Goal: Information Seeking & Learning: Find specific fact

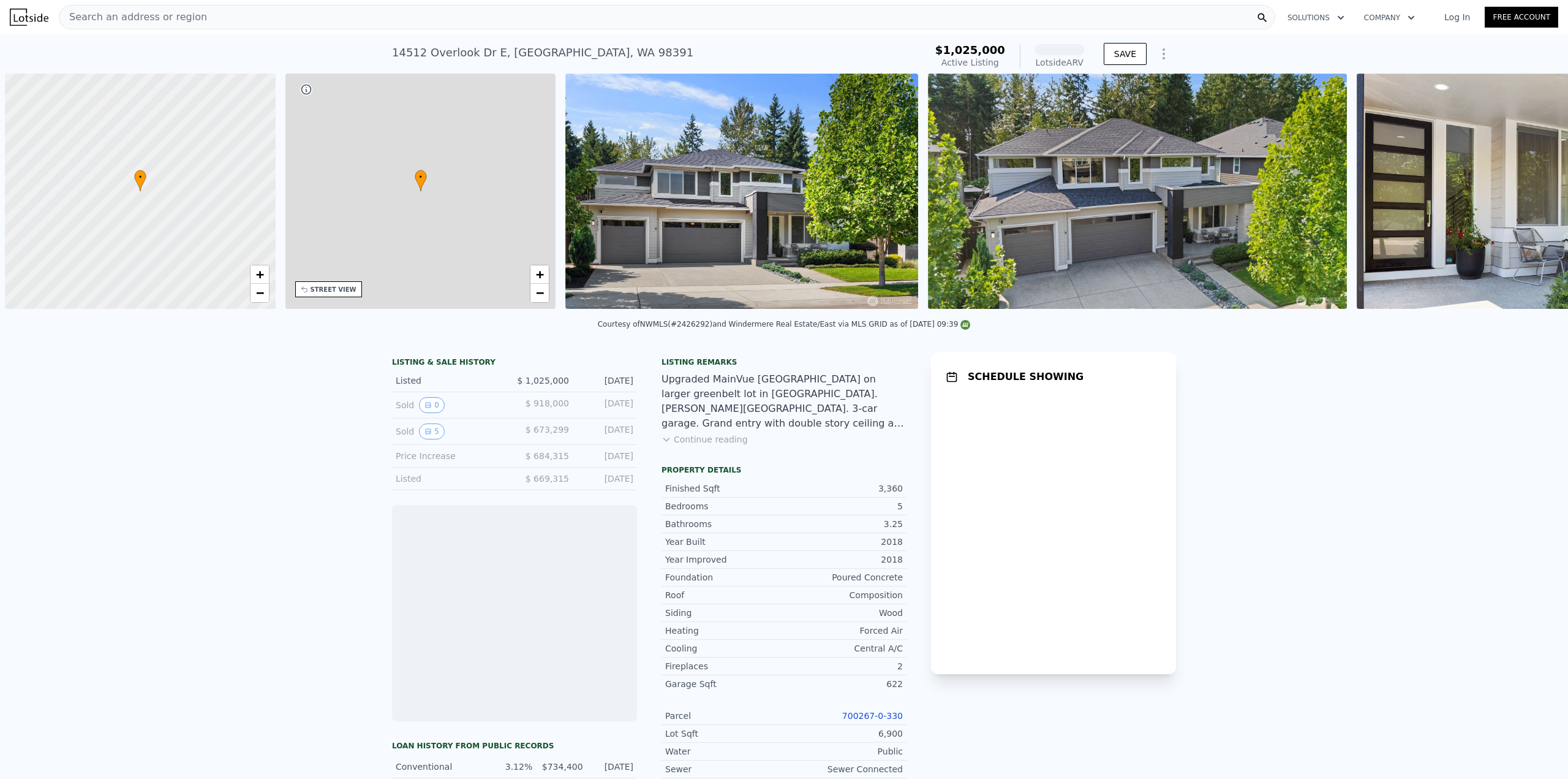
scroll to position [0, 5]
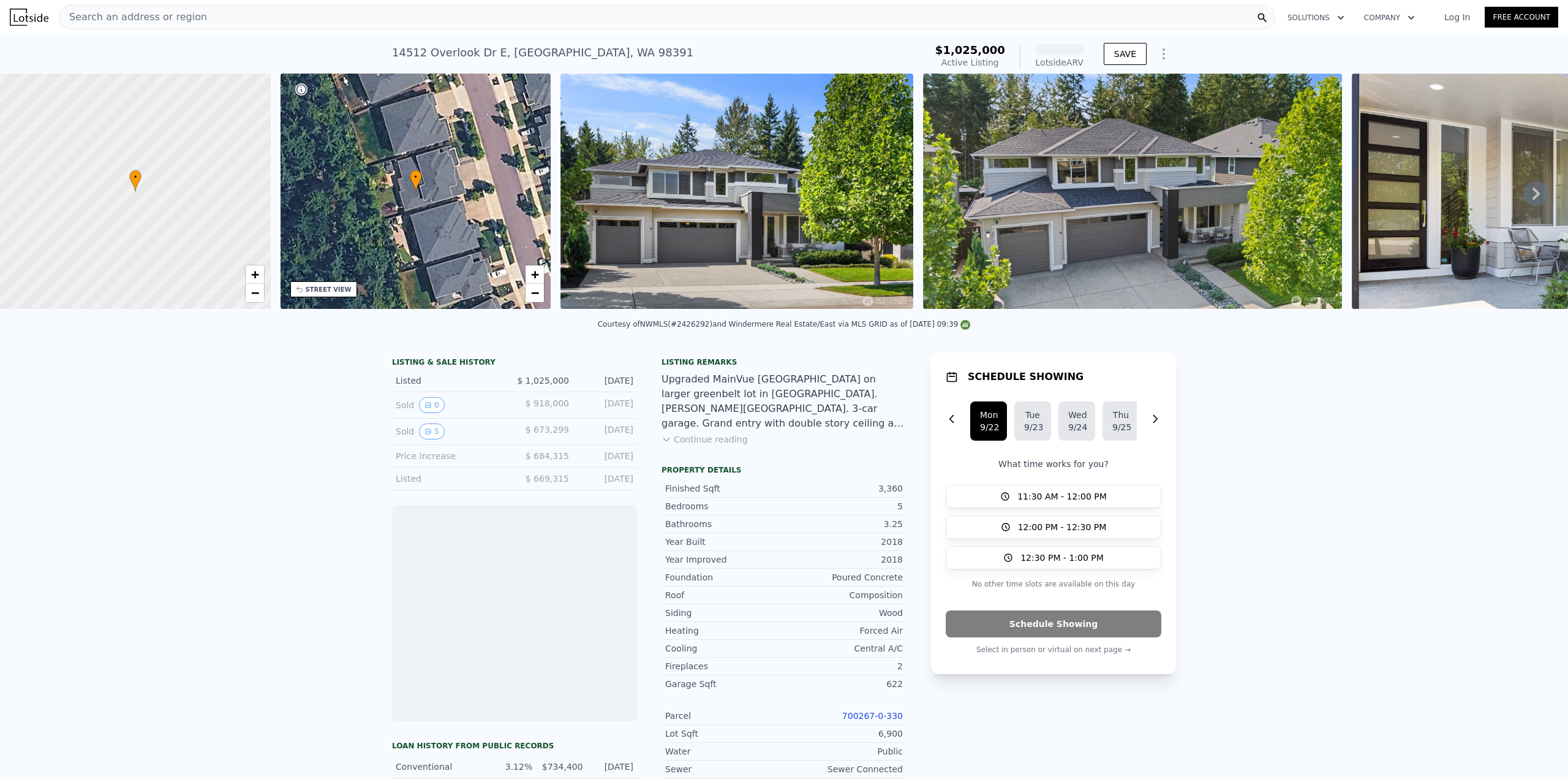
click at [704, 446] on button "Continue reading" at bounding box center [705, 439] width 87 height 12
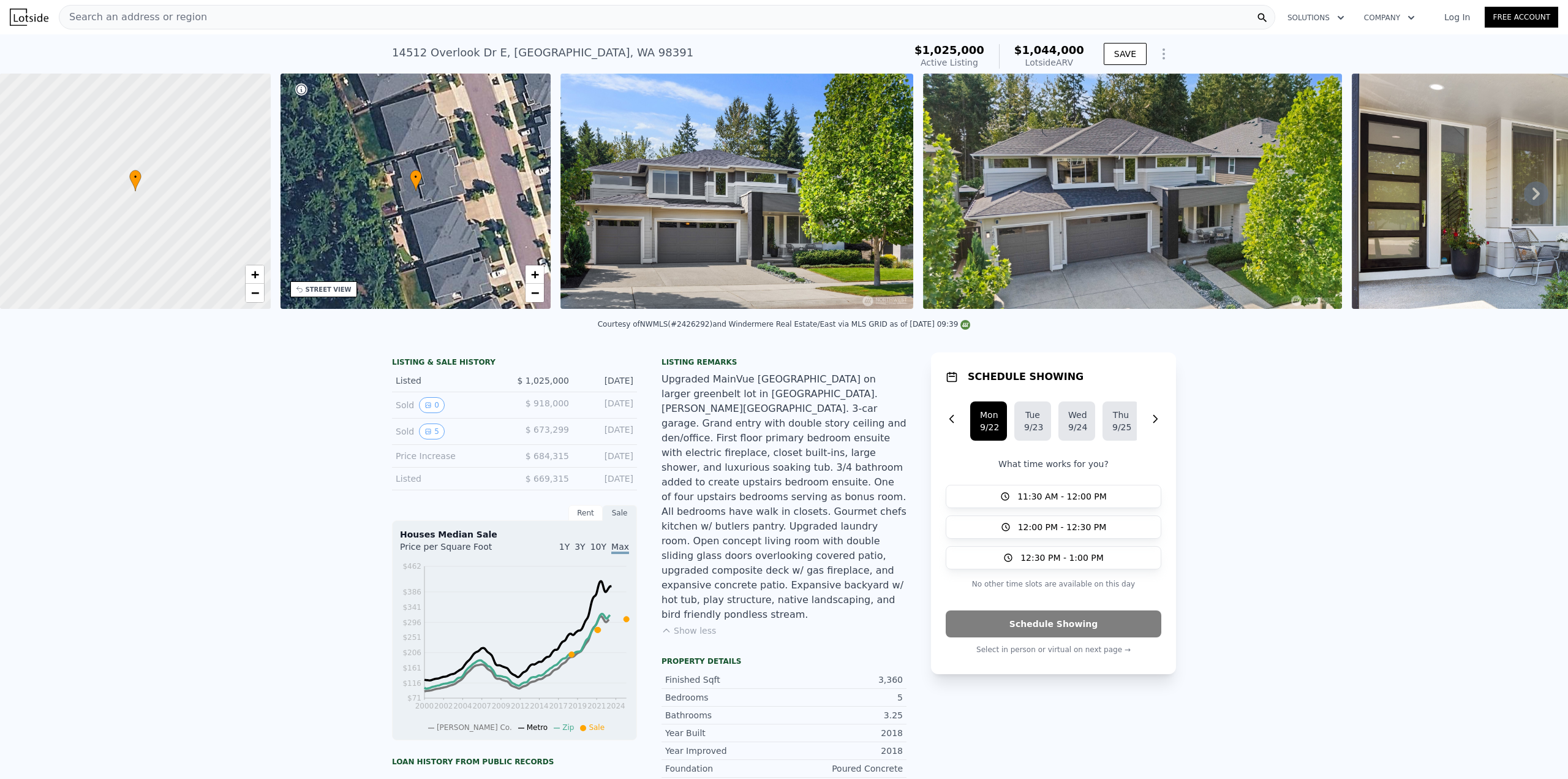
click at [750, 494] on div "Upgraded MainVue [GEOGRAPHIC_DATA] on larger greenbelt lot in [GEOGRAPHIC_DATA]…" at bounding box center [784, 497] width 245 height 250
click at [701, 625] on button "Show less" at bounding box center [689, 631] width 55 height 12
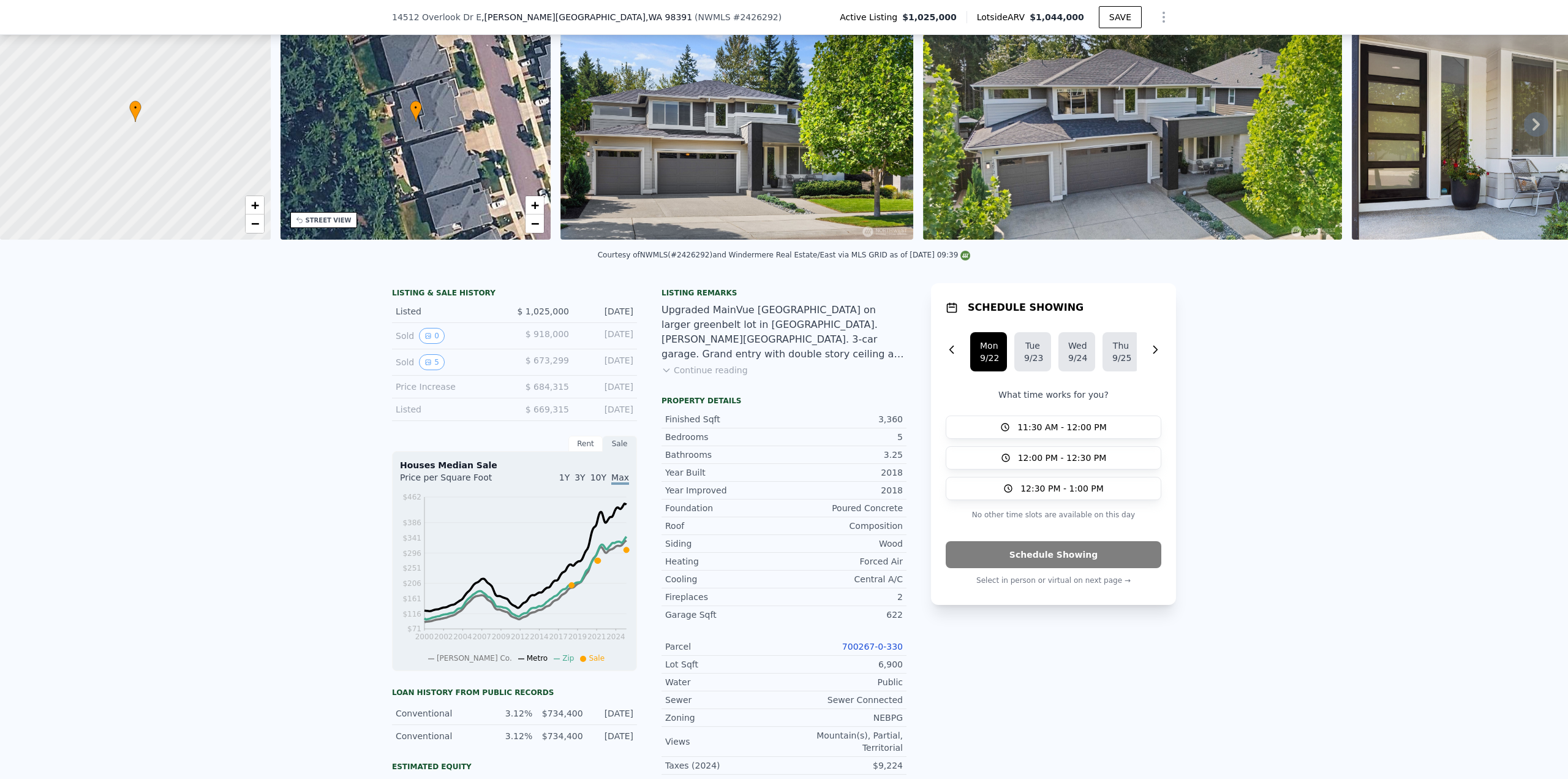
scroll to position [0, 0]
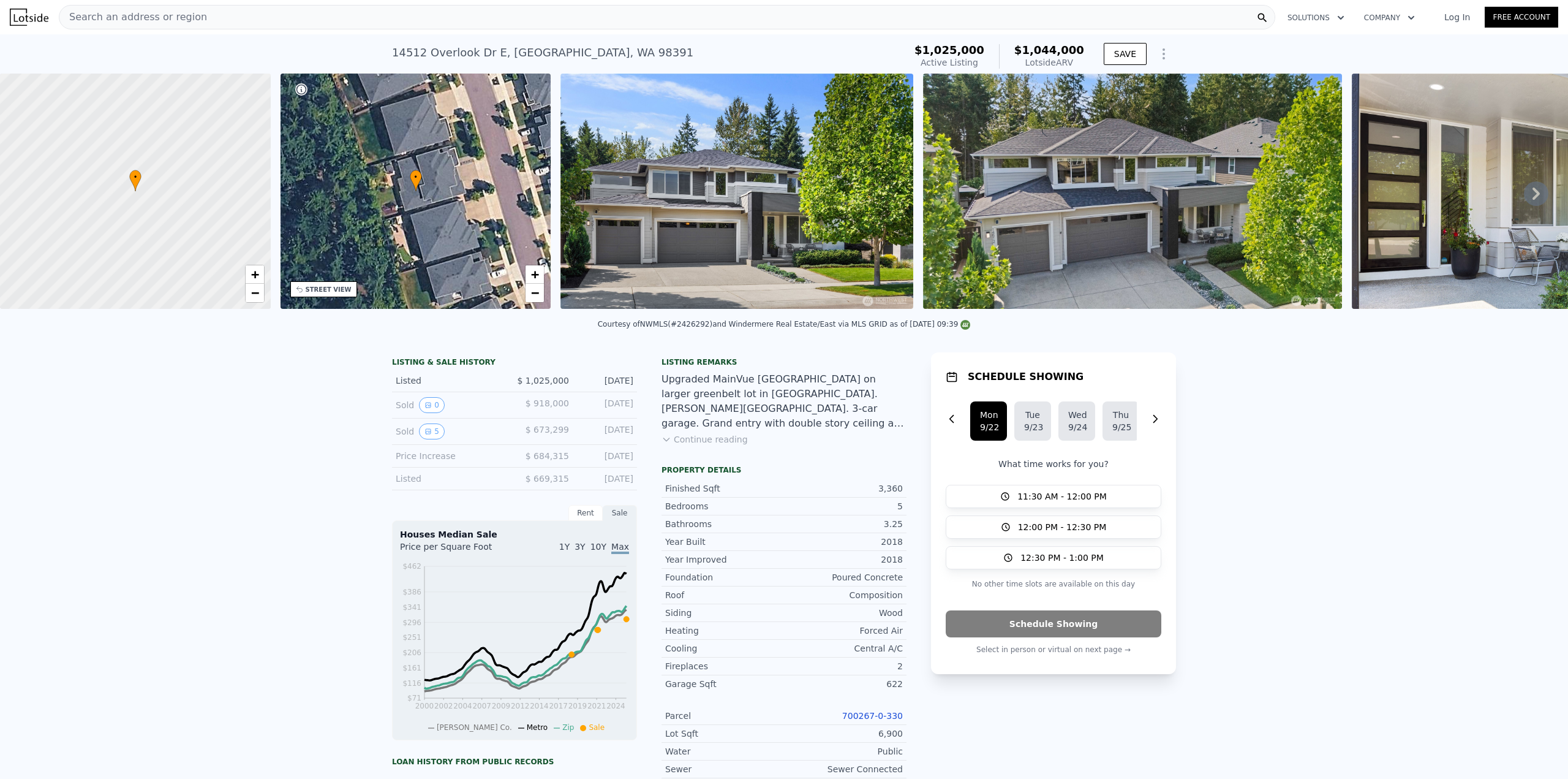
click at [1157, 59] on icon "Show Options" at bounding box center [1163, 53] width 14 height 14
click at [1106, 111] on div "Share Analysis" at bounding box center [1107, 110] width 137 height 24
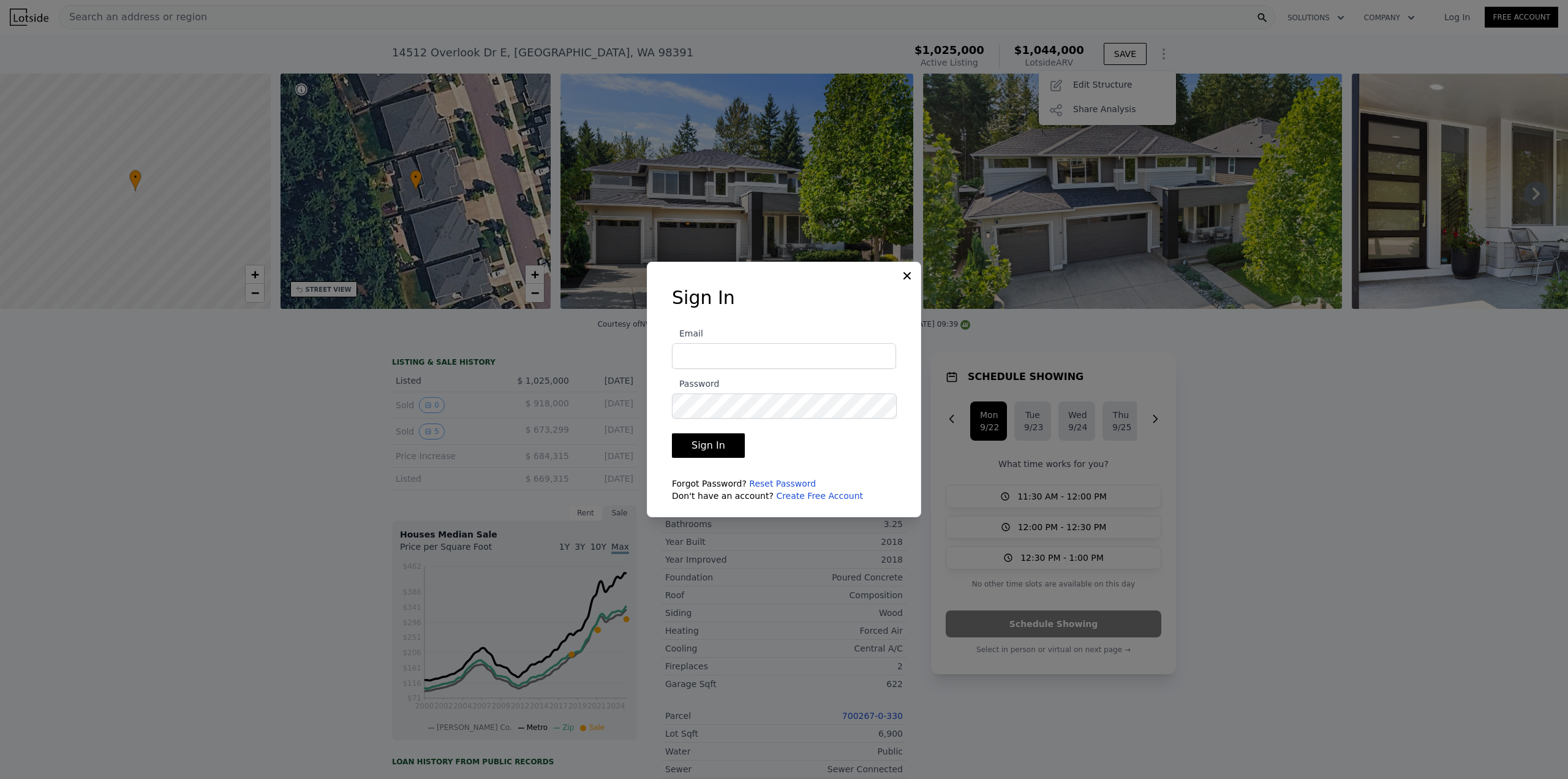
click at [734, 356] on input "Email" at bounding box center [784, 356] width 224 height 26
type input "[PERSON_NAME][EMAIL_ADDRESS][DOMAIN_NAME]"
click at [672, 433] on button "Sign In" at bounding box center [709, 445] width 73 height 24
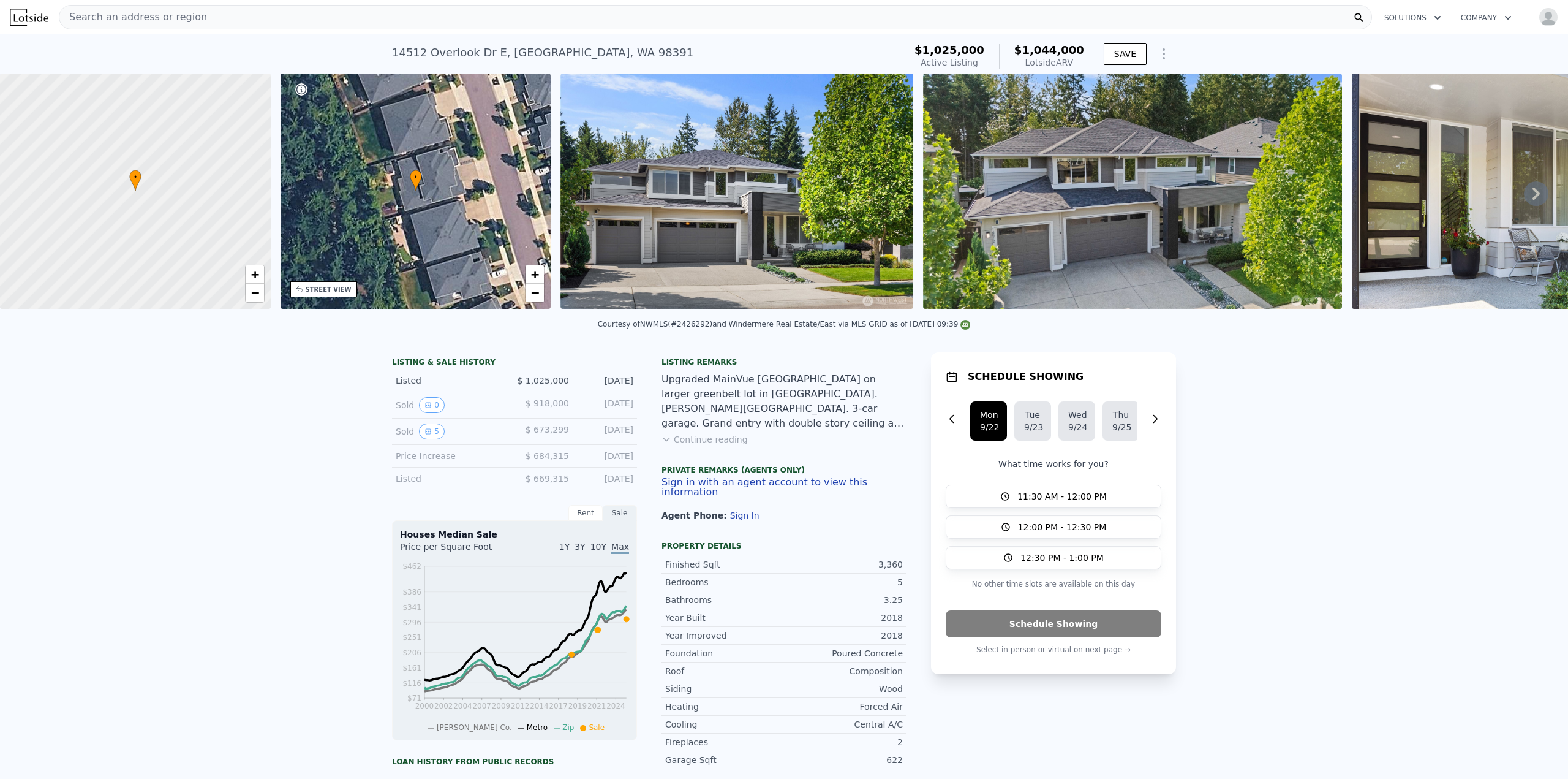
click at [1163, 55] on icon "Show Options" at bounding box center [1164, 53] width 2 height 10
click at [1097, 106] on div "Share Analysis" at bounding box center [1107, 110] width 137 height 24
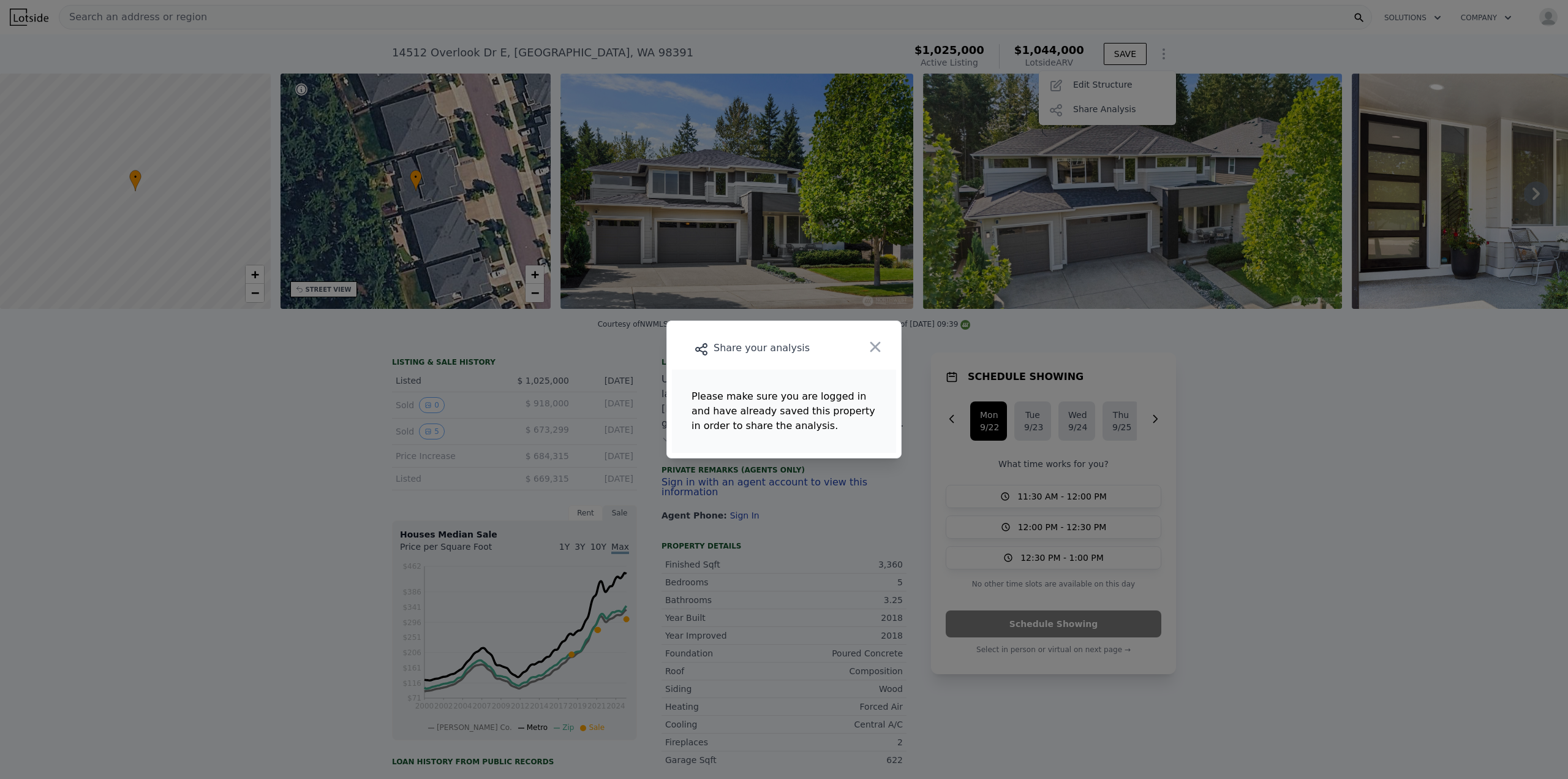
drag, startPoint x: 878, startPoint y: 345, endPoint x: 1046, endPoint y: 243, distance: 196.5
click at [878, 346] on icon "button" at bounding box center [875, 347] width 17 height 17
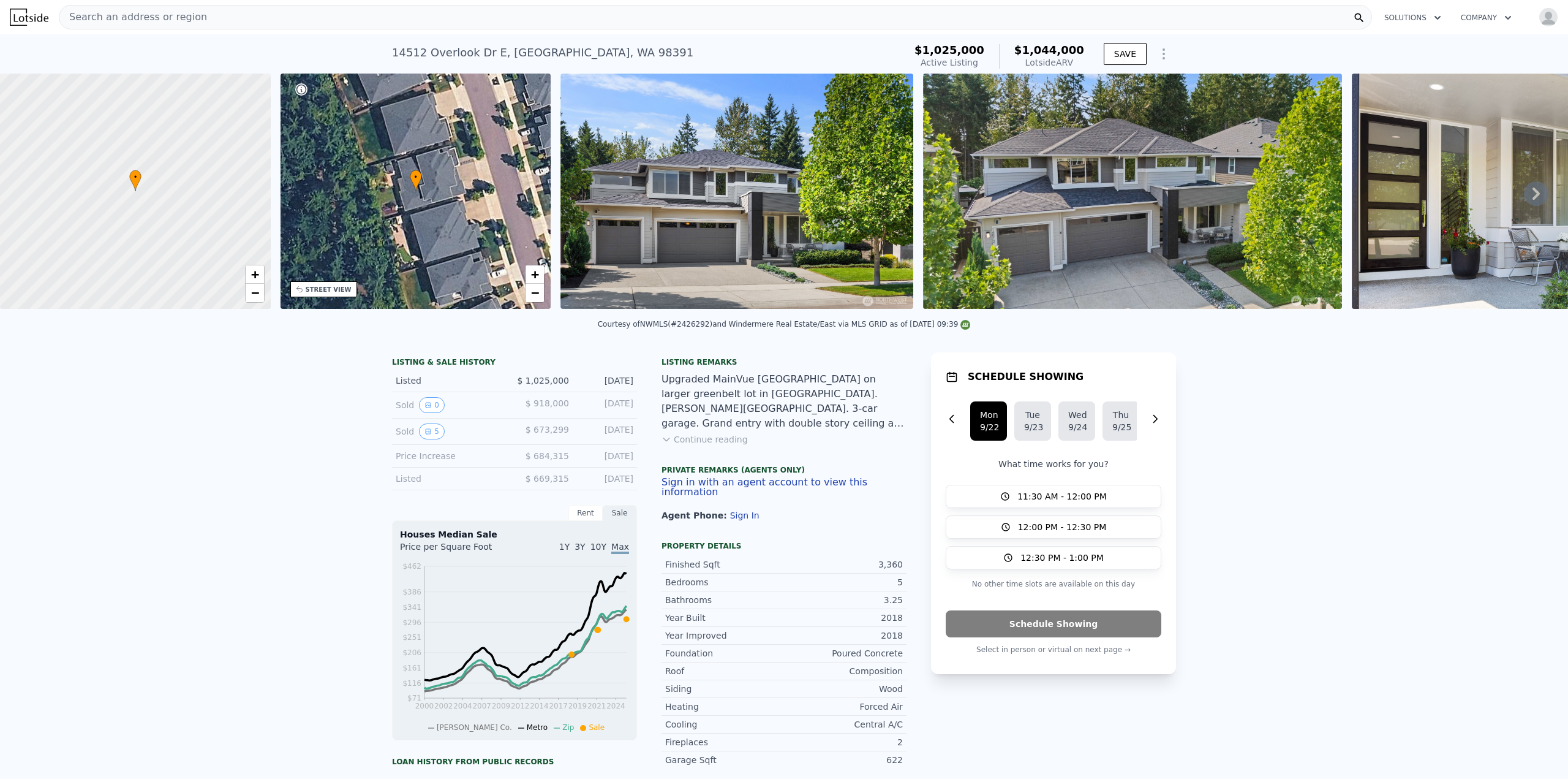
click at [1538, 15] on img "button" at bounding box center [1548, 17] width 20 height 20
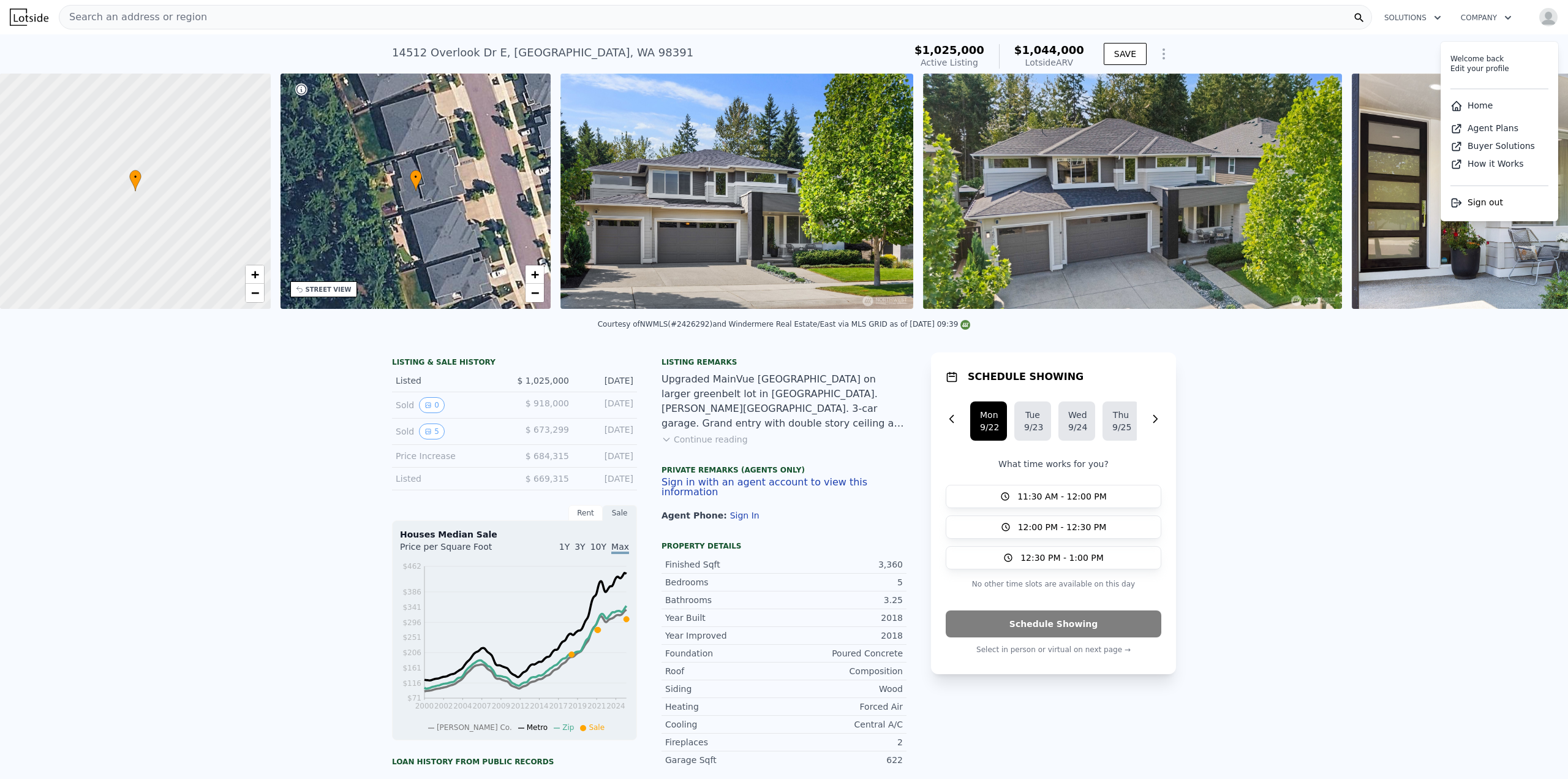
click at [1392, 428] on div "LISTING & SALE HISTORY Listed $ 1,025,000 [DATE] Sold 0 $ 918,000 [DATE] Sold 5…" at bounding box center [784, 695] width 1568 height 706
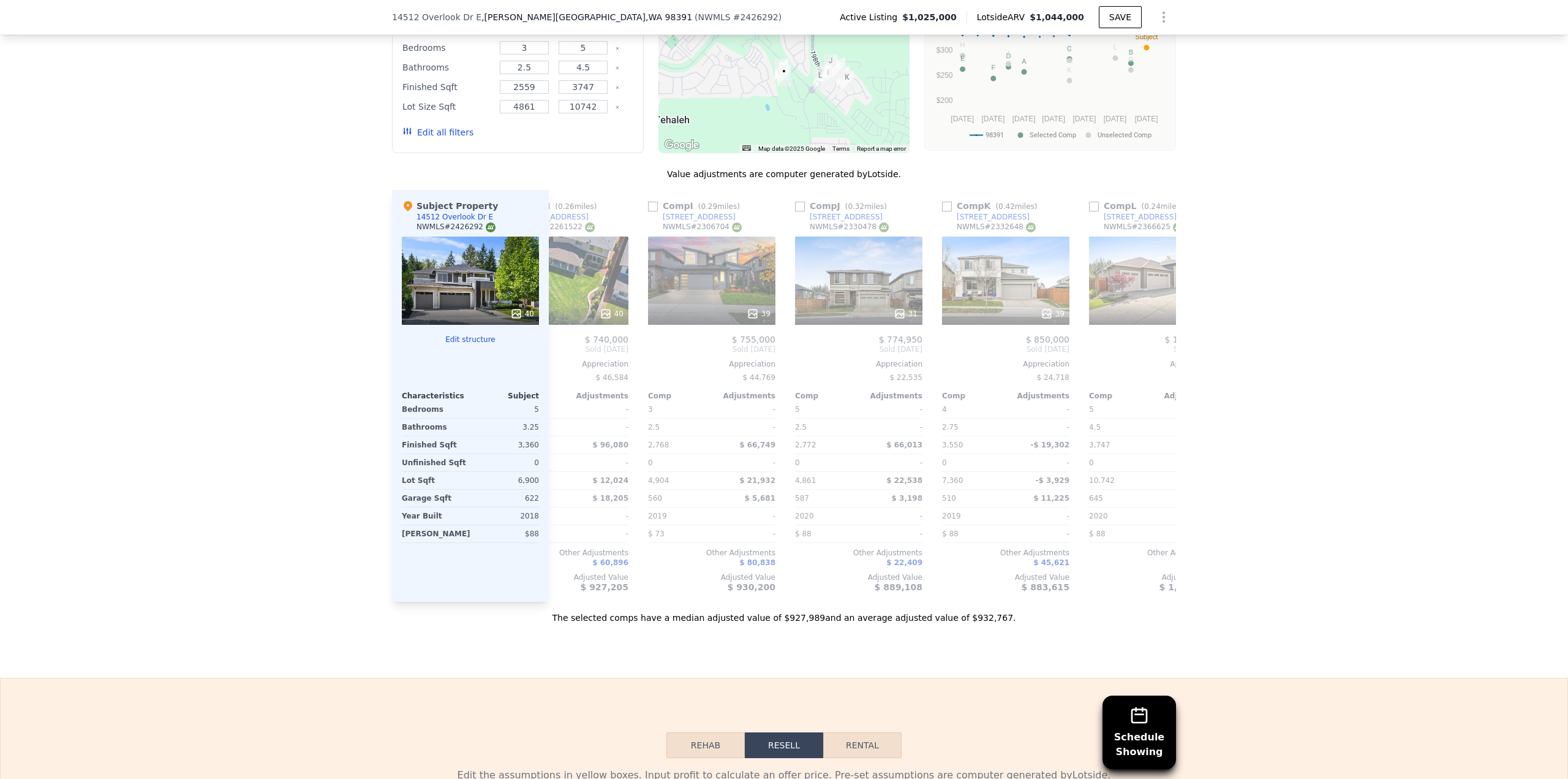
scroll to position [0, 1166]
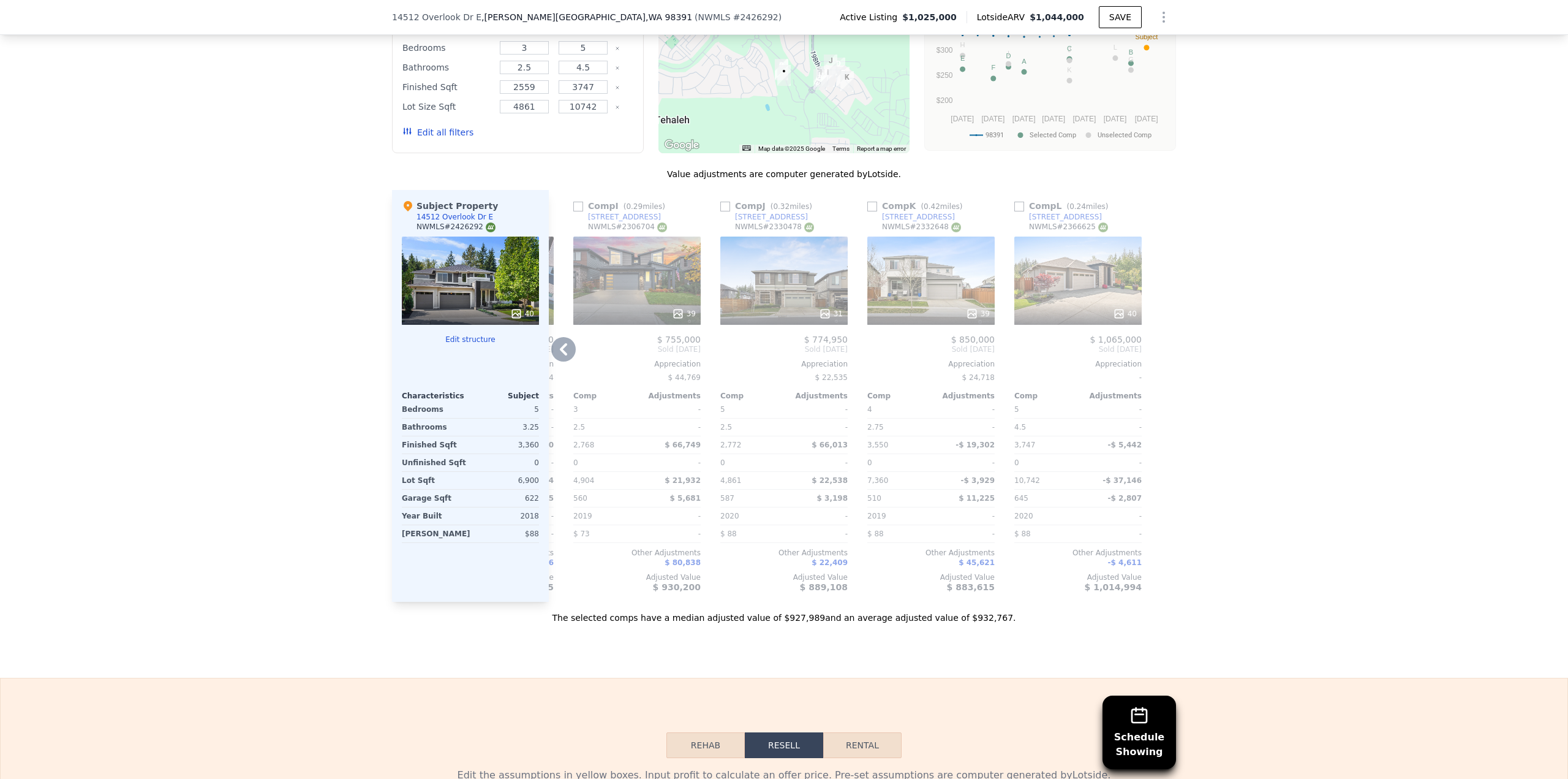
click at [1016, 202] on input "checkbox" at bounding box center [1019, 206] width 10 height 10
checkbox input "true"
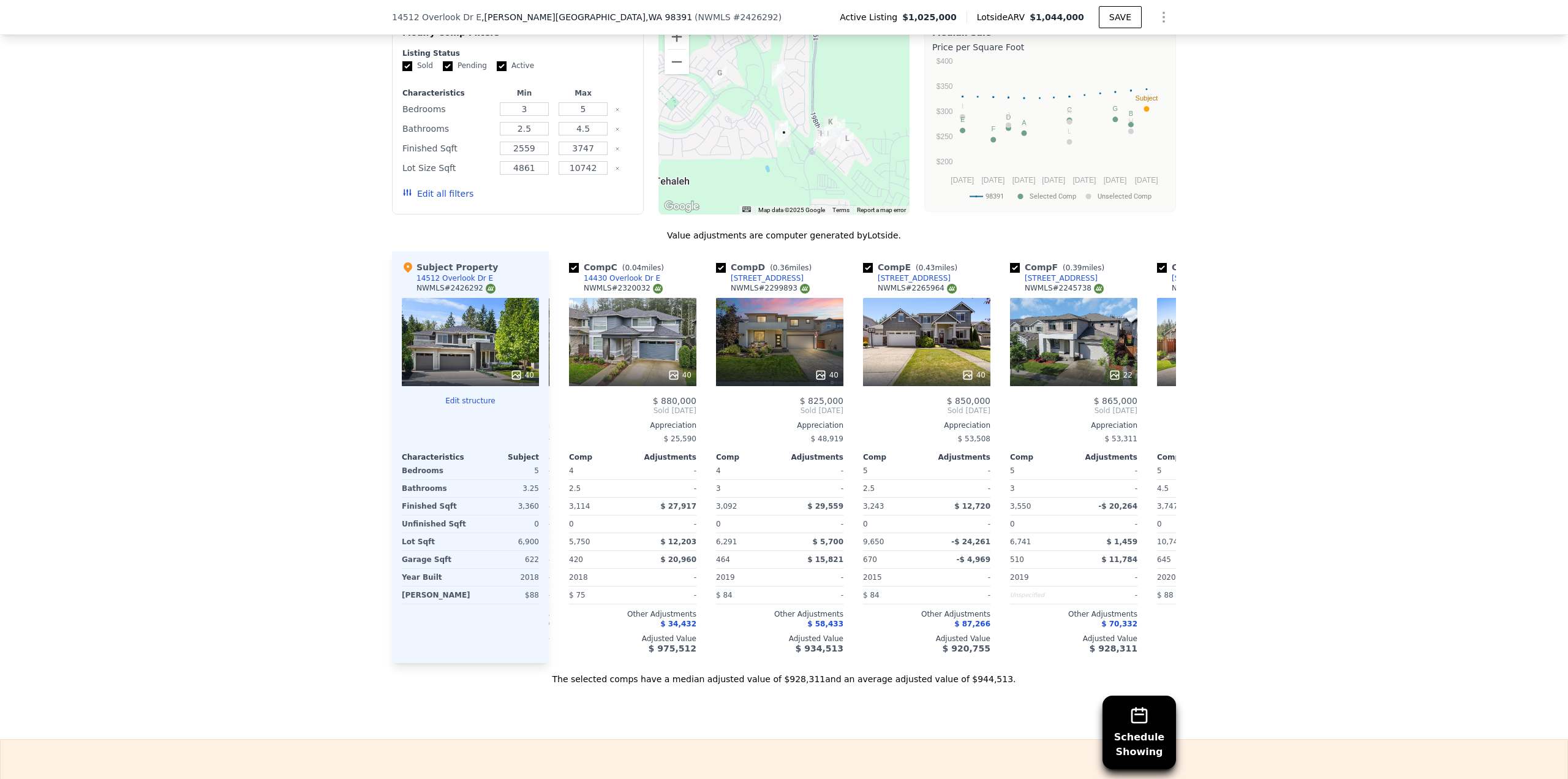
scroll to position [0, 287]
click at [865, 263] on input "checkbox" at bounding box center [869, 268] width 10 height 10
checkbox input "false"
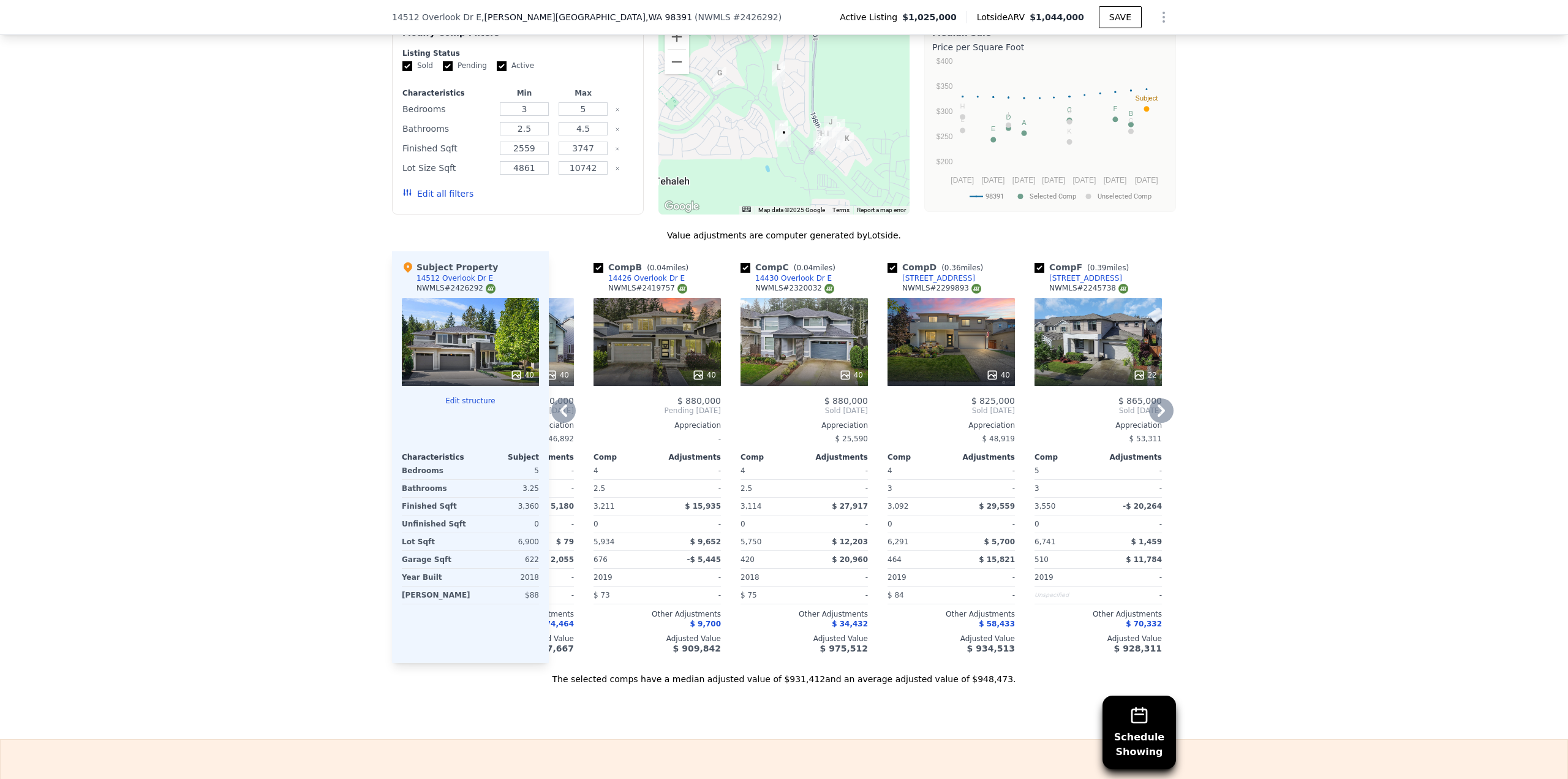
scroll to position [0, 116]
click at [889, 263] on input "checkbox" at bounding box center [894, 268] width 10 height 10
checkbox input "false"
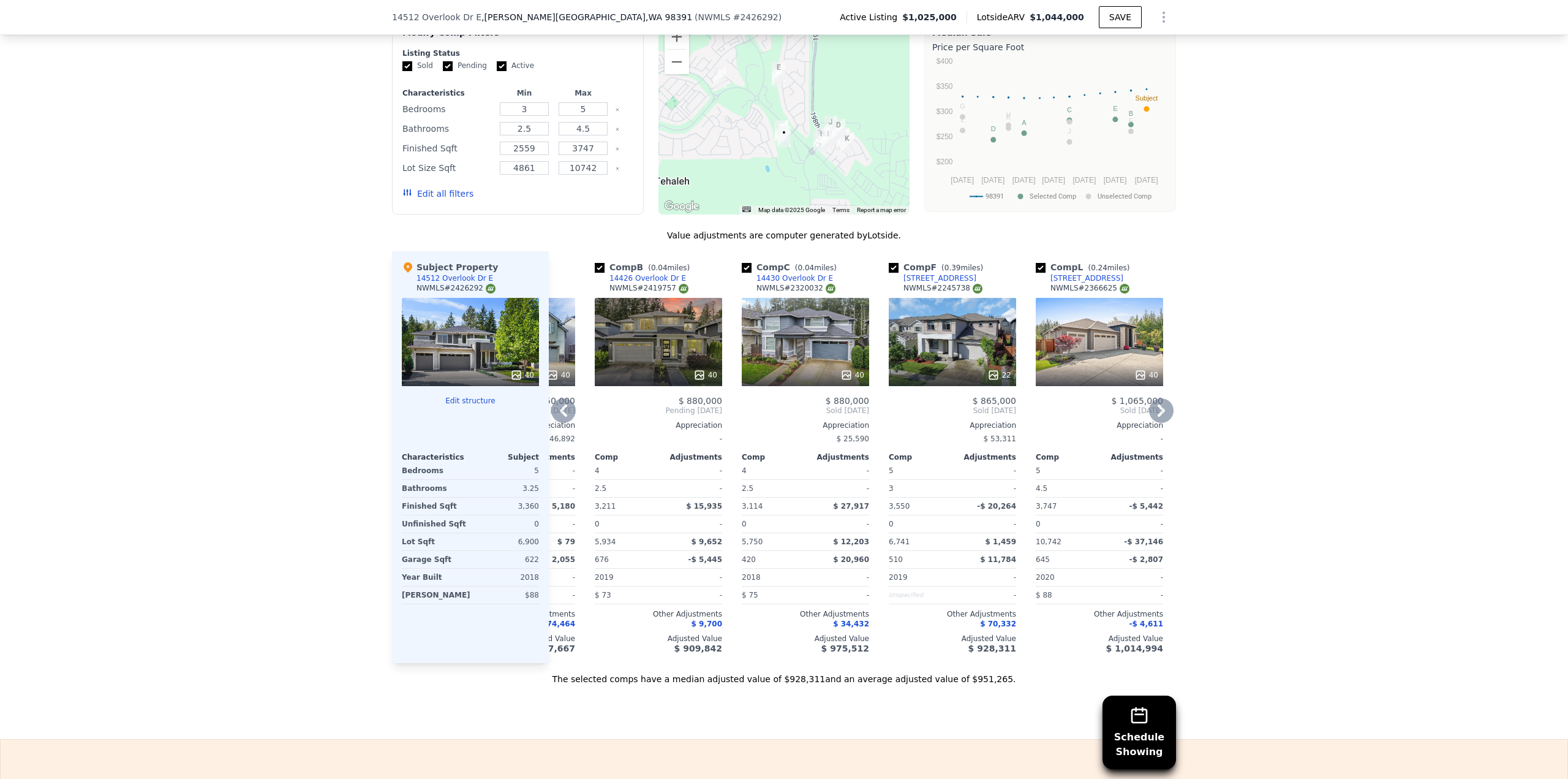
click at [889, 263] on input "checkbox" at bounding box center [894, 268] width 10 height 10
checkbox input "false"
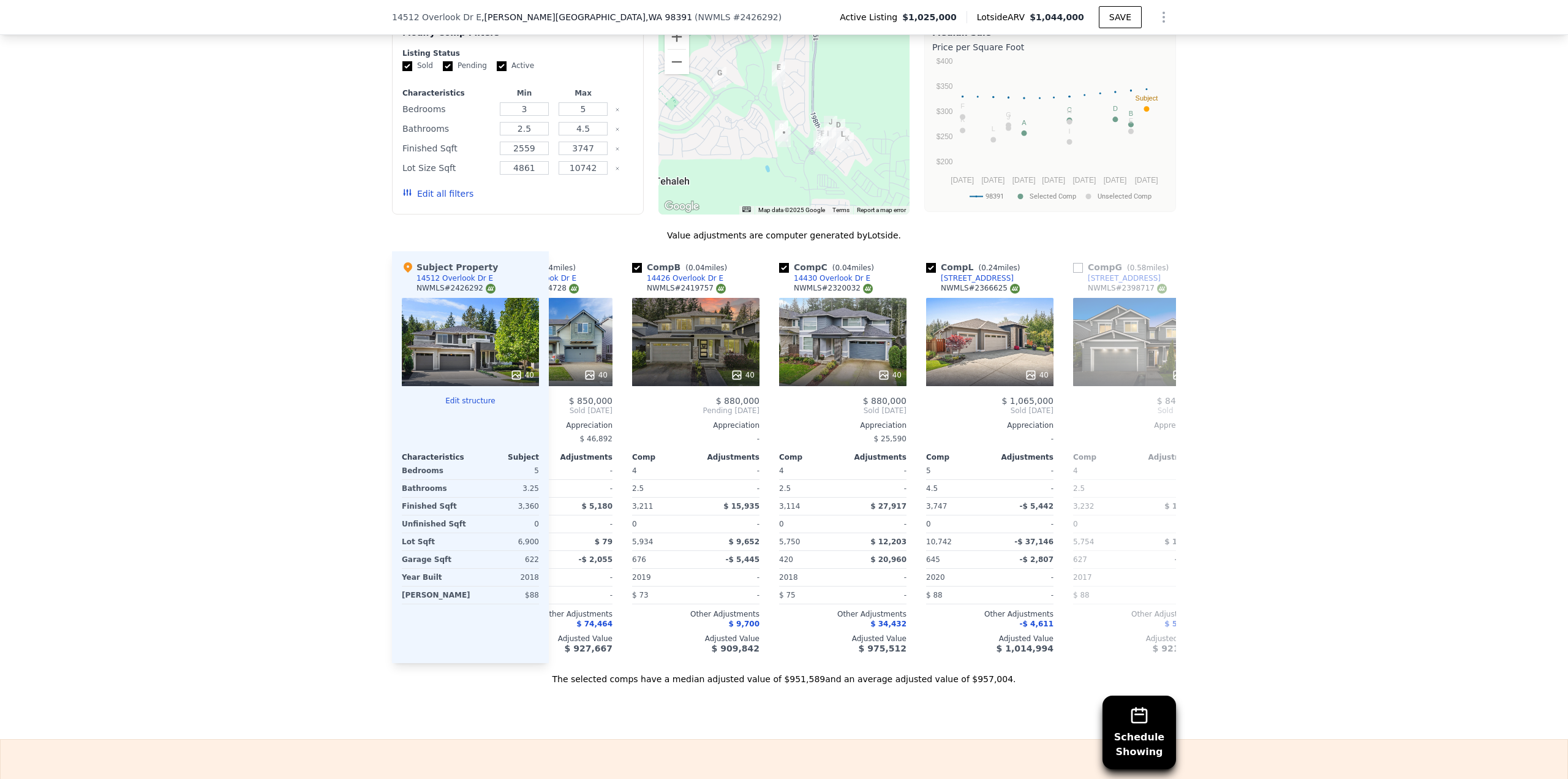
scroll to position [0, 0]
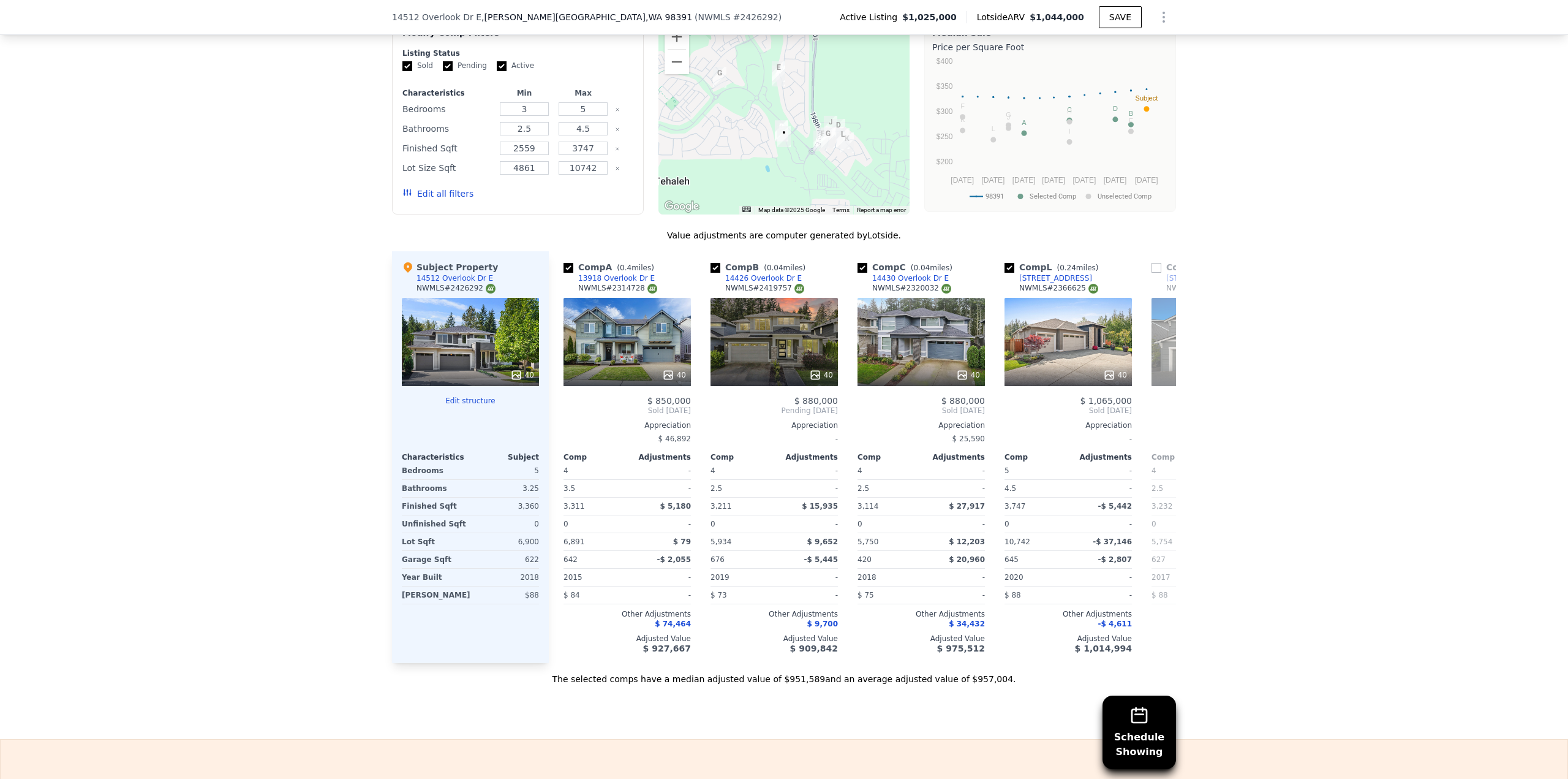
click at [443, 62] on input "Pending" at bounding box center [447, 66] width 10 height 10
checkbox input "false"
click at [402, 62] on input "Sold" at bounding box center [407, 66] width 10 height 10
click at [589, 185] on button "Update Search" at bounding box center [586, 193] width 93 height 17
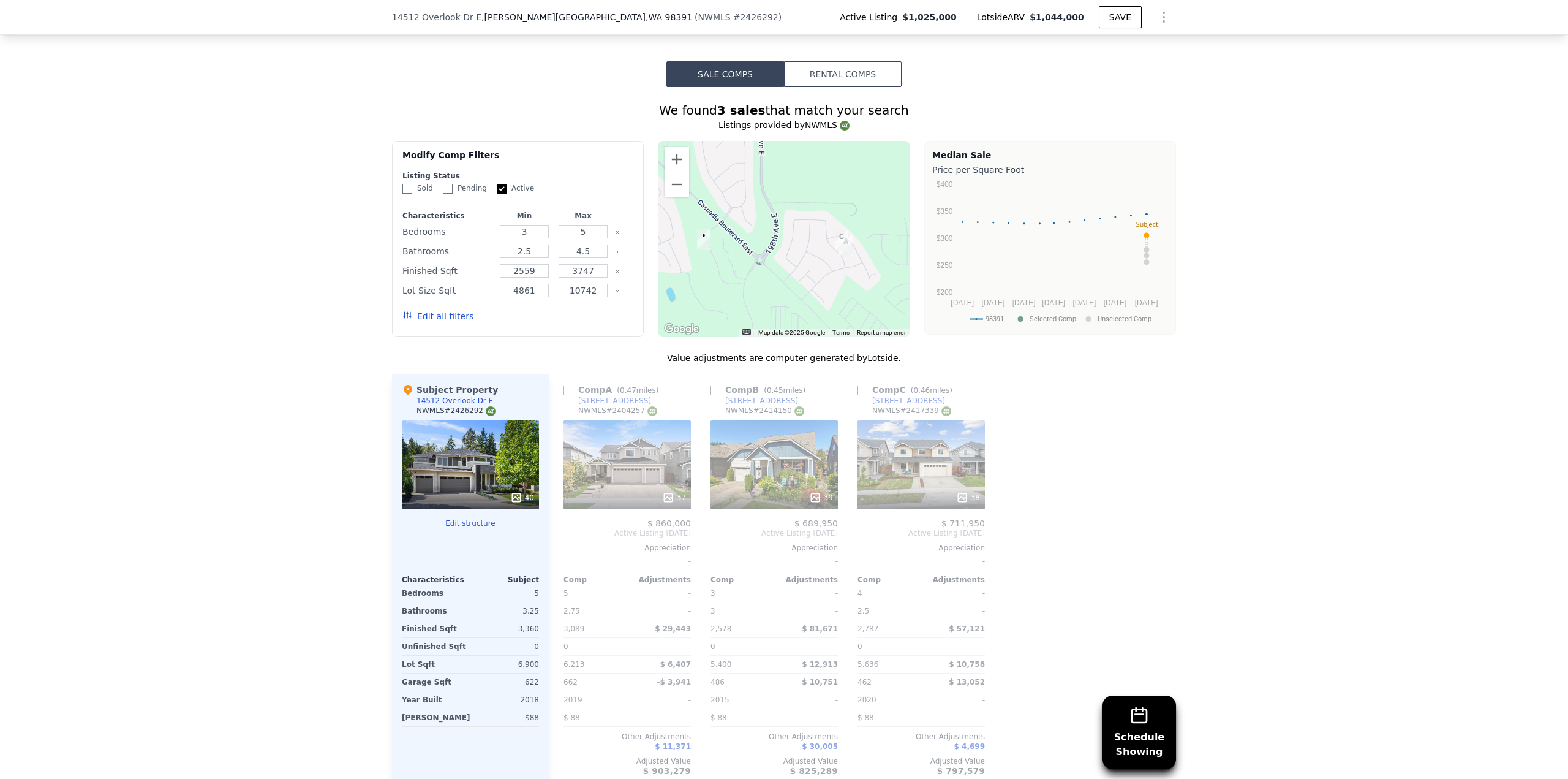
drag, startPoint x: 860, startPoint y: 238, endPoint x: 851, endPoint y: 180, distance: 58.7
click at [851, 180] on div at bounding box center [784, 239] width 252 height 196
click at [667, 173] on button "Zoom out" at bounding box center [677, 184] width 24 height 24
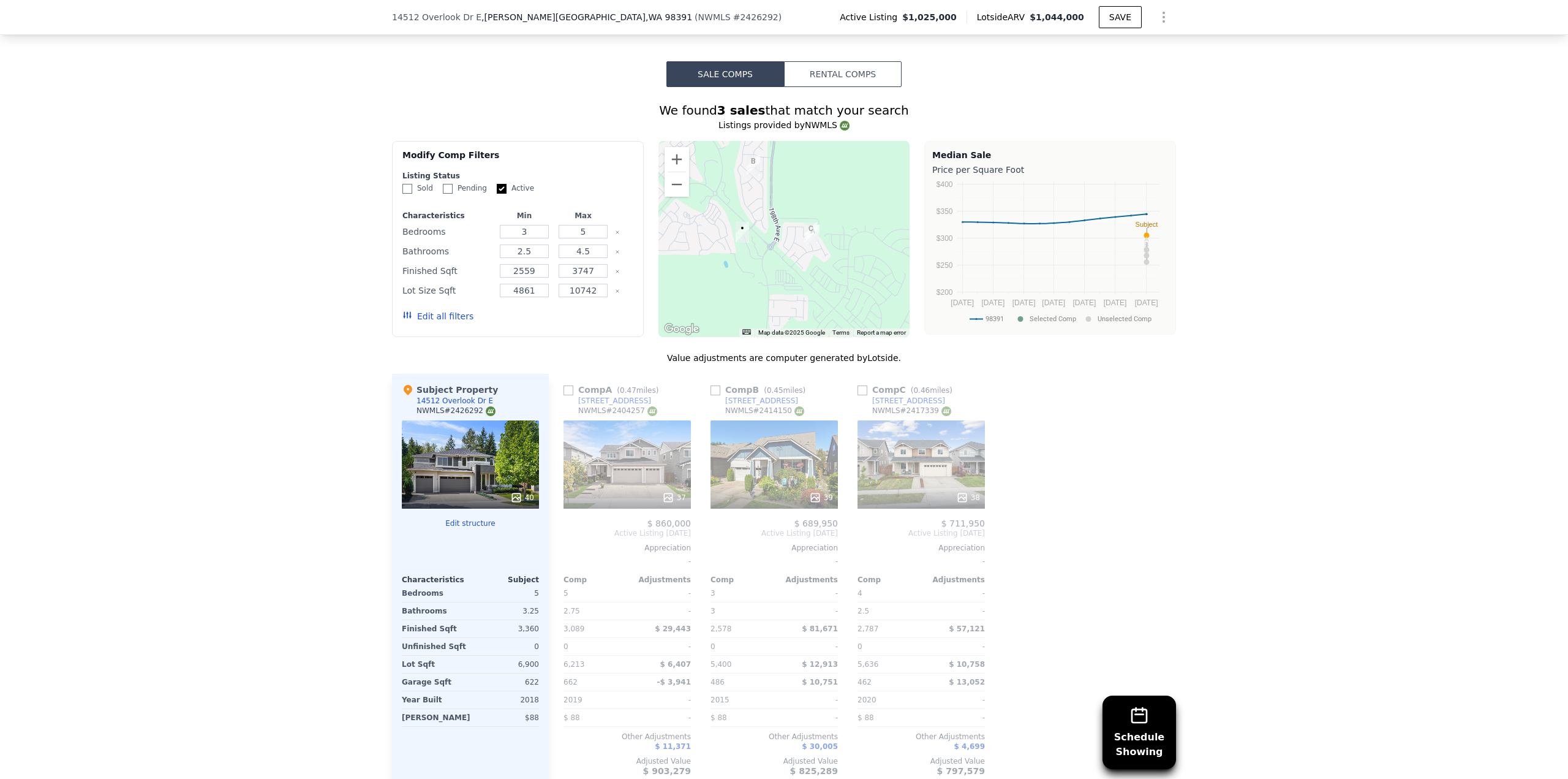
click at [405, 184] on input "Sold" at bounding box center [407, 189] width 10 height 10
click at [402, 184] on input "Sold" at bounding box center [407, 189] width 10 height 10
checkbox input "false"
drag, startPoint x: 777, startPoint y: 260, endPoint x: 777, endPoint y: 243, distance: 17.0
click at [777, 243] on div at bounding box center [784, 239] width 252 height 196
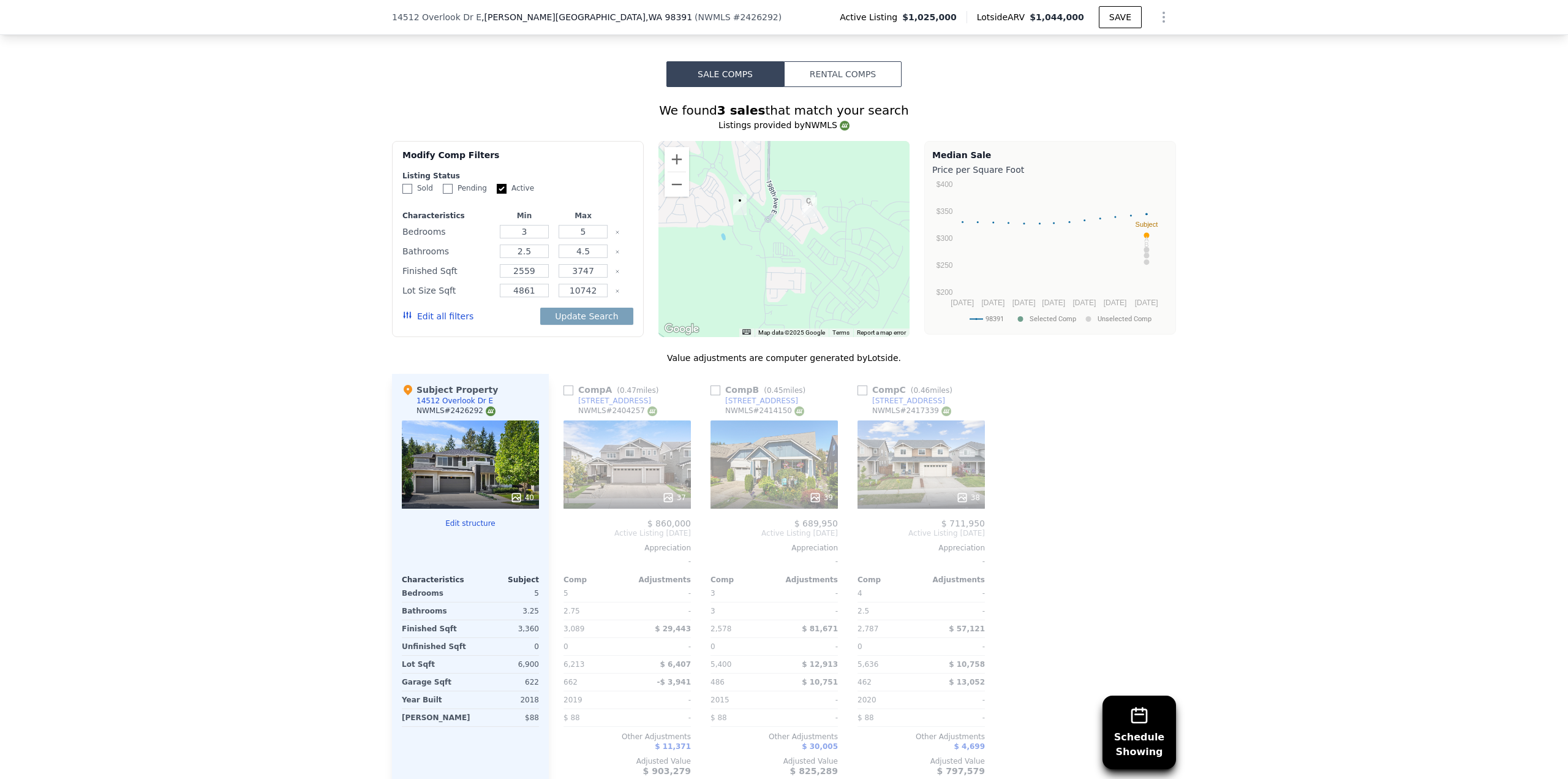
click at [439, 310] on button "Edit all filters" at bounding box center [437, 316] width 71 height 12
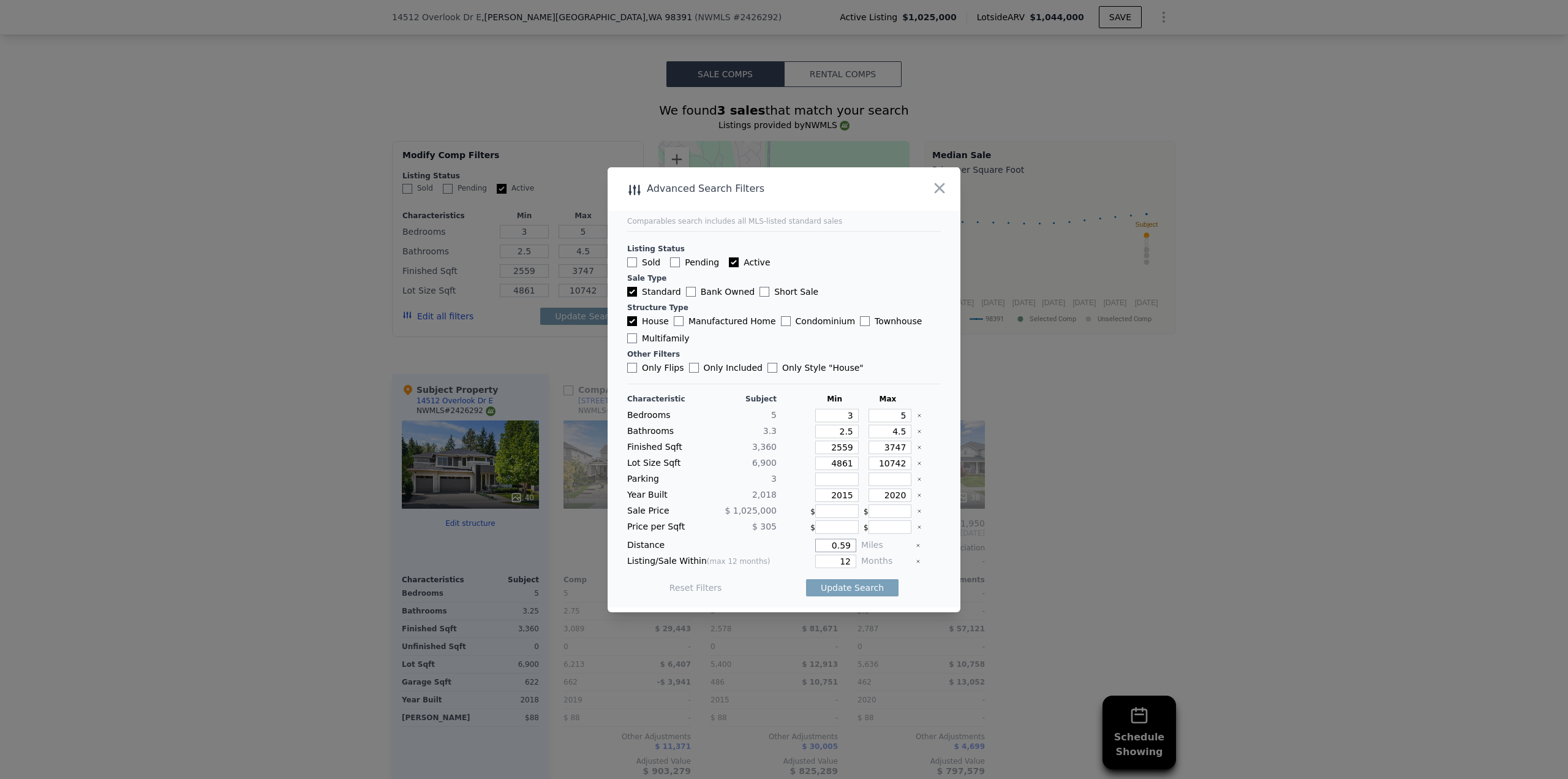
drag, startPoint x: 827, startPoint y: 546, endPoint x: 935, endPoint y: 512, distance: 113.2
click at [925, 524] on div "Characteristic Subject Min Max Bedrooms 5 3 5 Bathrooms 3.3 2.5 4.5 Finished Sq…" at bounding box center [784, 499] width 313 height 211
type input "1"
type input "2"
click at [840, 583] on button "Update Search" at bounding box center [852, 587] width 93 height 17
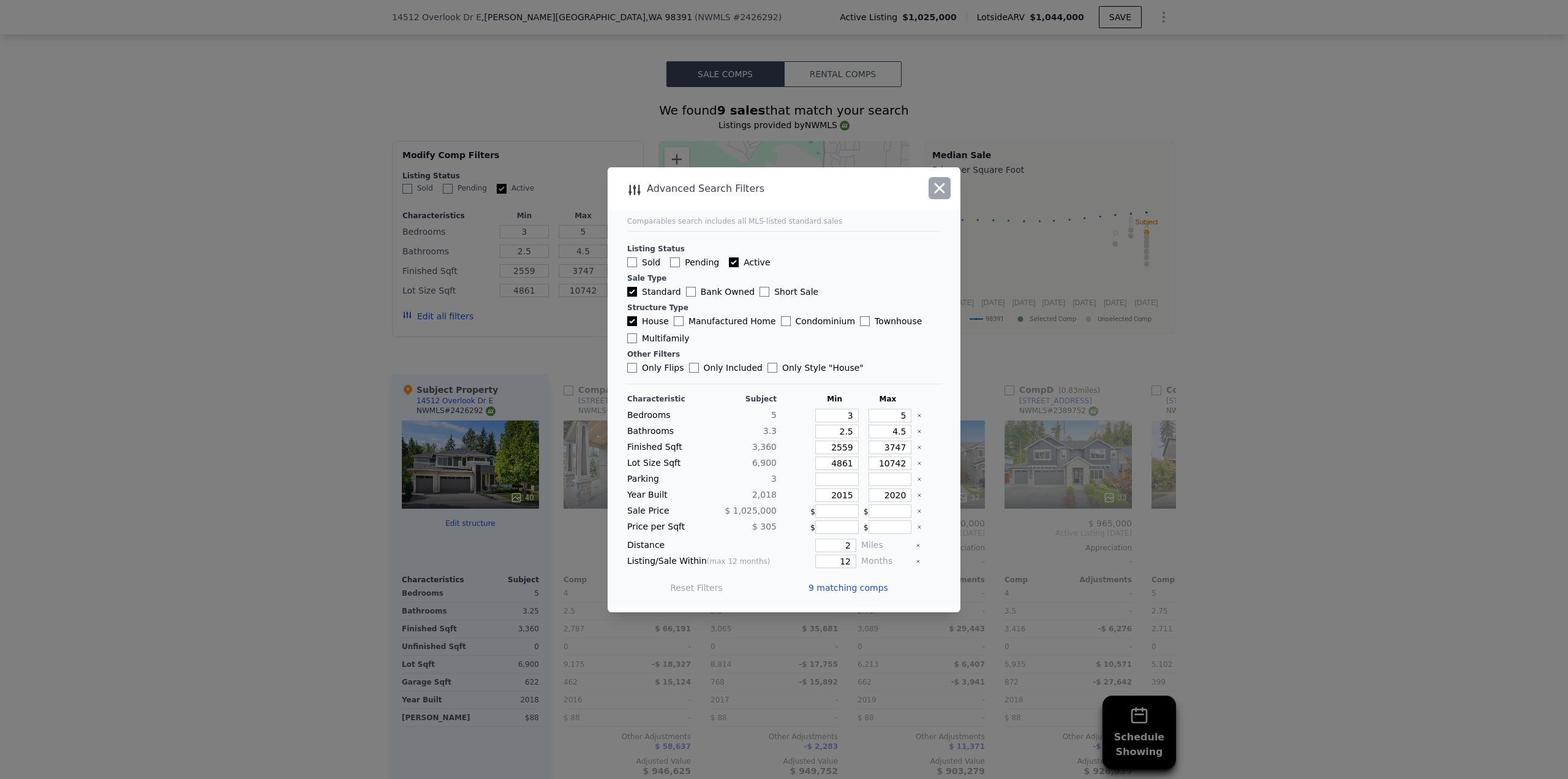
click at [939, 189] on icon "button" at bounding box center [940, 188] width 11 height 11
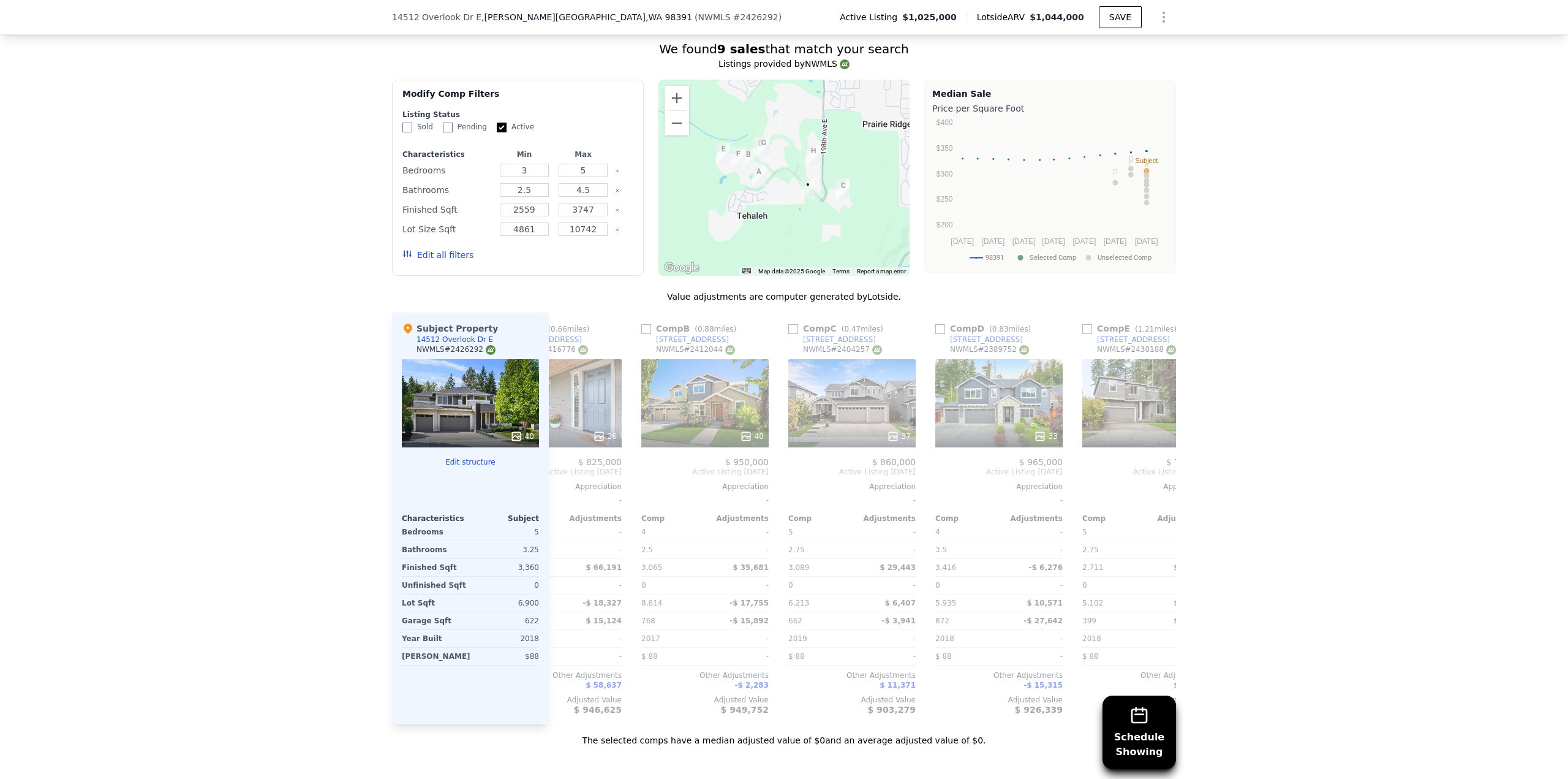
scroll to position [0, 0]
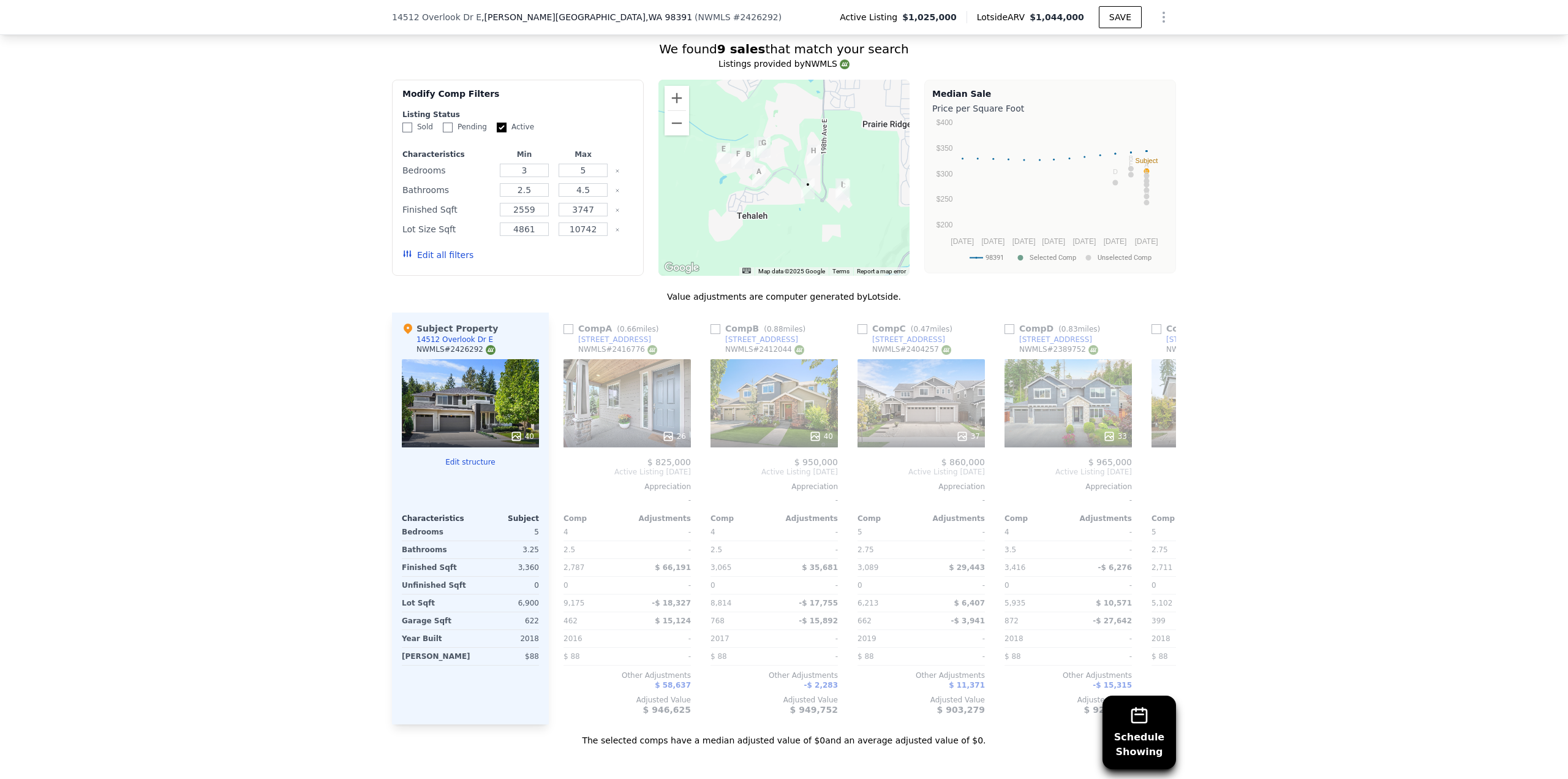
click at [446, 249] on button "Edit all filters" at bounding box center [437, 255] width 71 height 12
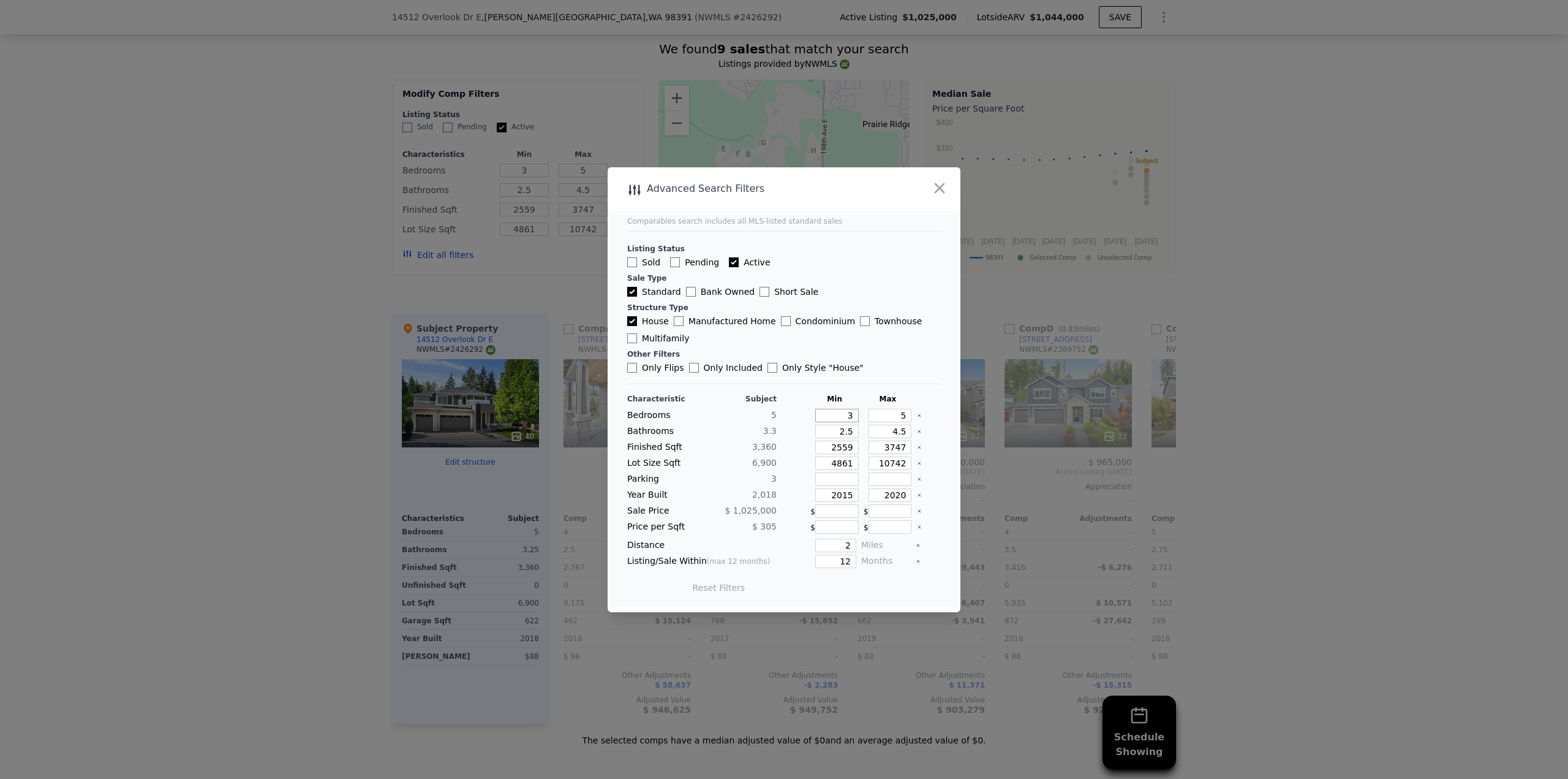
drag, startPoint x: 827, startPoint y: 415, endPoint x: 997, endPoint y: 411, distance: 170.0
click at [997, 411] on div "​ Advanced Search Filters Comparables search includes all MLS-listed standard s…" at bounding box center [784, 390] width 1568 height 779
type input "4"
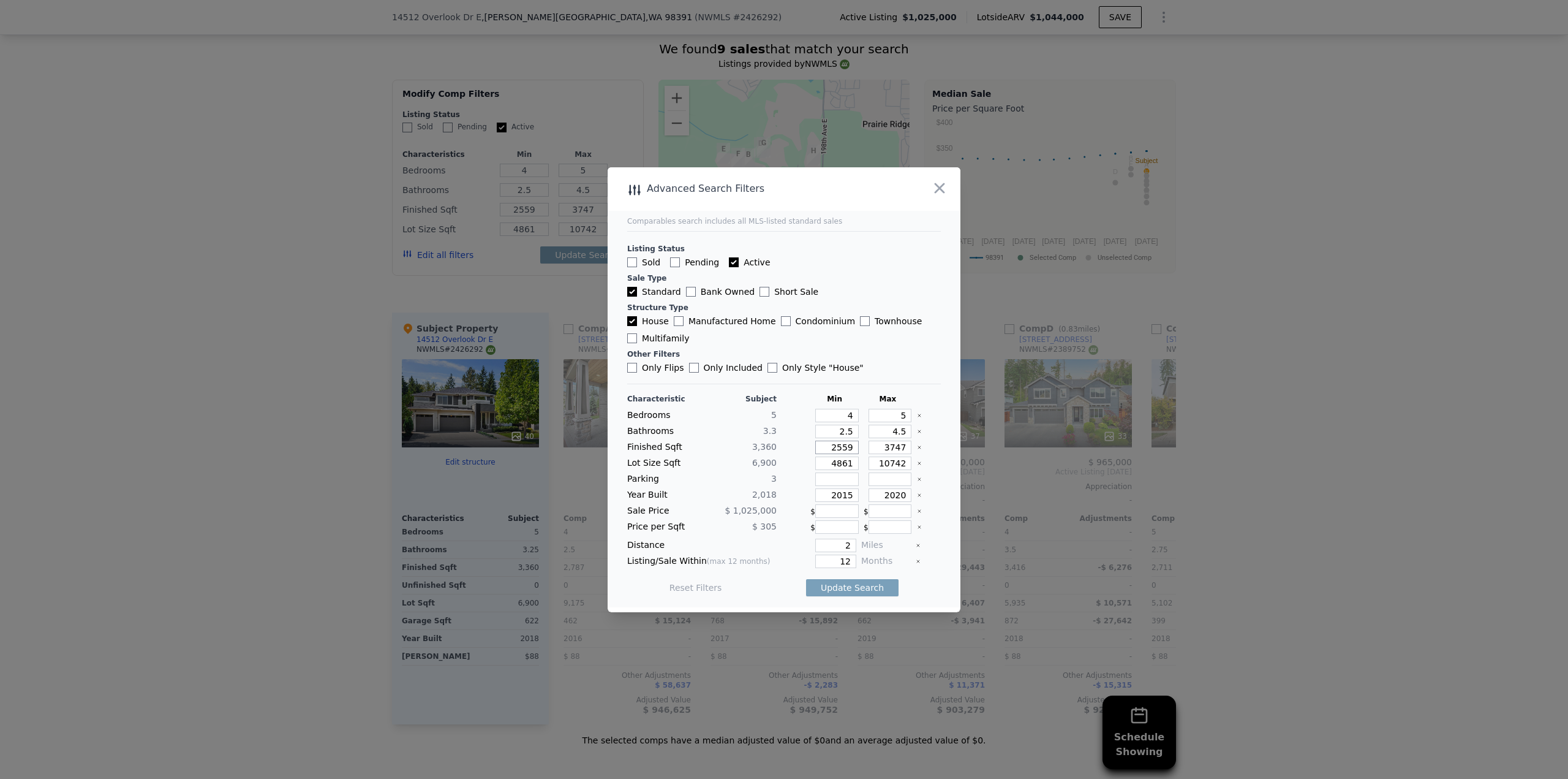
drag, startPoint x: 824, startPoint y: 450, endPoint x: 929, endPoint y: 437, distance: 105.8
click at [925, 438] on div "Characteristic Subject Min Max Bedrooms 5 4 5 Bathrooms 3.3 2.5 4.5 Finished Sq…" at bounding box center [784, 499] width 313 height 211
type input "30"
type input "3"
type input "300"
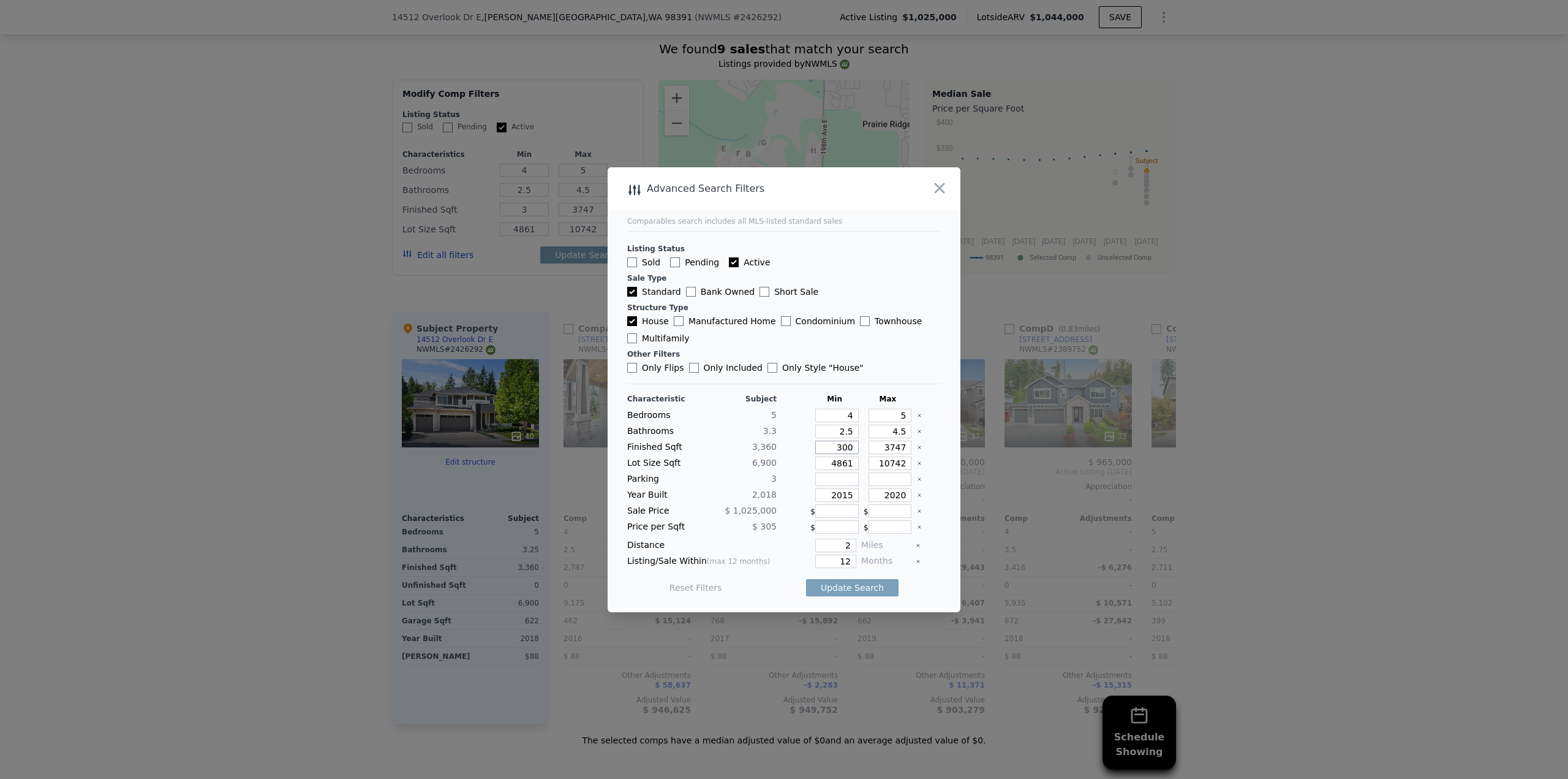
type input "30"
type input "300"
type input "3000"
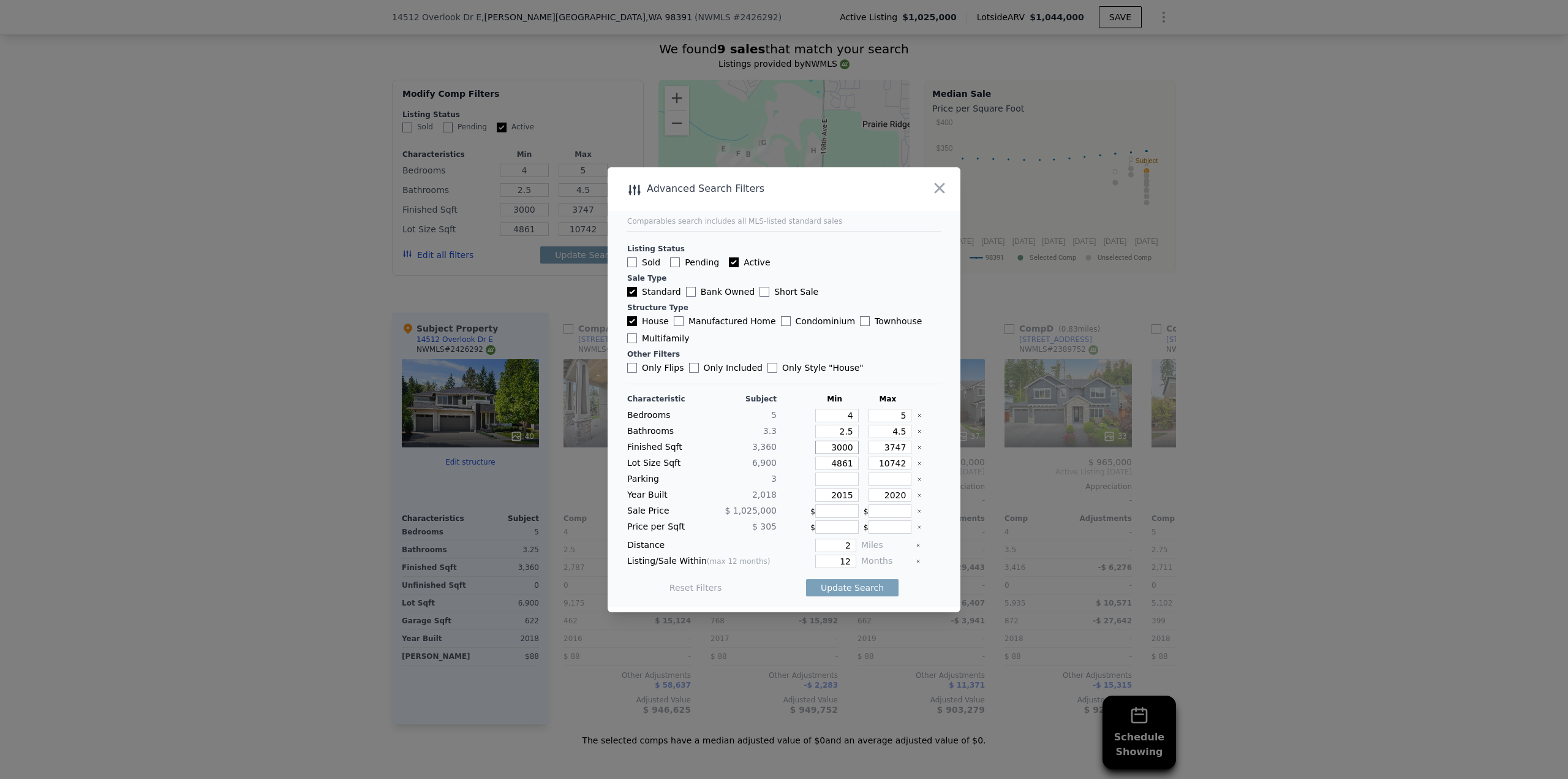
type input "3000"
drag, startPoint x: 872, startPoint y: 446, endPoint x: 937, endPoint y: 421, distance: 69.6
click at [918, 446] on div "Finished Sqft 3,360 3000 3747" at bounding box center [784, 447] width 313 height 14
type input "4"
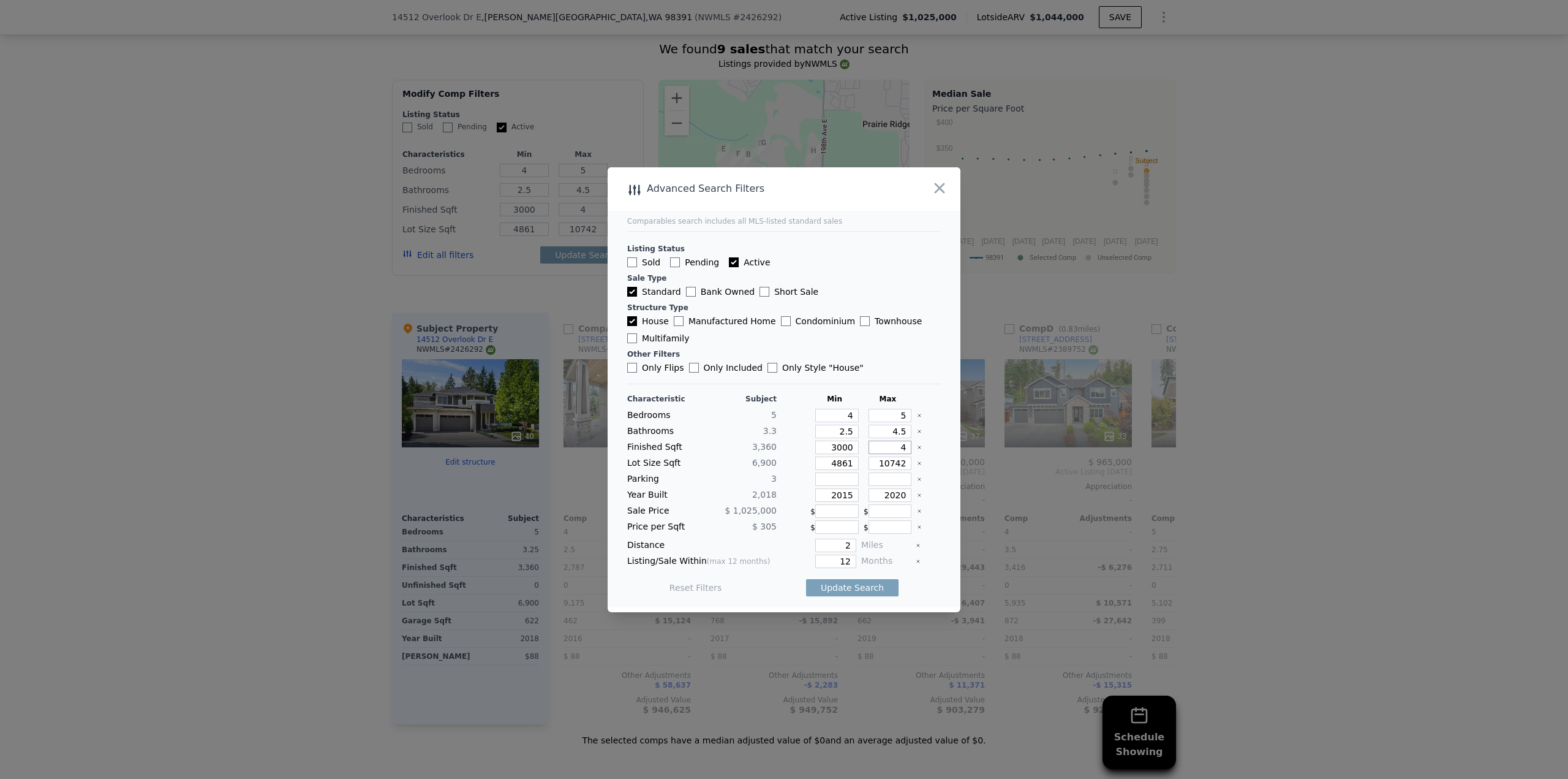
type input "40"
type input "400"
type input "4000"
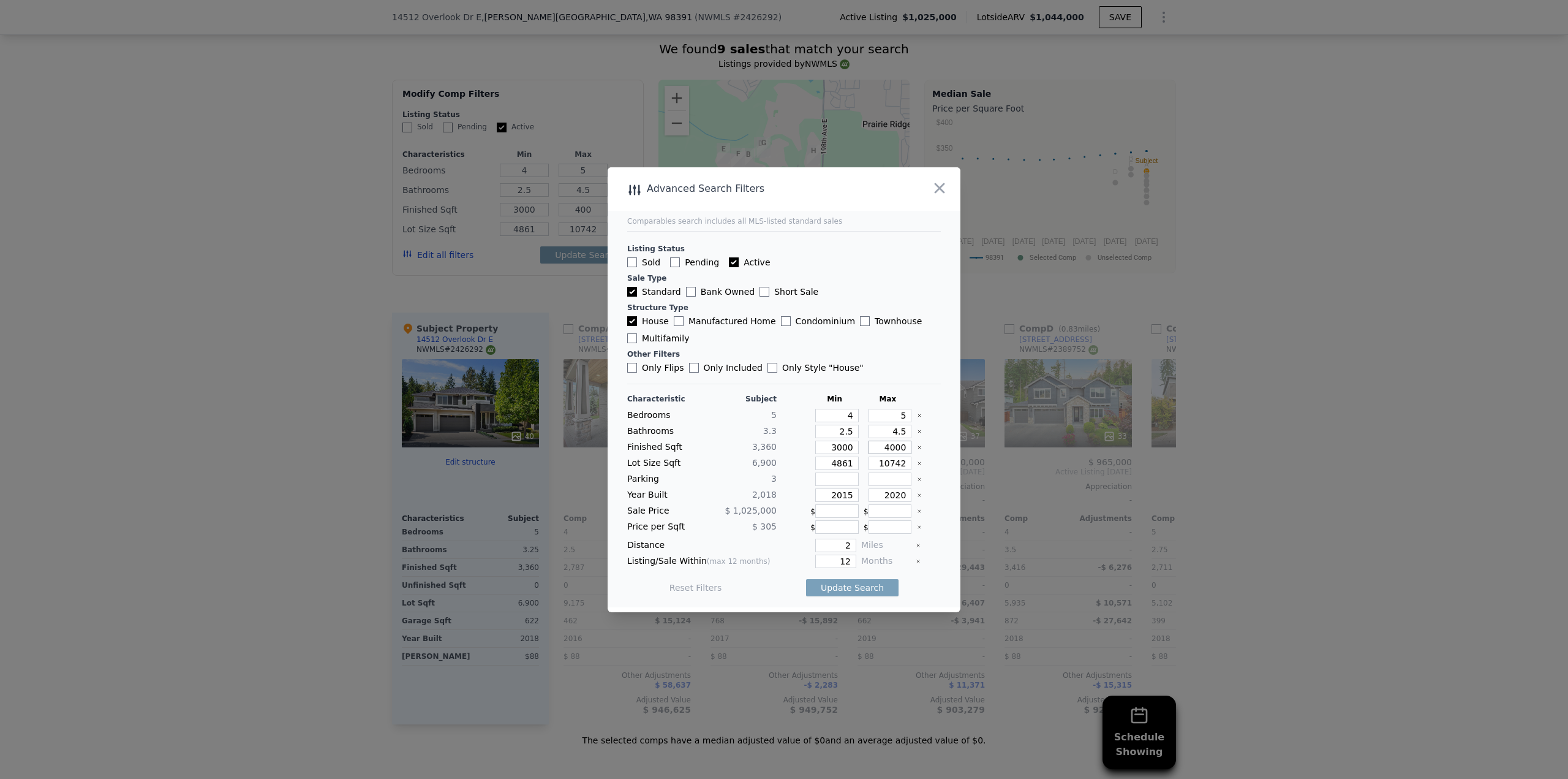
type input "4000"
click at [877, 497] on input "2020" at bounding box center [890, 495] width 43 height 14
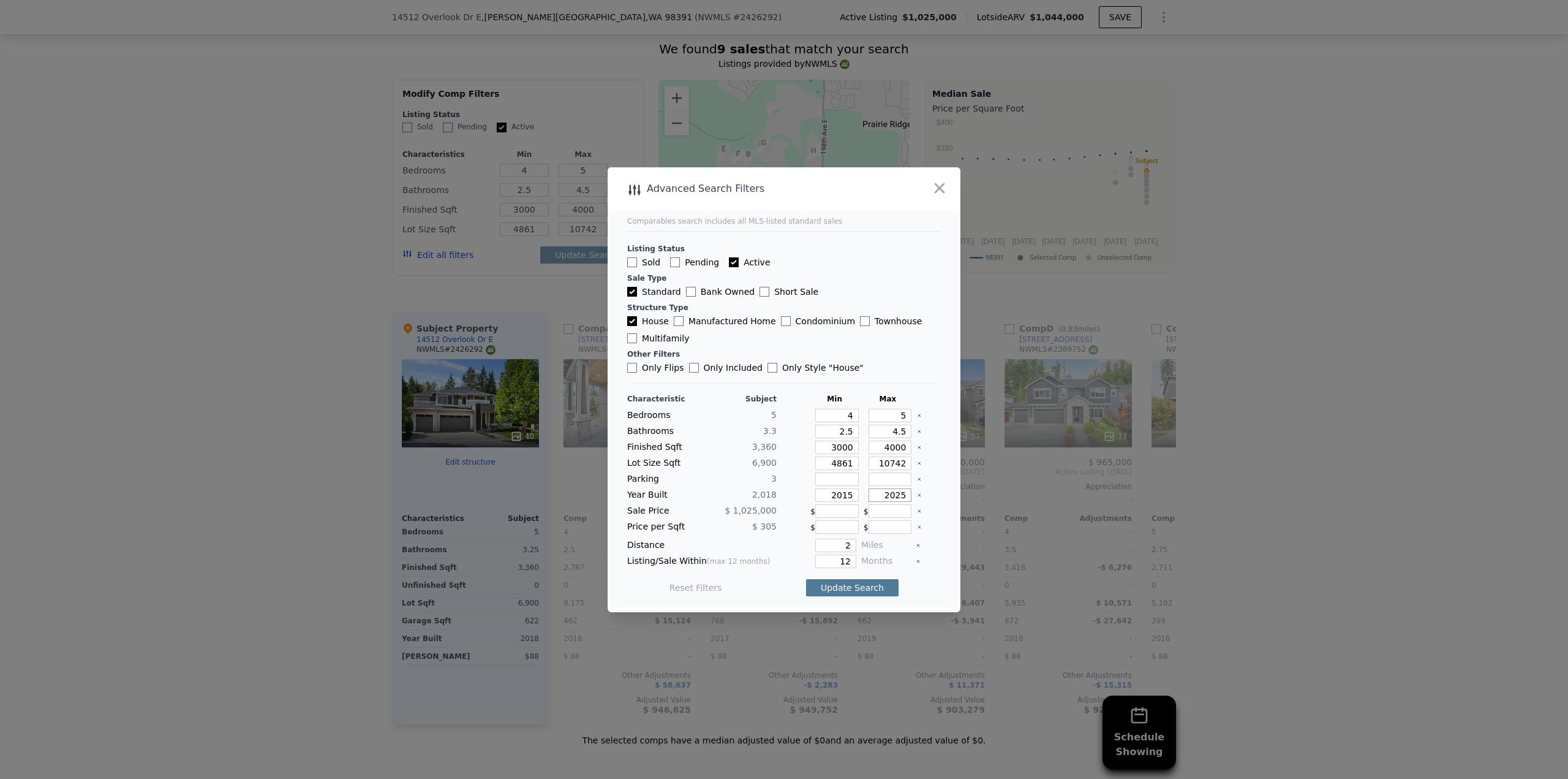
type input "2025"
click at [849, 589] on button "Update Search" at bounding box center [852, 587] width 93 height 17
click at [856, 587] on span "10 matching comps" at bounding box center [847, 587] width 85 height 12
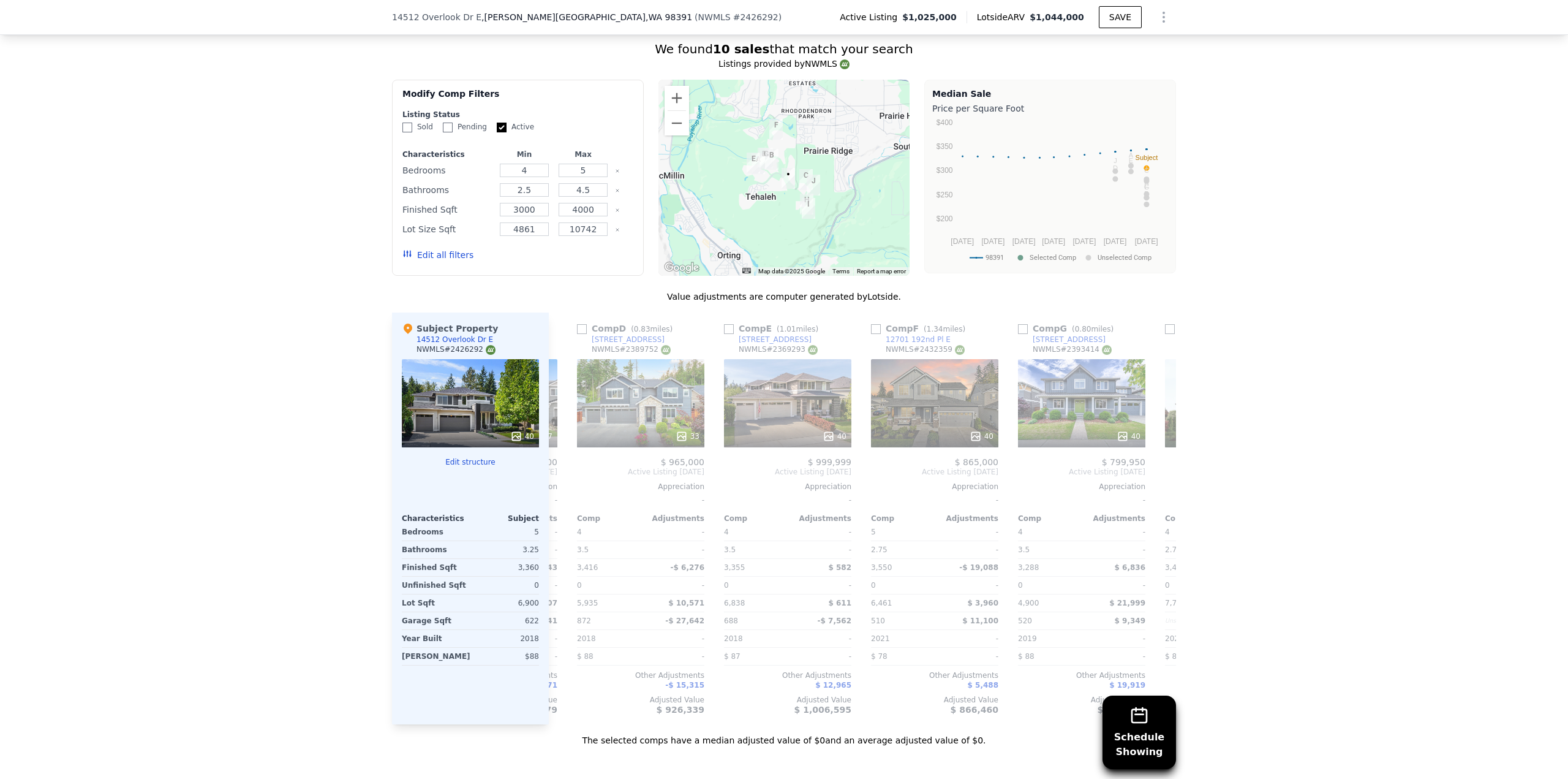
scroll to position [0, 433]
click at [719, 324] on input "checkbox" at bounding box center [724, 329] width 10 height 10
checkbox input "true"
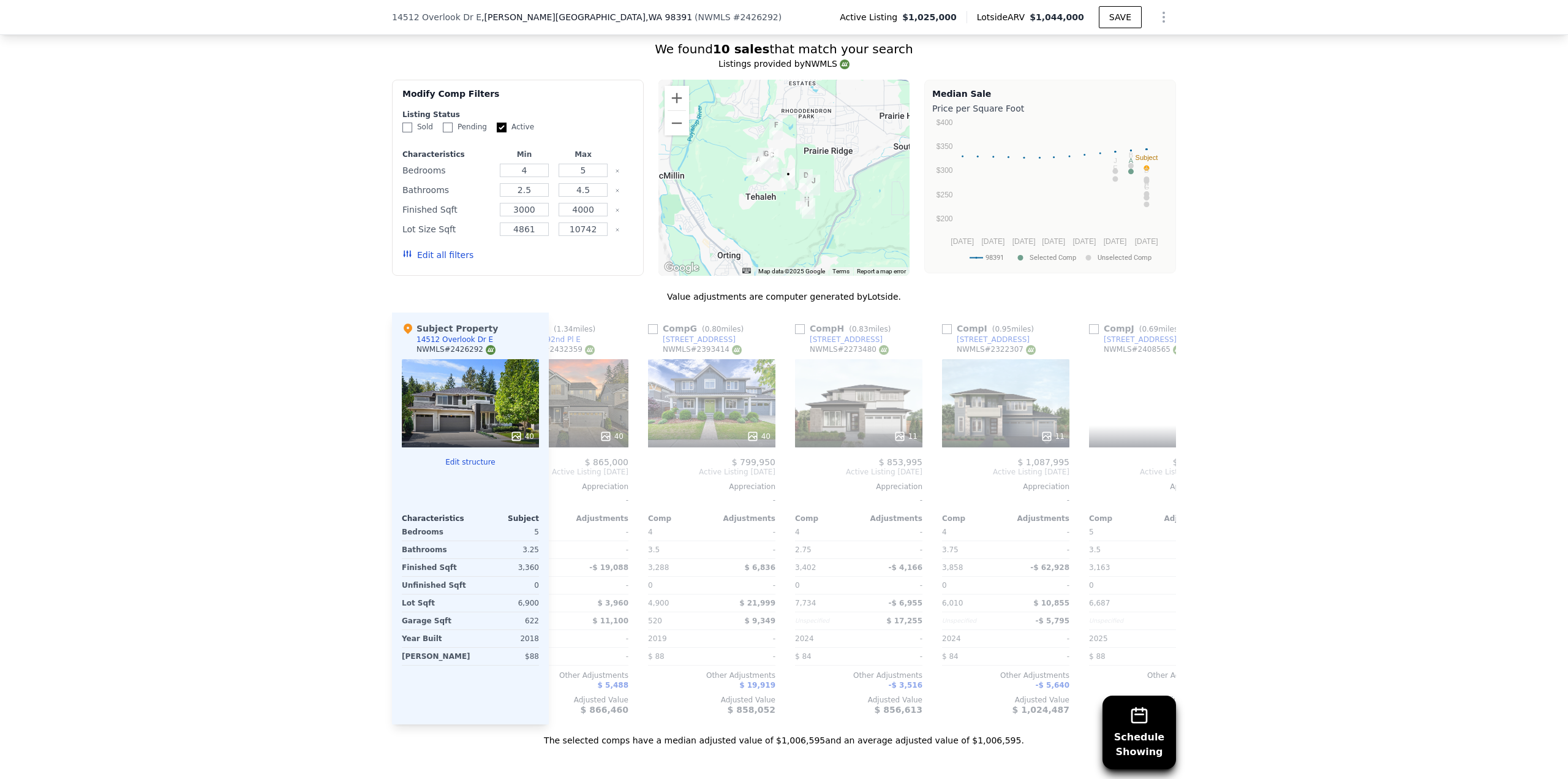
scroll to position [0, 799]
click at [940, 324] on input "checkbox" at bounding box center [944, 329] width 10 height 10
checkbox input "true"
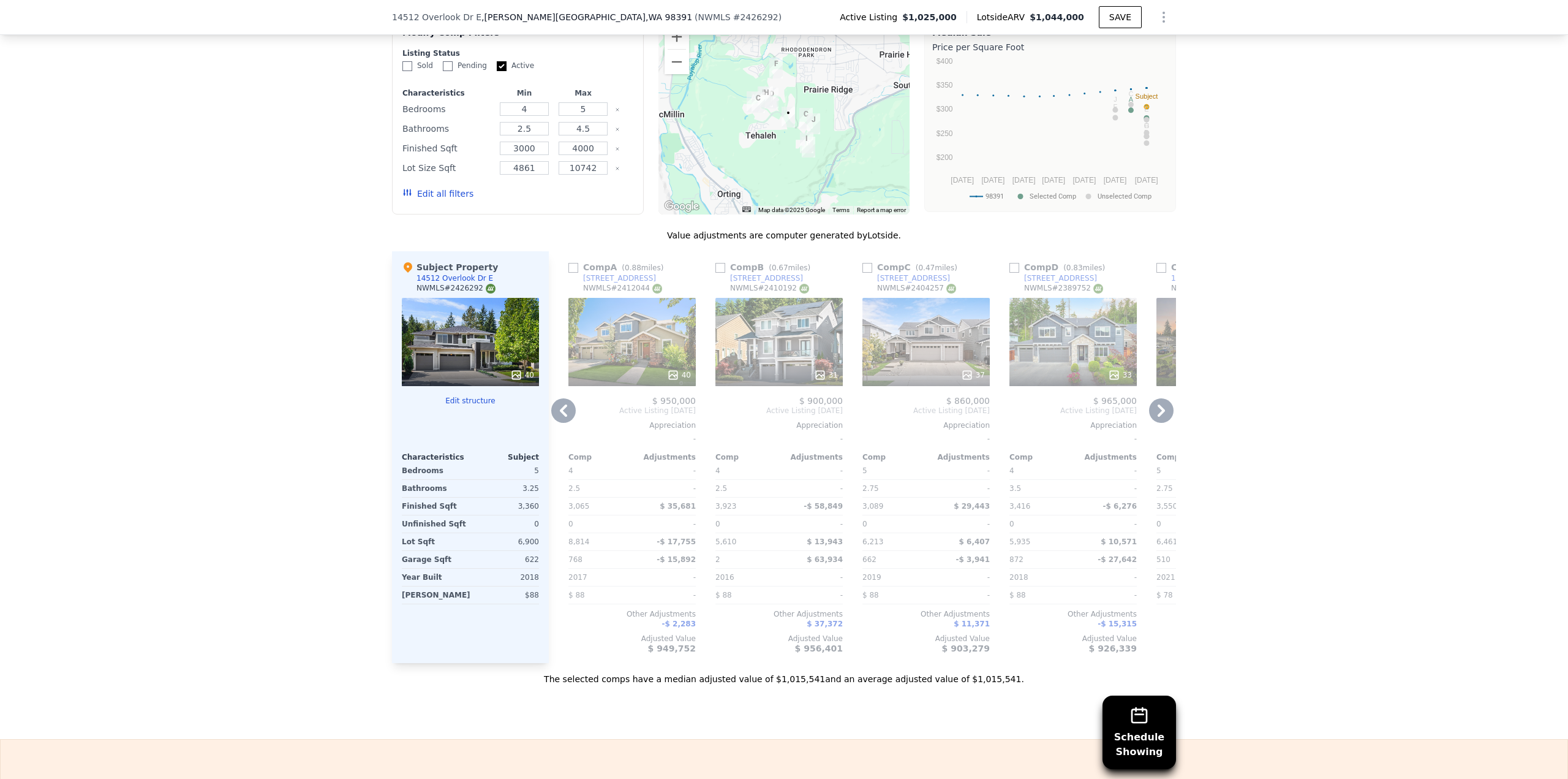
scroll to position [0, 287]
click at [405, 62] on input "Sold" at bounding box center [407, 66] width 10 height 10
checkbox input "true"
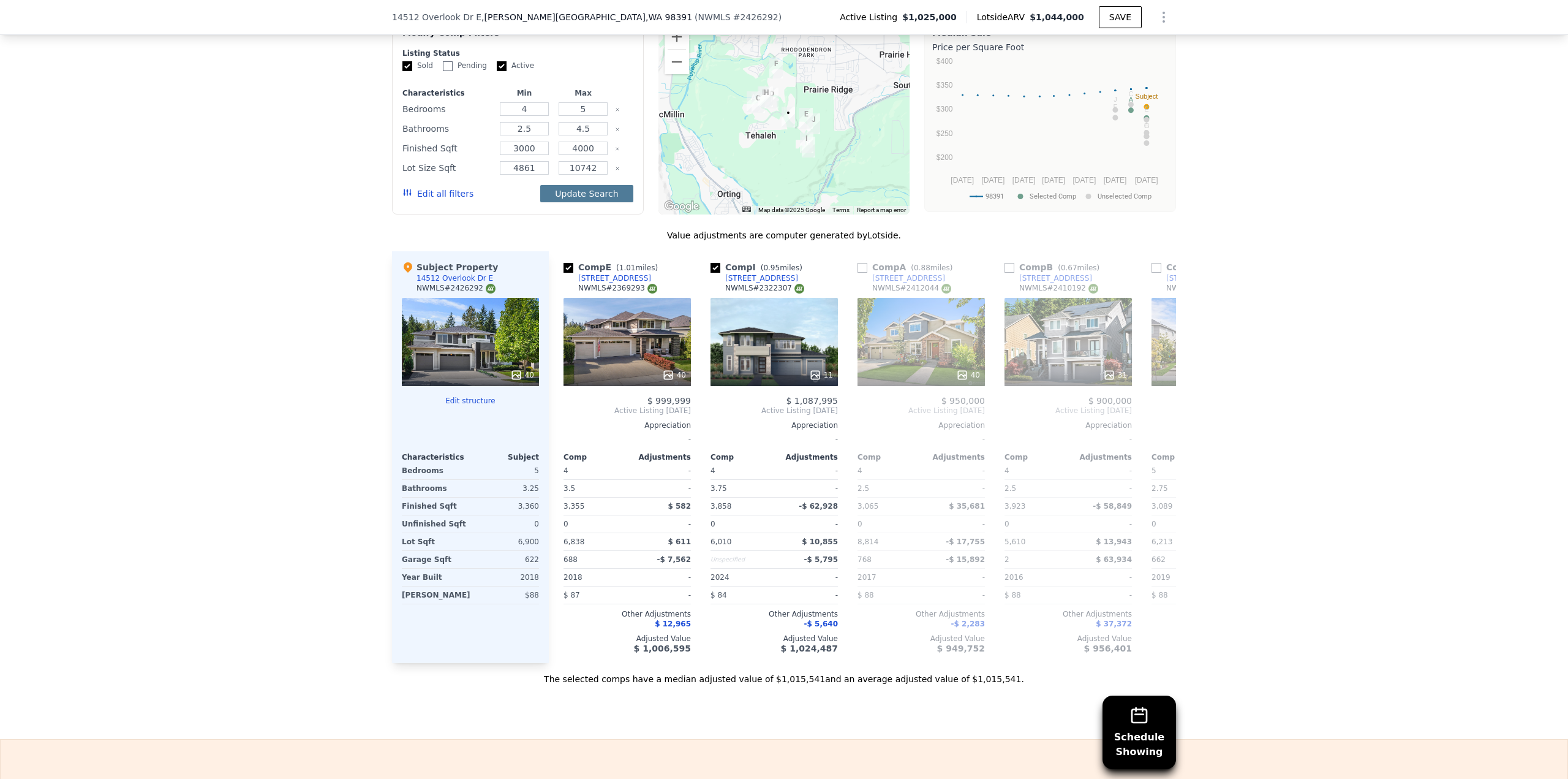
click at [567, 185] on button "Update Search" at bounding box center [586, 193] width 93 height 17
checkbox input "false"
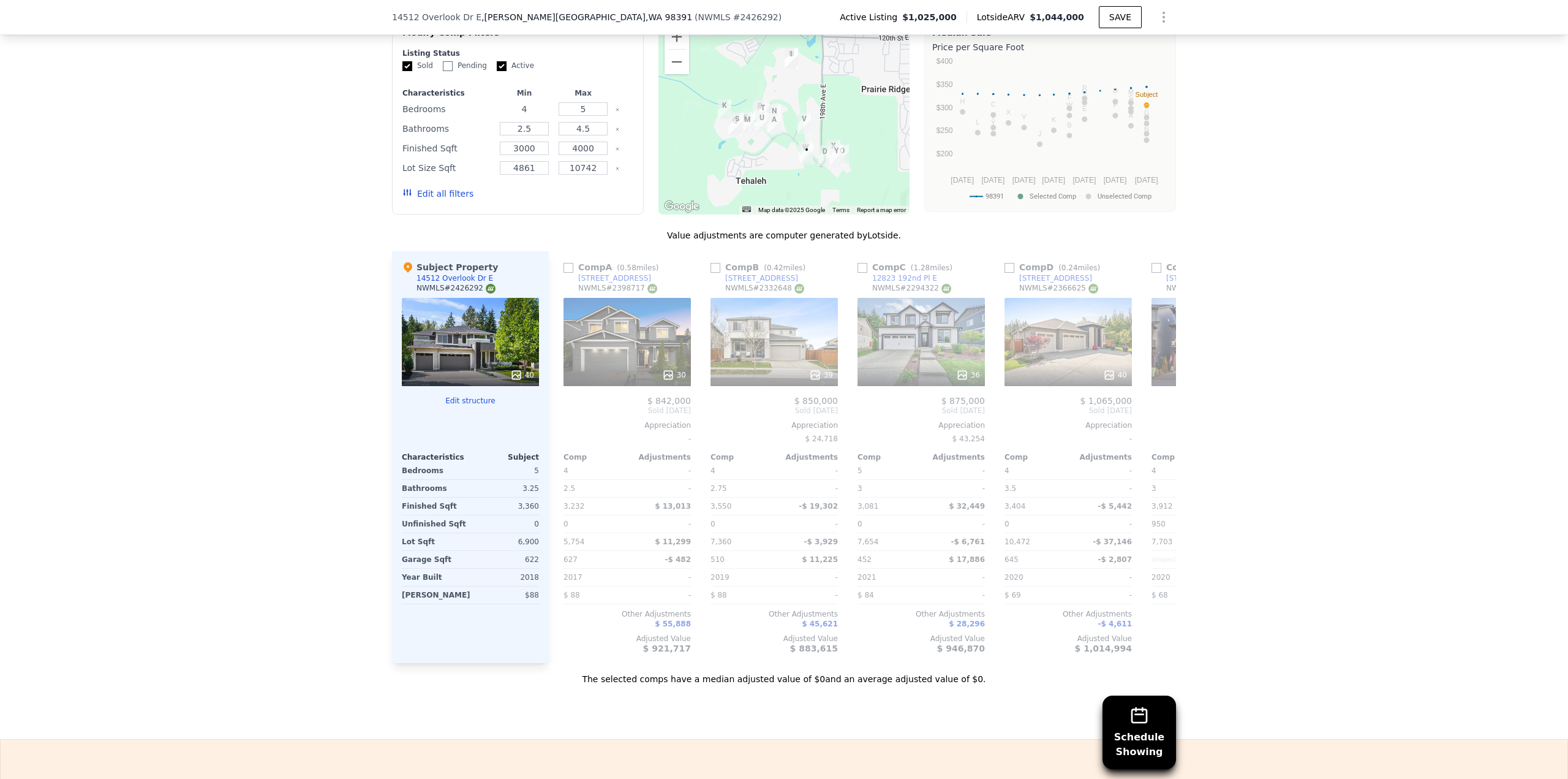
drag, startPoint x: 511, startPoint y: 96, endPoint x: 575, endPoint y: 91, distance: 64.2
click at [573, 100] on div "Bedrooms 4 5" at bounding box center [518, 109] width 231 height 17
type input "3"
click at [579, 185] on button "Update Search" at bounding box center [586, 193] width 93 height 17
click at [799, 141] on img "14430 Overlook Dr E" at bounding box center [805, 151] width 14 height 21
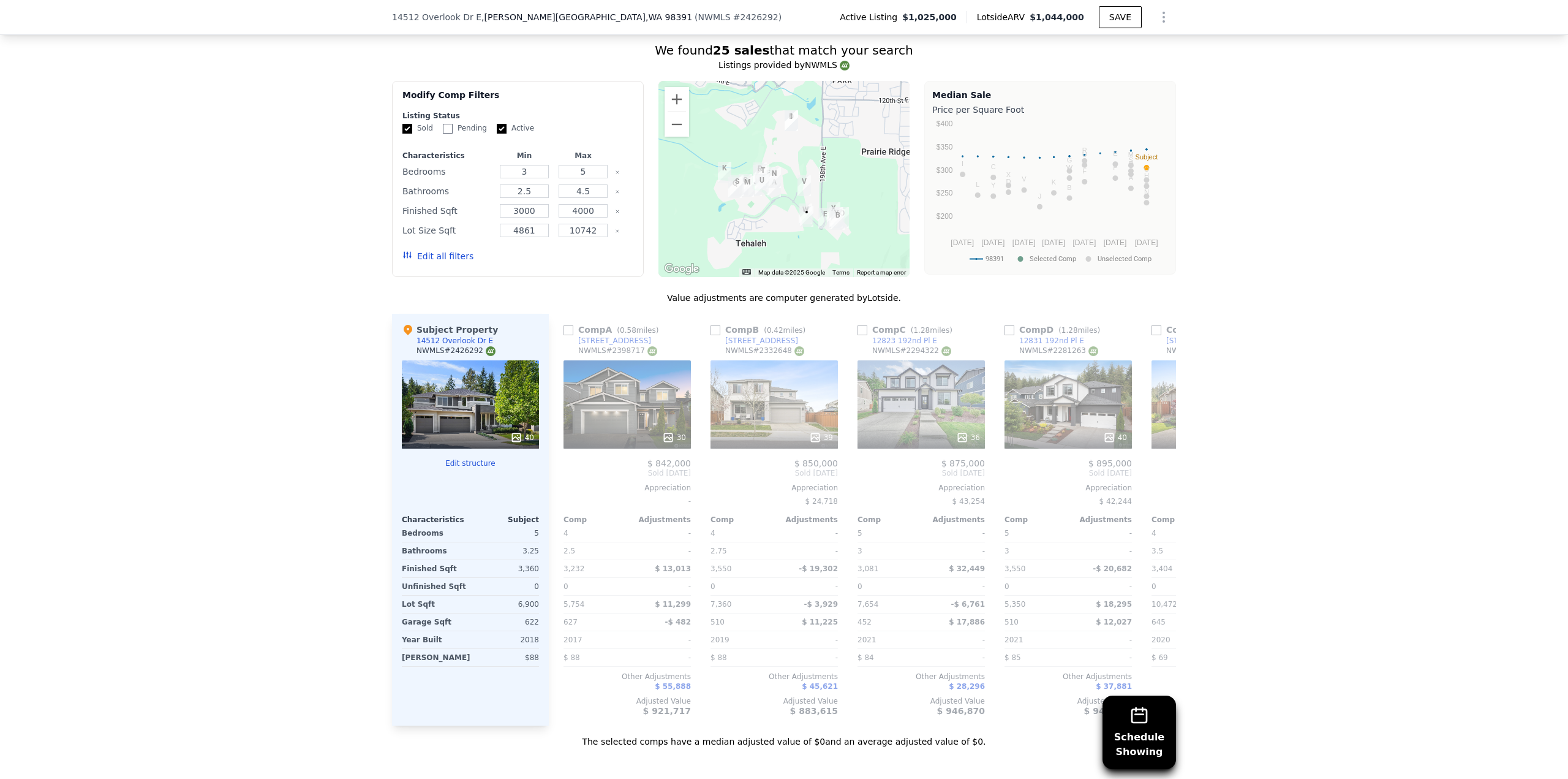
scroll to position [1037, 0]
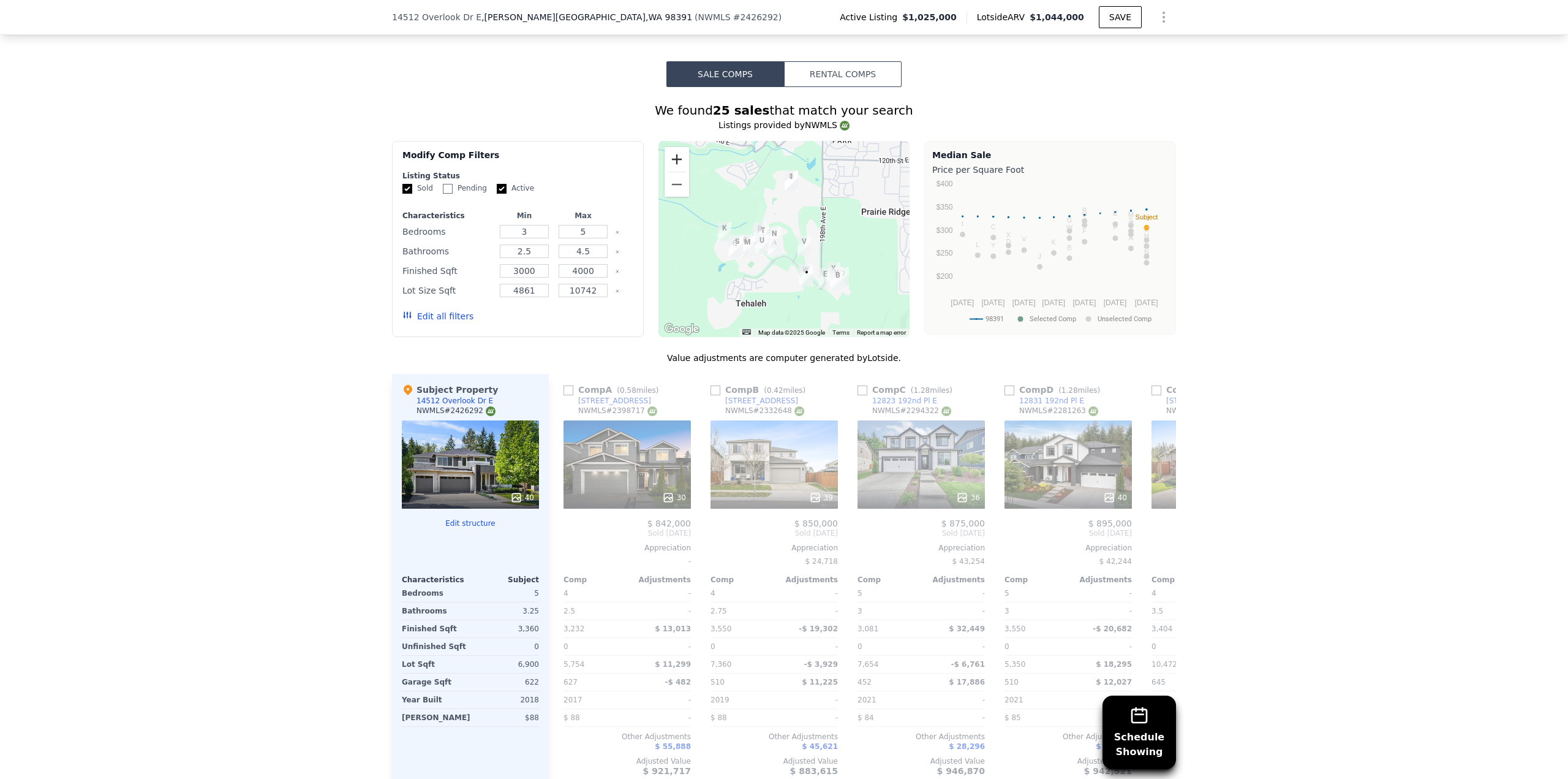
click at [672, 147] on button "Zoom in" at bounding box center [677, 159] width 24 height 24
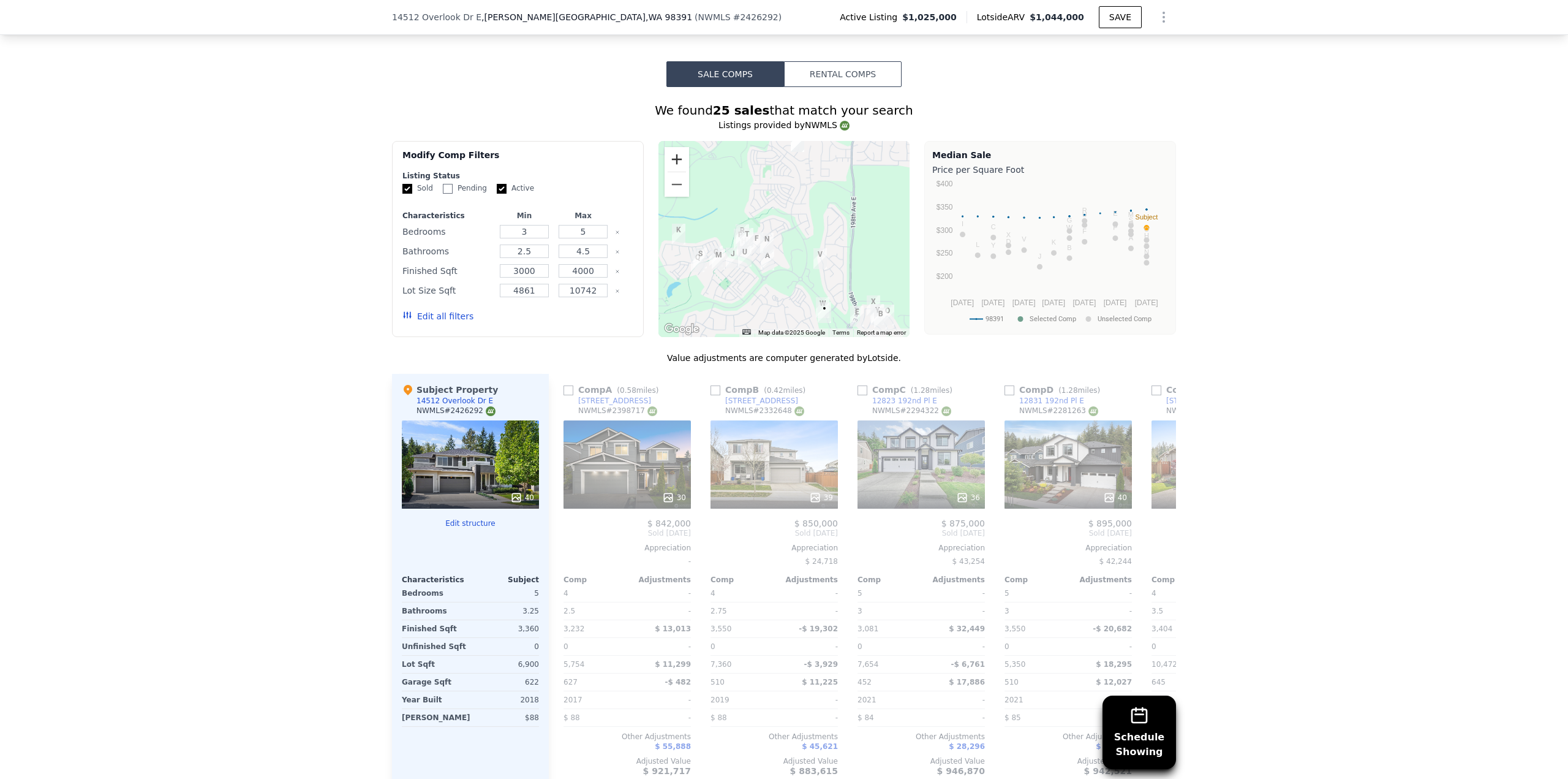
click at [672, 147] on button "Zoom in" at bounding box center [677, 159] width 24 height 24
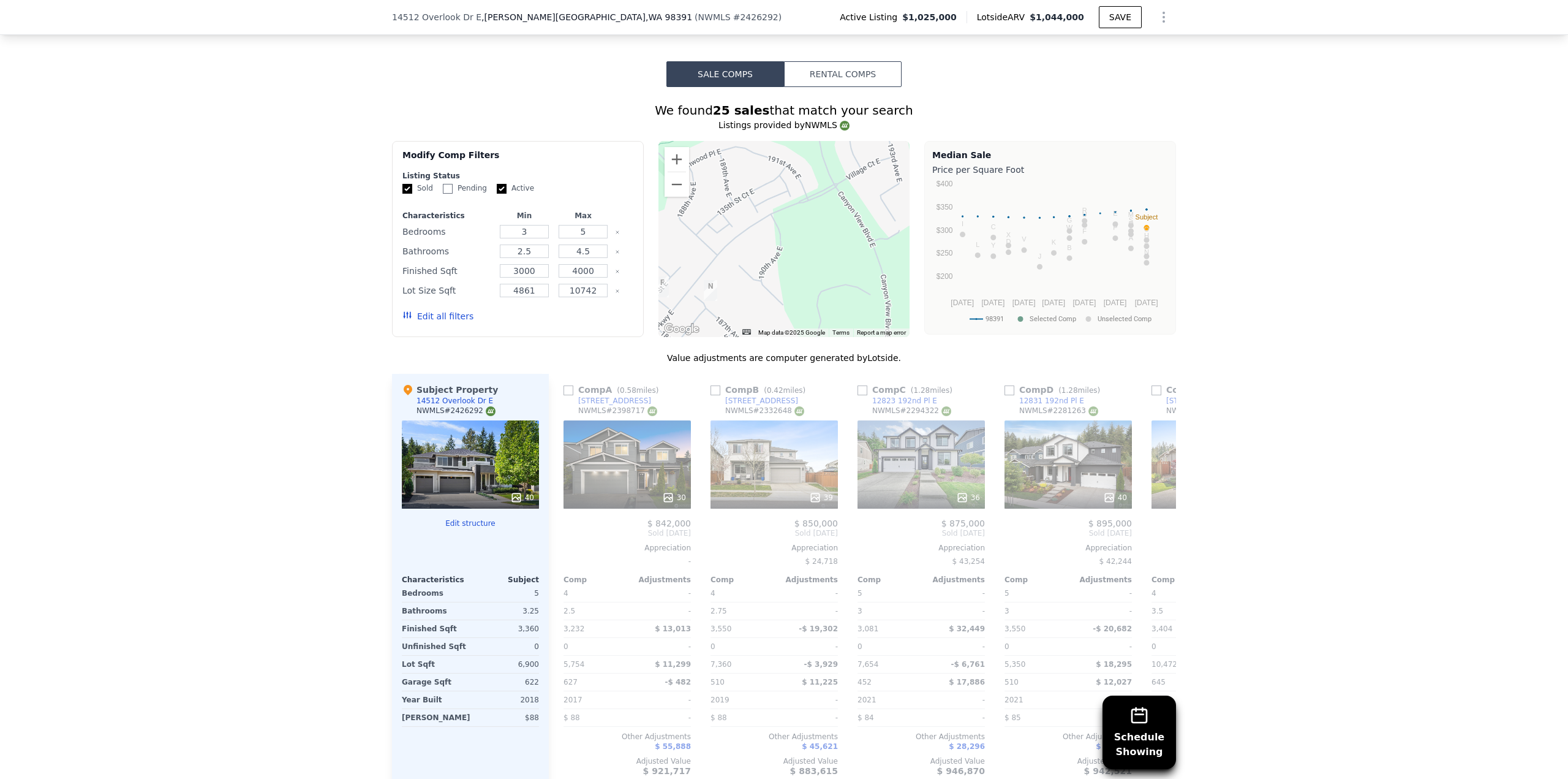
drag, startPoint x: 842, startPoint y: 265, endPoint x: 773, endPoint y: 132, distance: 149.8
click at [773, 141] on div at bounding box center [784, 239] width 252 height 196
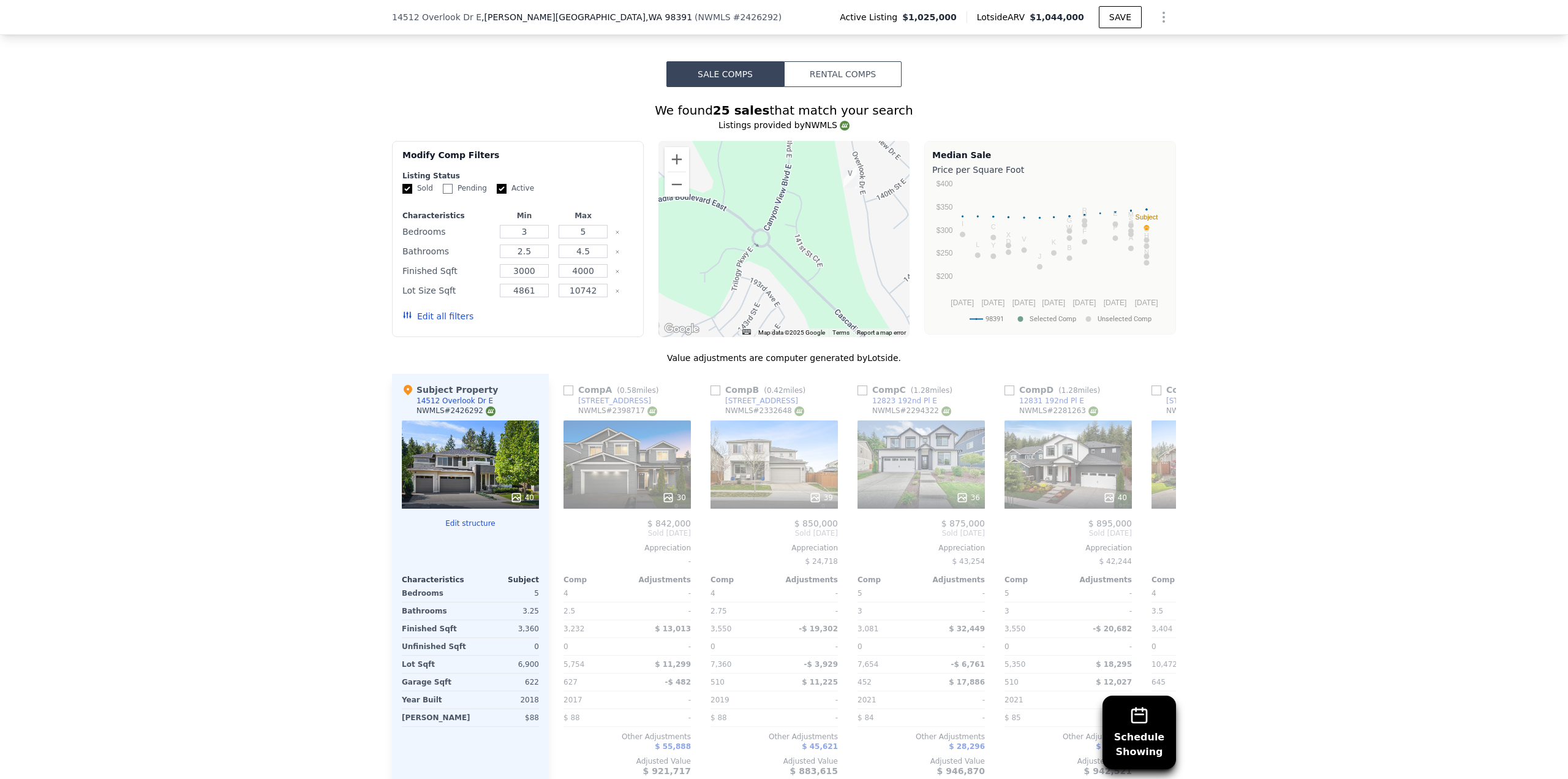
drag, startPoint x: 779, startPoint y: 263, endPoint x: 740, endPoint y: 178, distance: 93.5
click at [740, 178] on div at bounding box center [784, 239] width 252 height 196
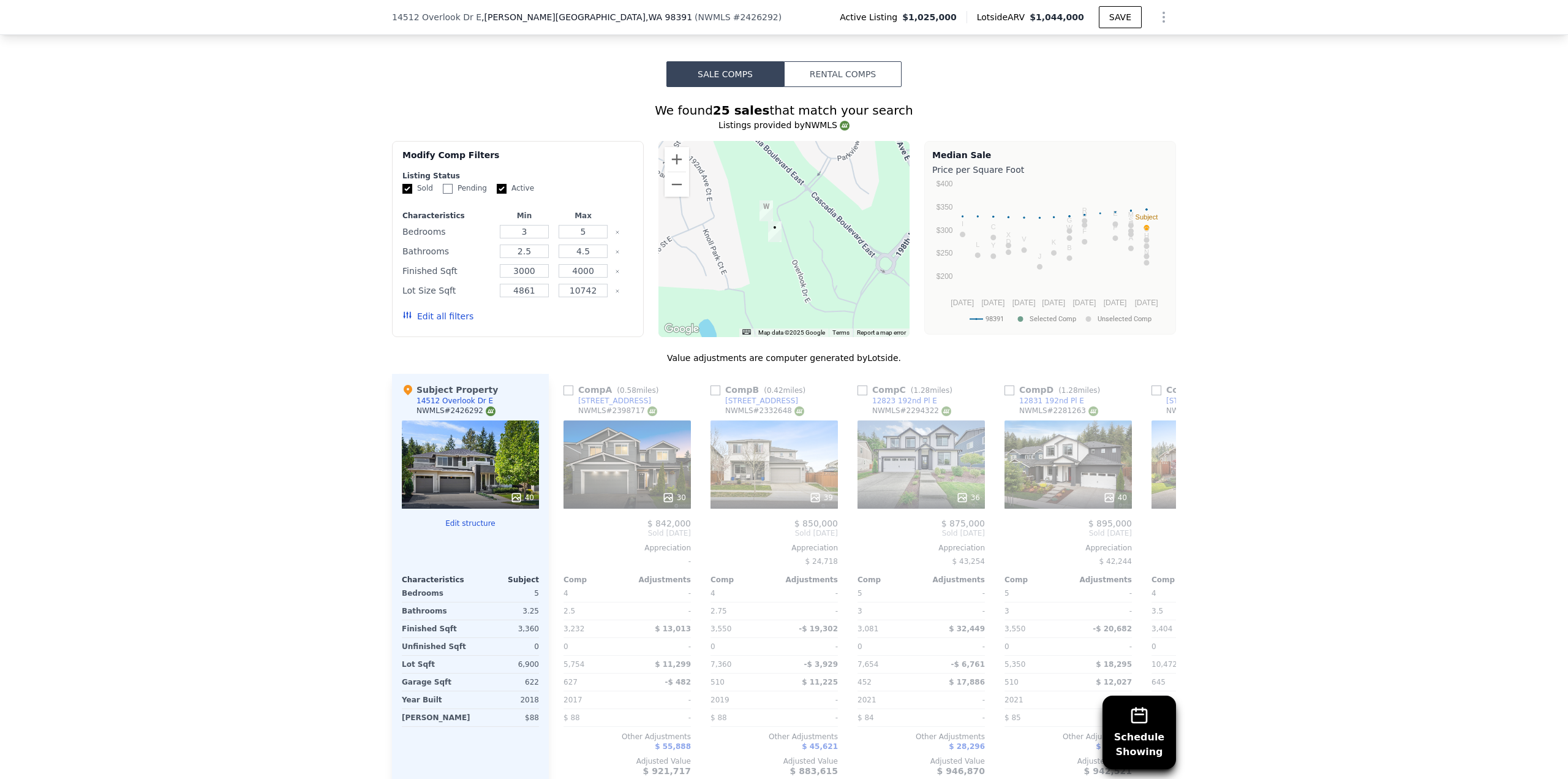
drag, startPoint x: 795, startPoint y: 238, endPoint x: 786, endPoint y: 215, distance: 24.7
click at [786, 215] on div at bounding box center [784, 239] width 252 height 196
click at [751, 167] on img "14430 Overlook Dr E" at bounding box center [754, 177] width 14 height 21
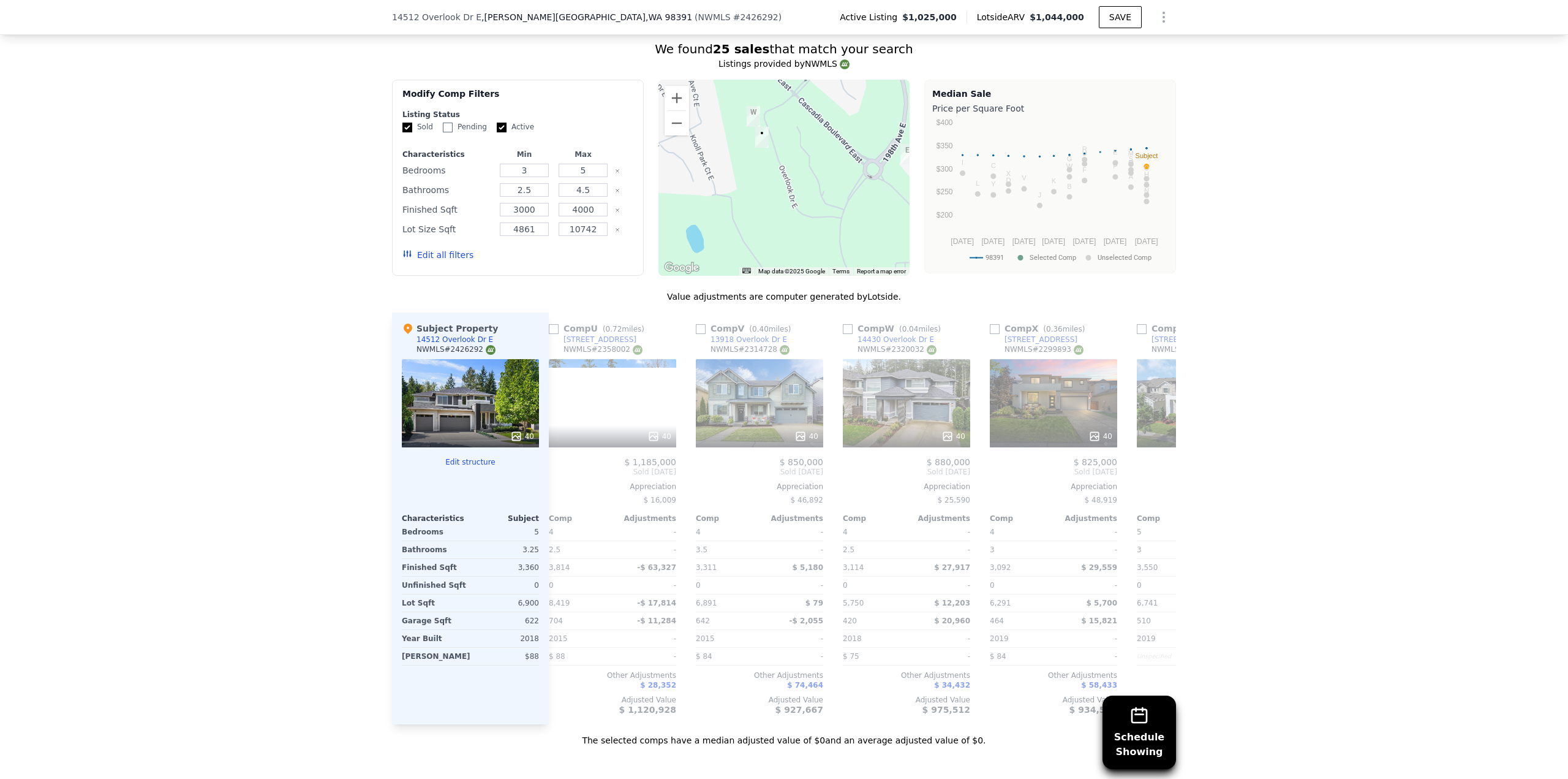
scroll to position [0, 2953]
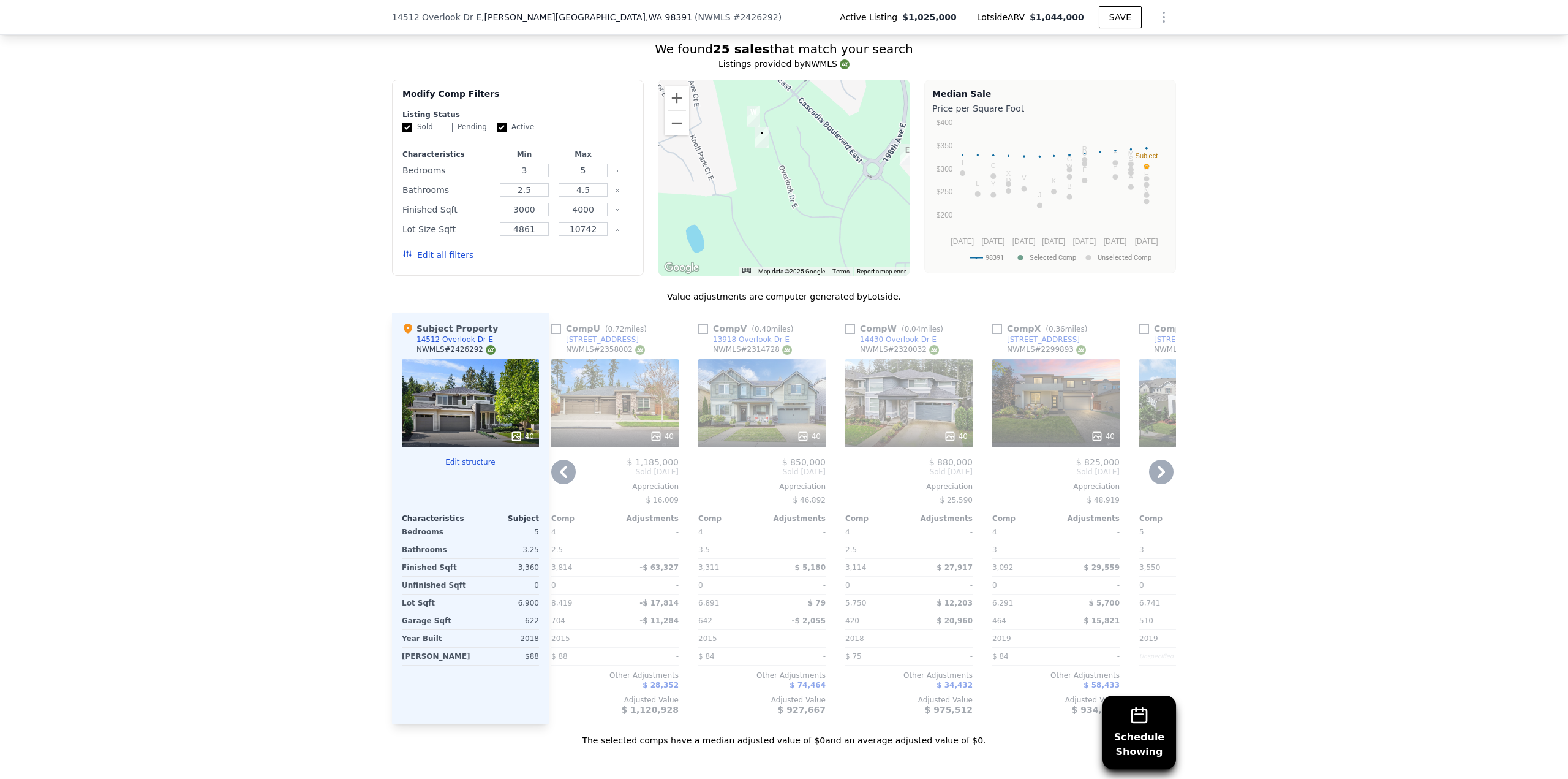
click at [846, 324] on input "checkbox" at bounding box center [850, 329] width 10 height 10
checkbox input "true"
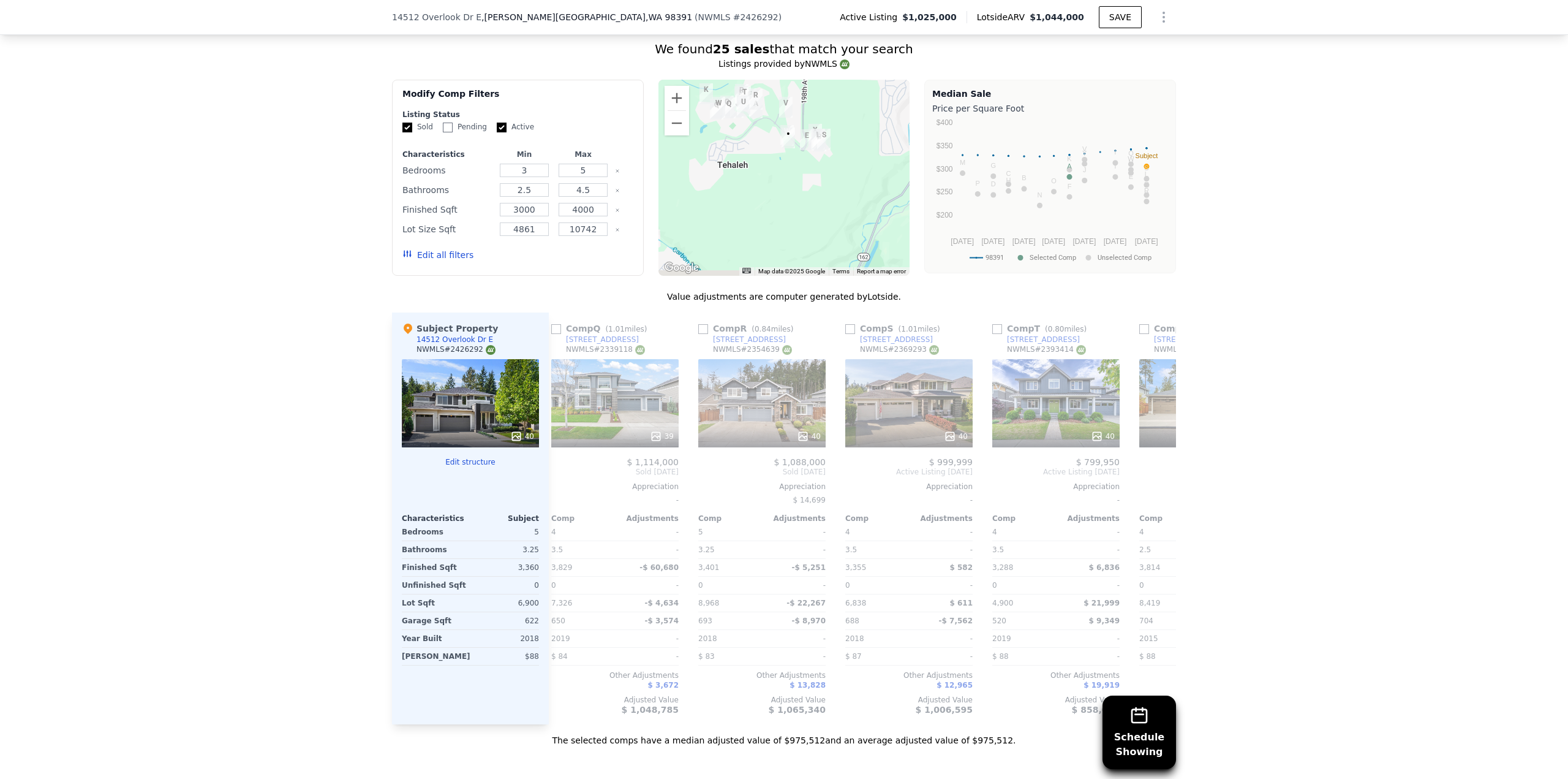
drag, startPoint x: 840, startPoint y: 227, endPoint x: 820, endPoint y: 126, distance: 103.0
click at [820, 126] on div at bounding box center [784, 178] width 252 height 196
drag, startPoint x: 836, startPoint y: 189, endPoint x: 836, endPoint y: 227, distance: 38.0
click at [836, 227] on div at bounding box center [784, 178] width 252 height 196
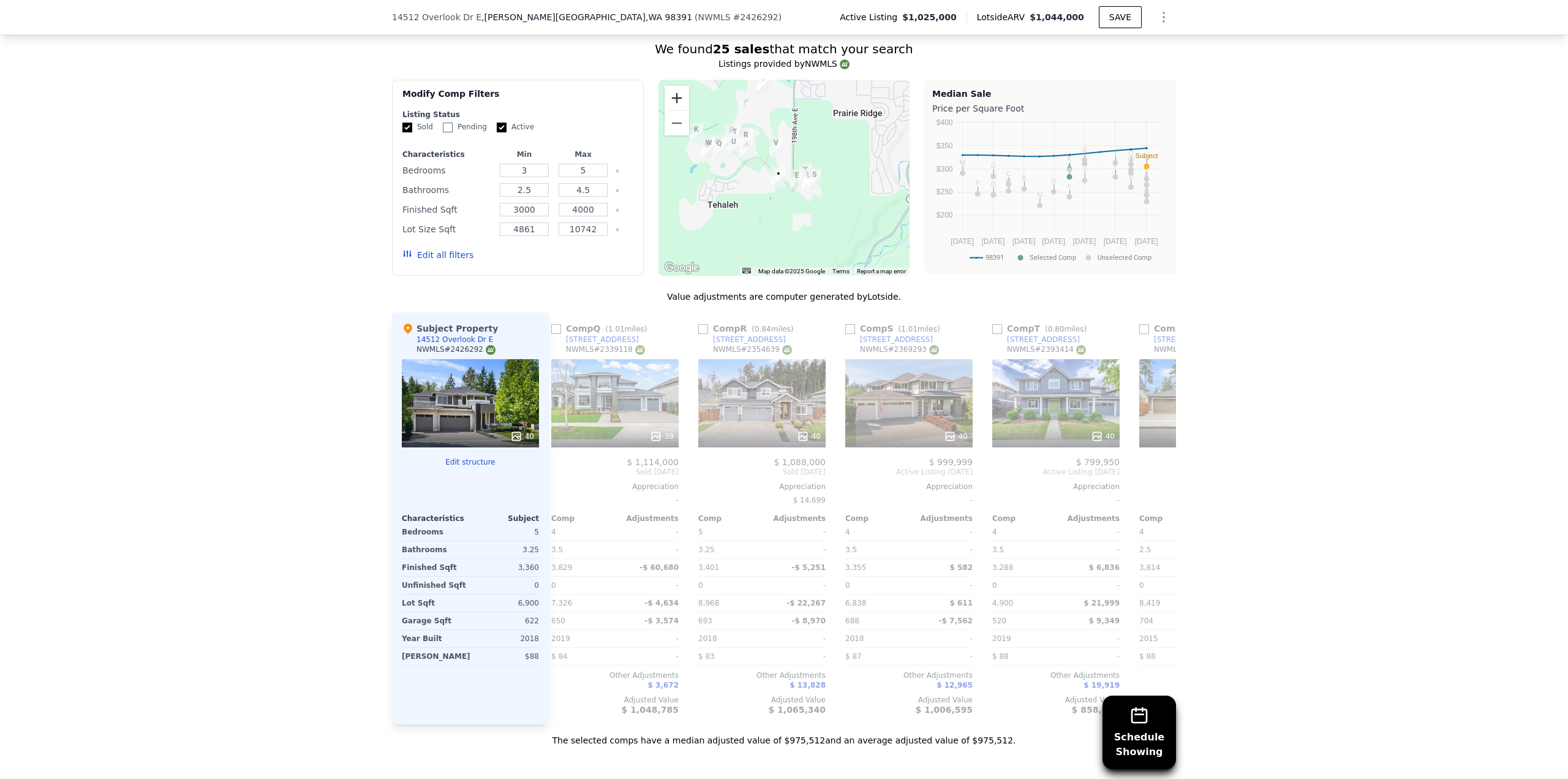
click at [679, 86] on button "Zoom in" at bounding box center [677, 98] width 24 height 24
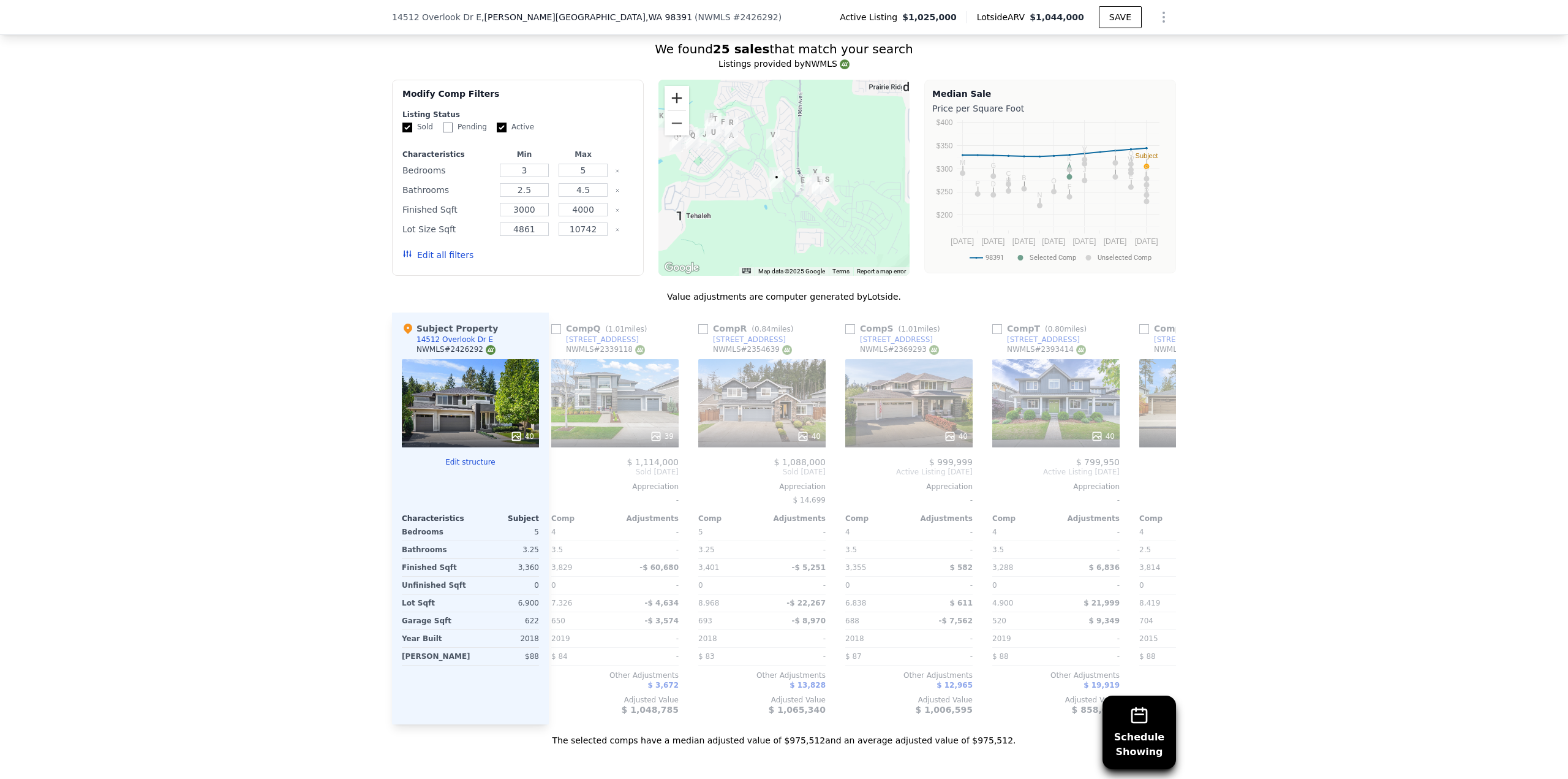
click at [679, 86] on button "Zoom in" at bounding box center [677, 98] width 24 height 24
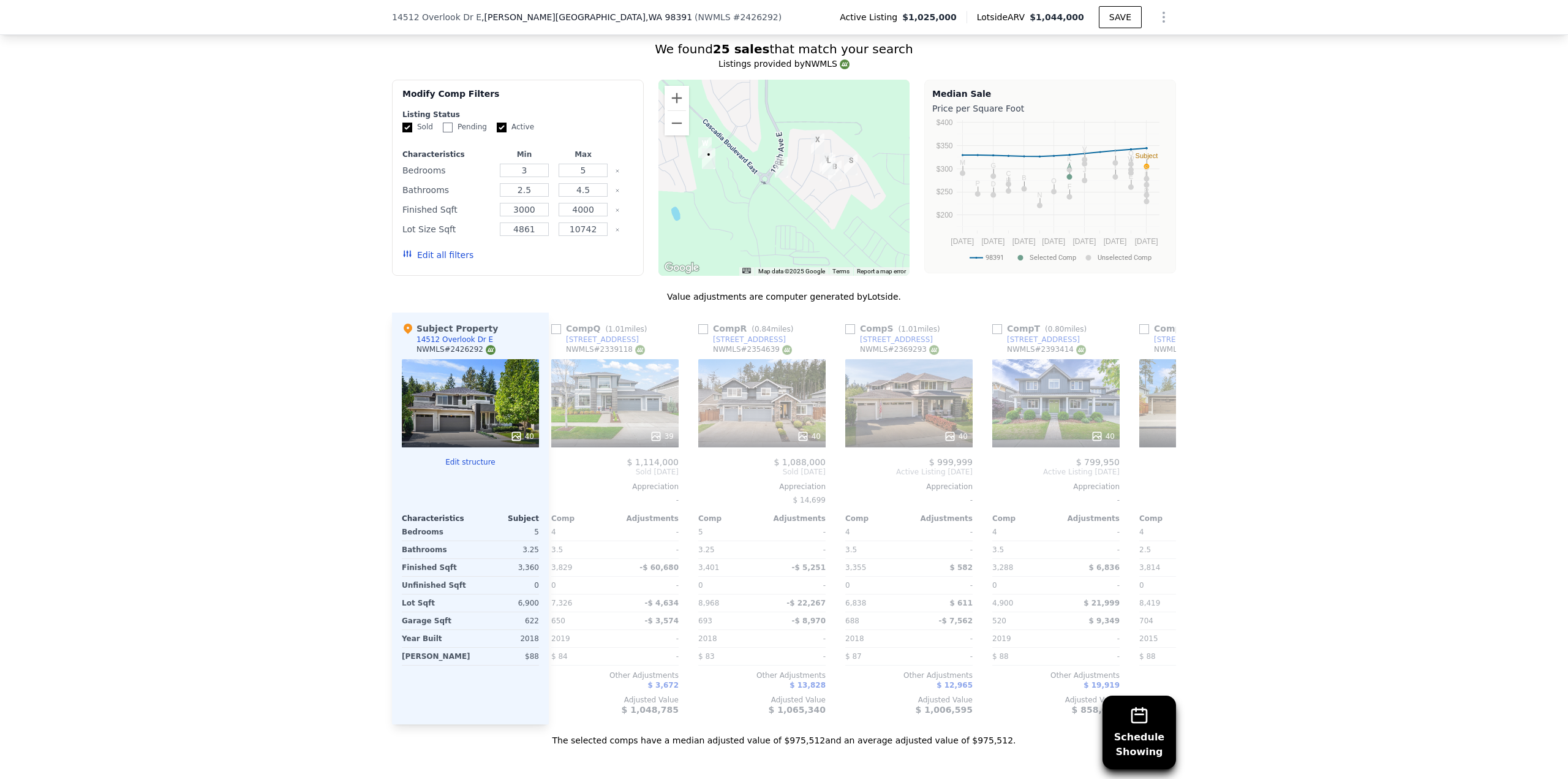
drag, startPoint x: 840, startPoint y: 231, endPoint x: 783, endPoint y: 183, distance: 74.5
click at [783, 183] on div at bounding box center [784, 178] width 252 height 196
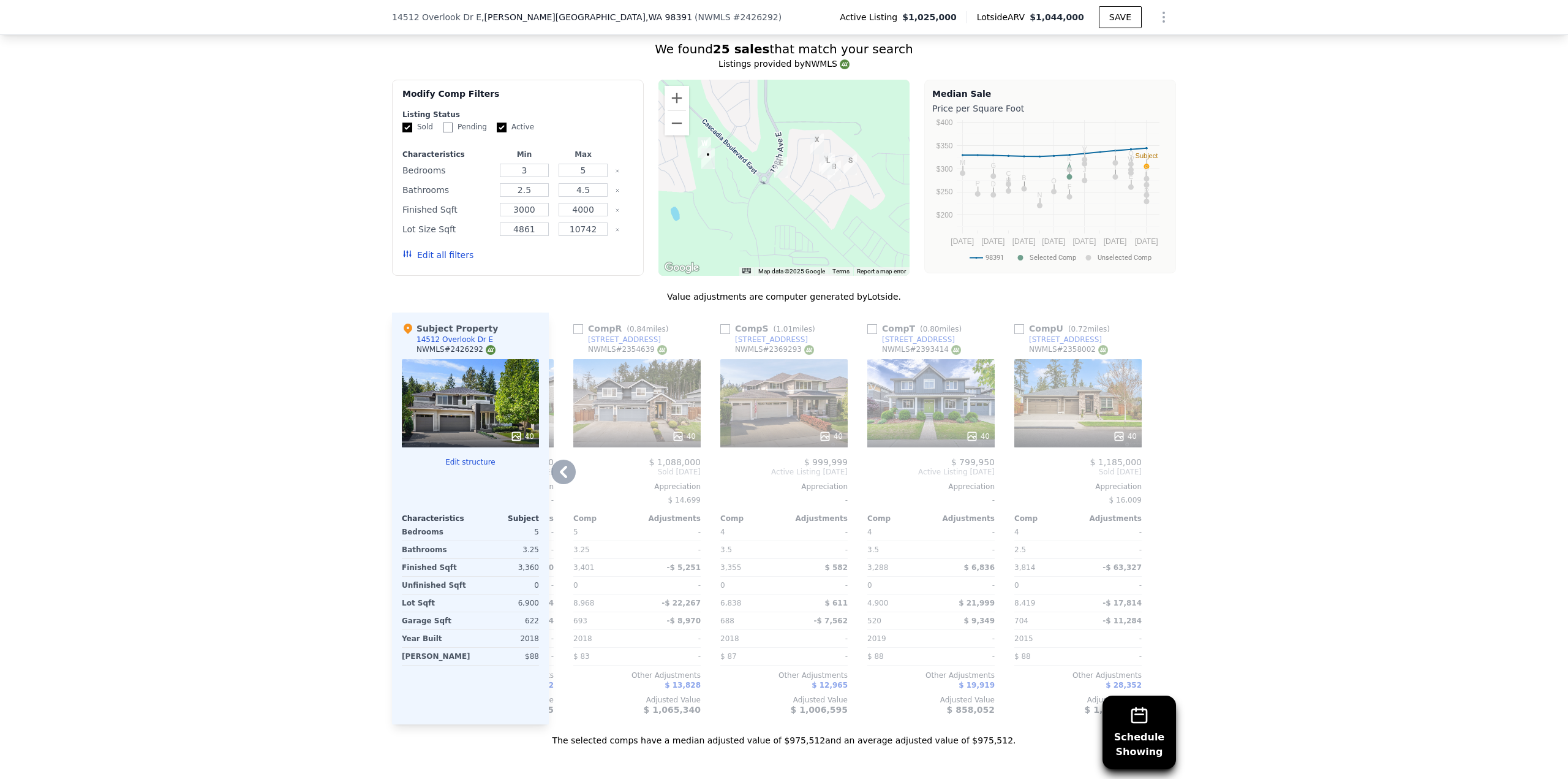
click at [573, 324] on input "checkbox" at bounding box center [578, 329] width 10 height 10
checkbox input "true"
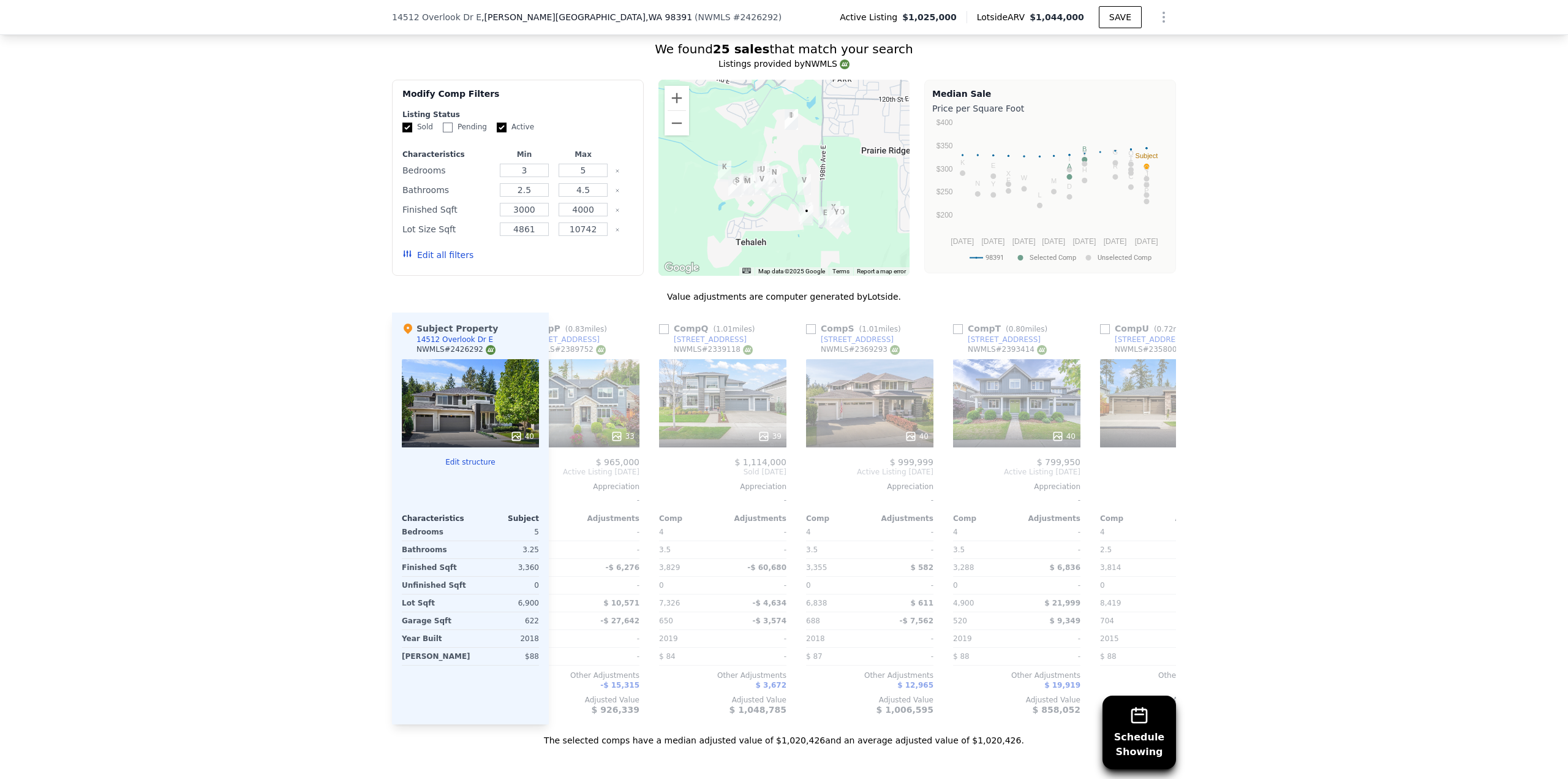
scroll to position [0, 2547]
click at [663, 324] on input "checkbox" at bounding box center [668, 329] width 10 height 10
checkbox input "true"
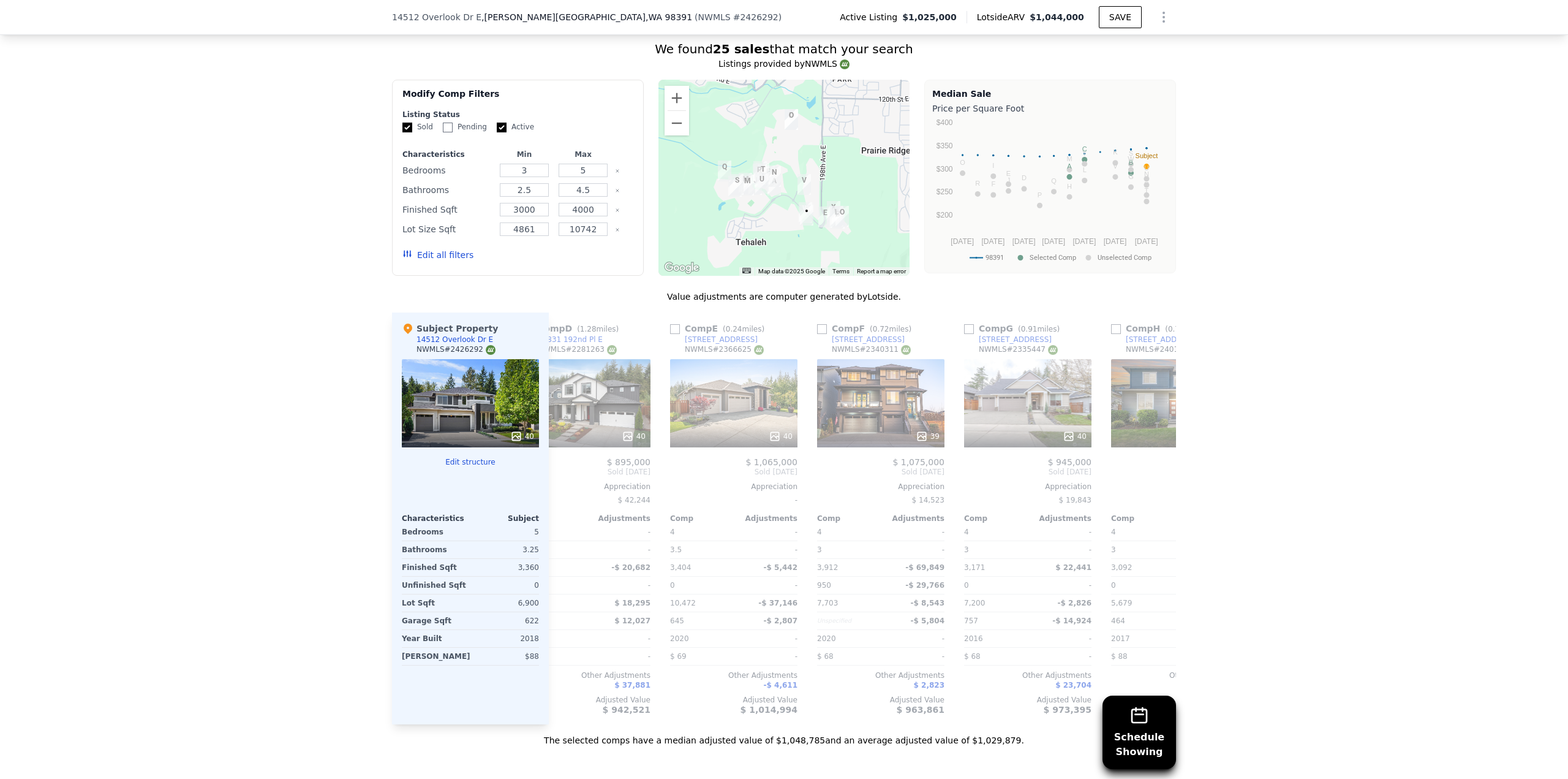
scroll to position [0, 1364]
click at [669, 324] on input "checkbox" at bounding box center [674, 329] width 10 height 10
checkbox input "true"
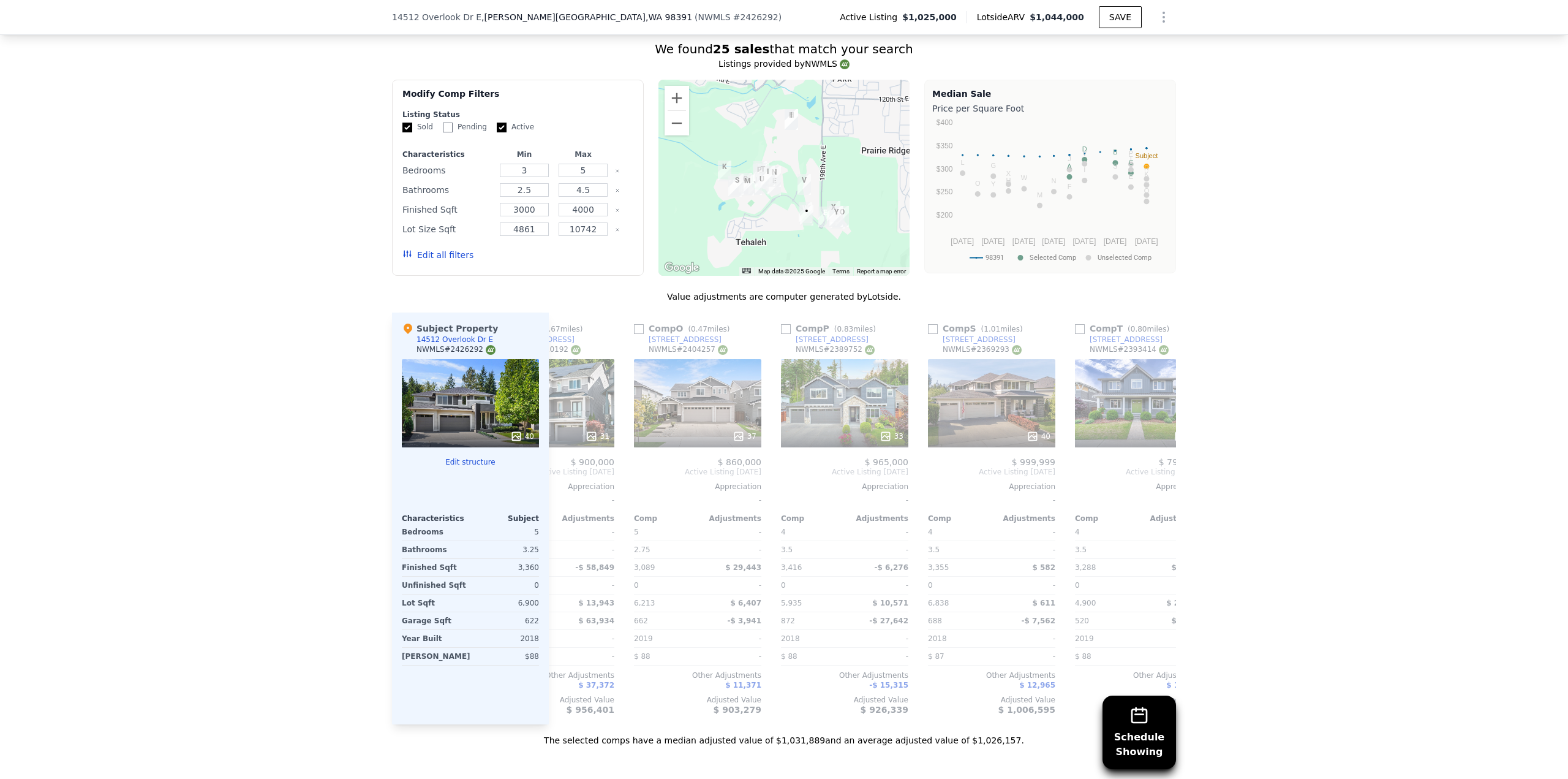
scroll to position [0, 2481]
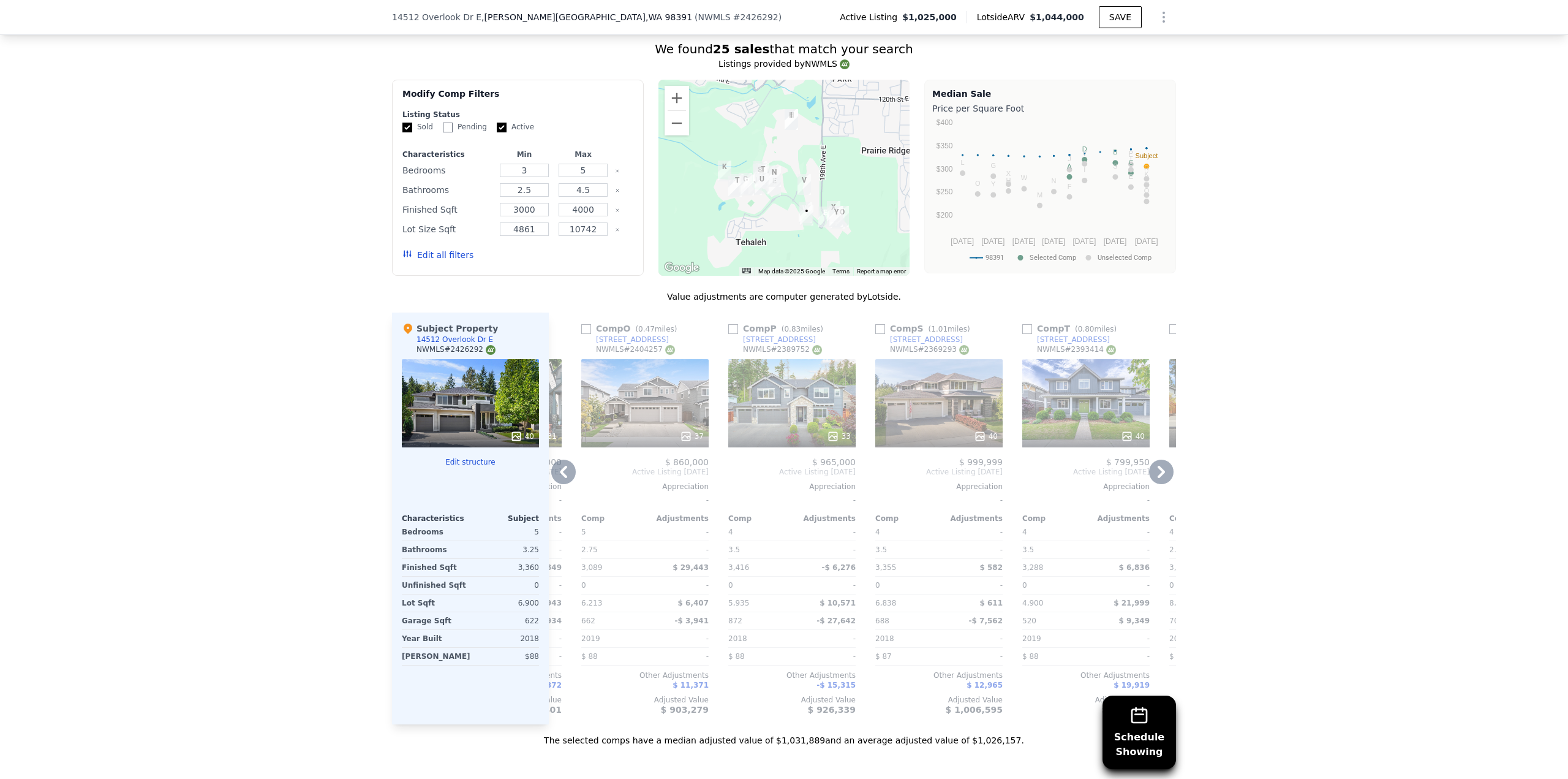
click at [728, 324] on input "checkbox" at bounding box center [733, 329] width 10 height 10
checkbox input "true"
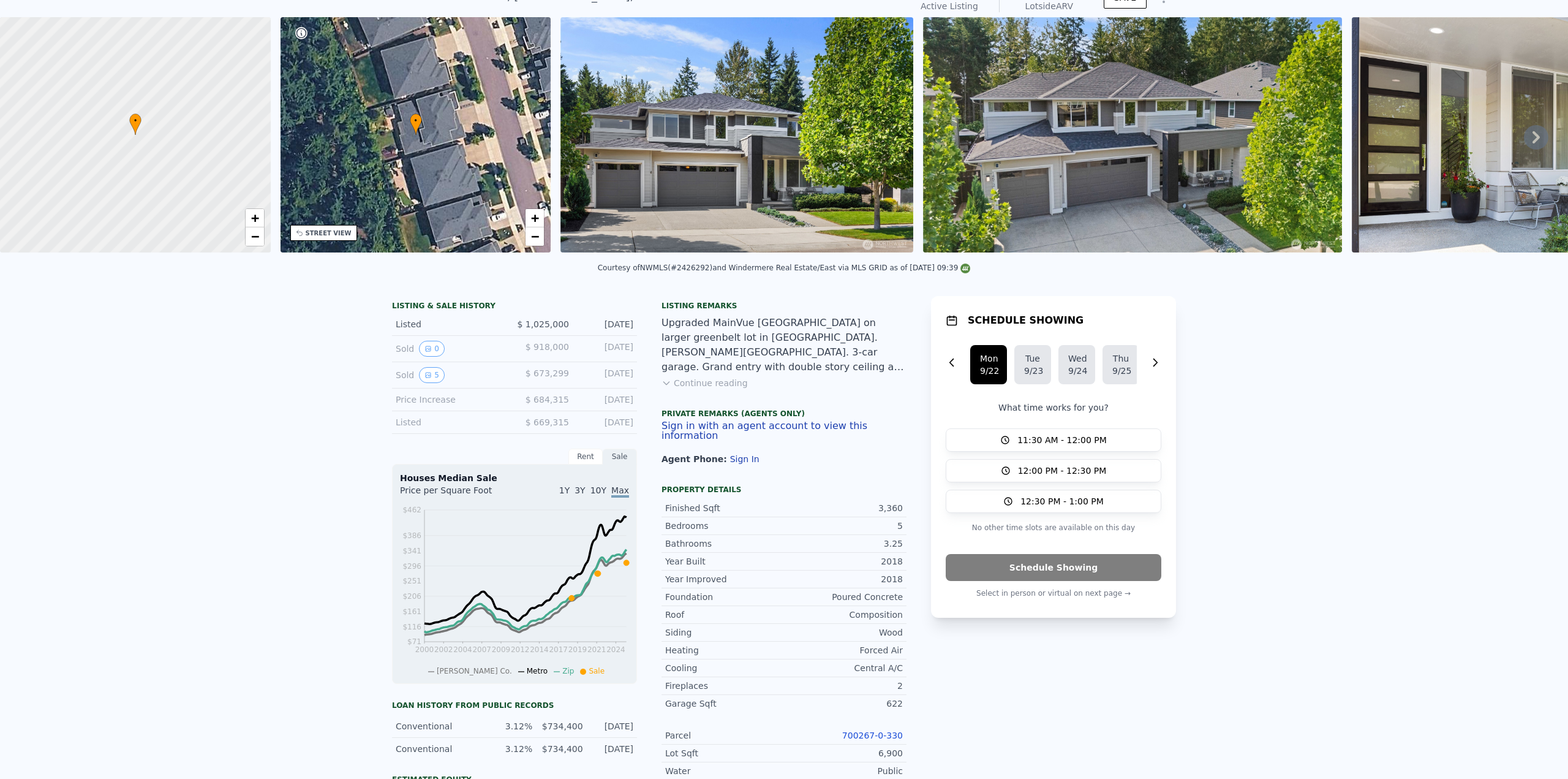
scroll to position [5, 0]
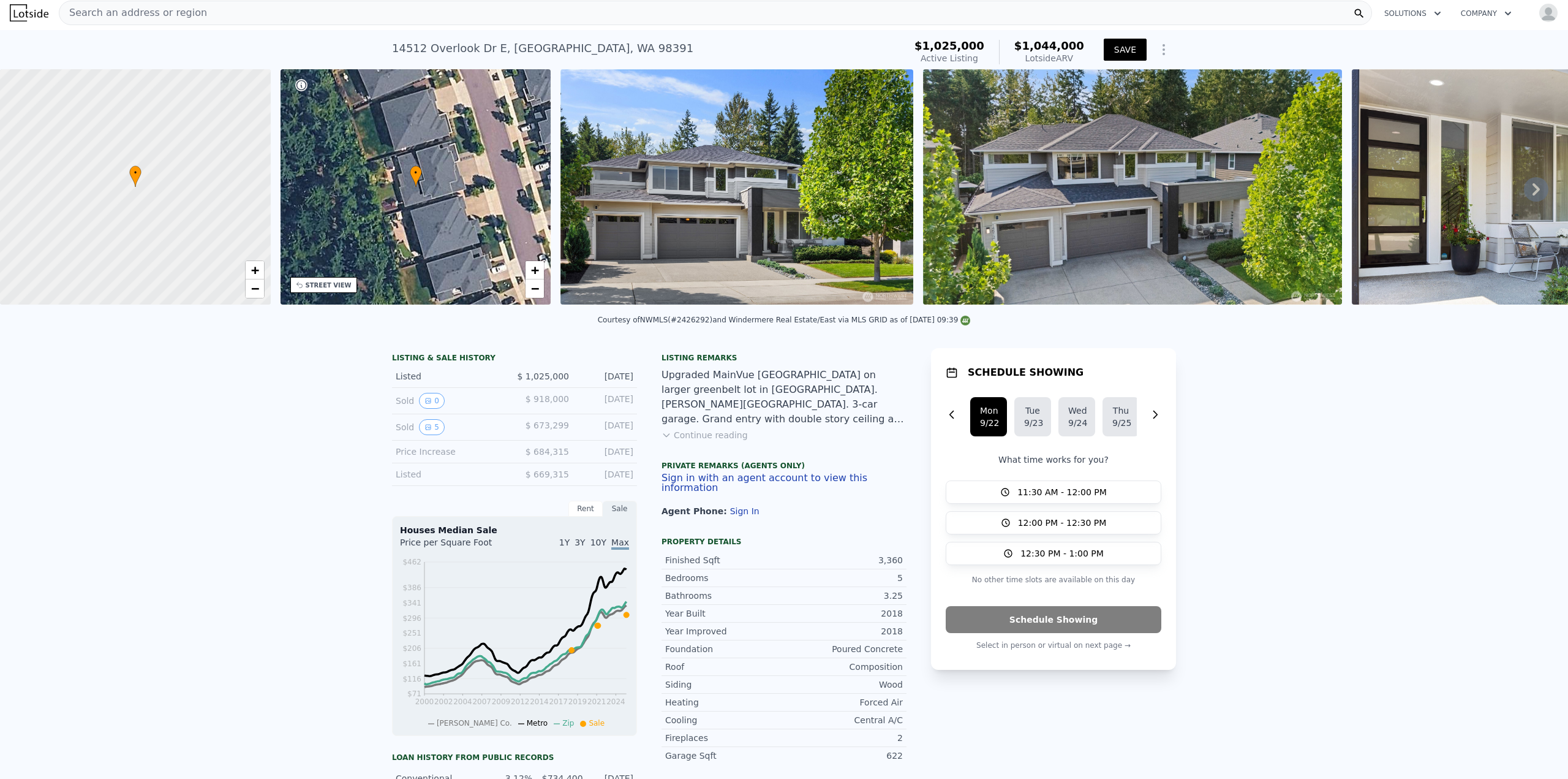
click at [1122, 46] on button "SAVE" at bounding box center [1125, 49] width 43 height 22
click at [1157, 51] on icon "Show Options" at bounding box center [1163, 49] width 14 height 14
click at [1204, 394] on div "LISTING & SALE HISTORY Listed $ 1,025,000 [DATE] Sold 0 $ 918,000 [DATE] Sold 5…" at bounding box center [784, 692] width 1568 height 706
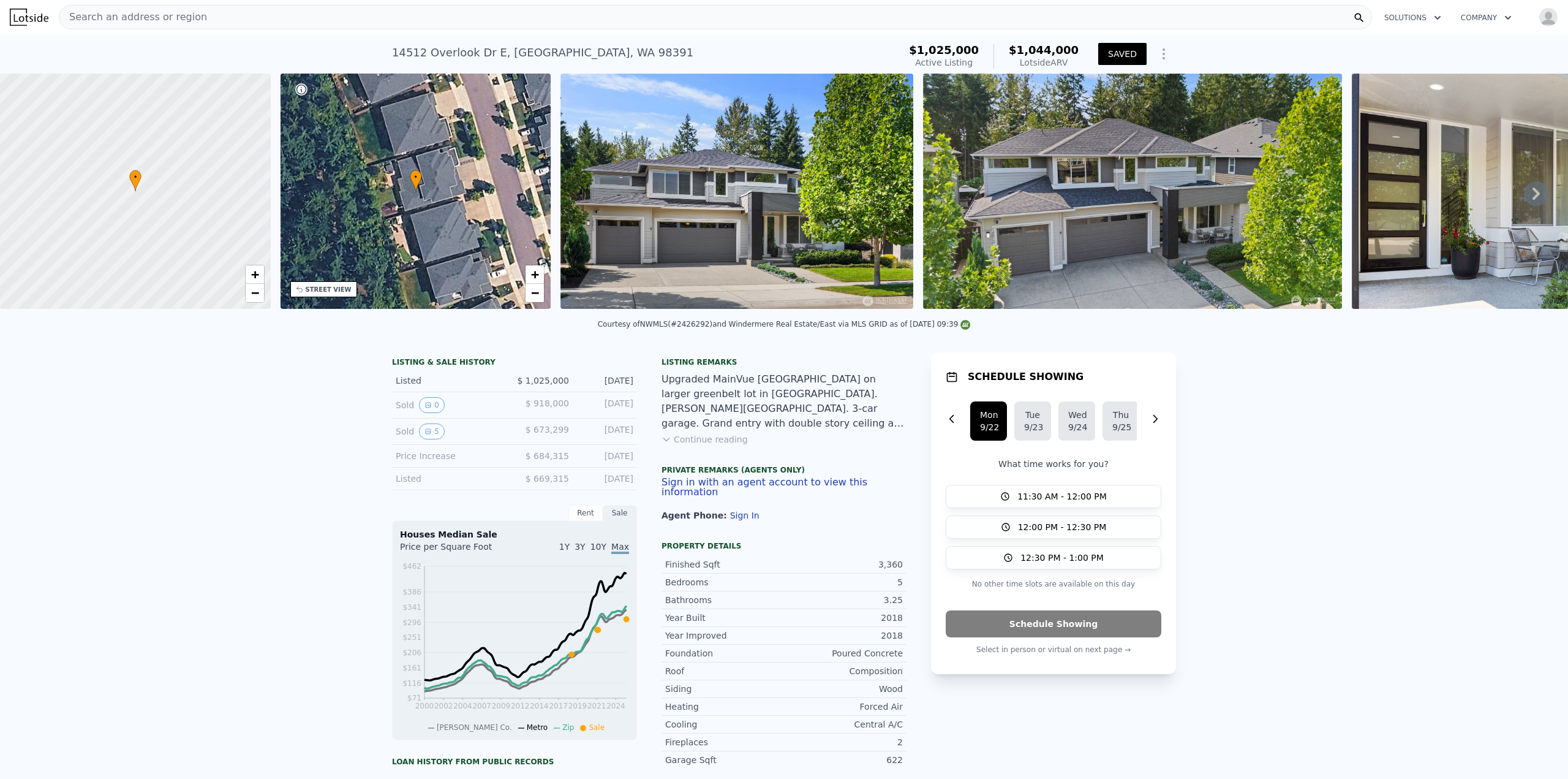
scroll to position [0, 0]
click at [1163, 55] on icon "Show Options" at bounding box center [1163, 53] width 14 height 14
click at [1110, 106] on div "Share Analysis" at bounding box center [1107, 110] width 137 height 24
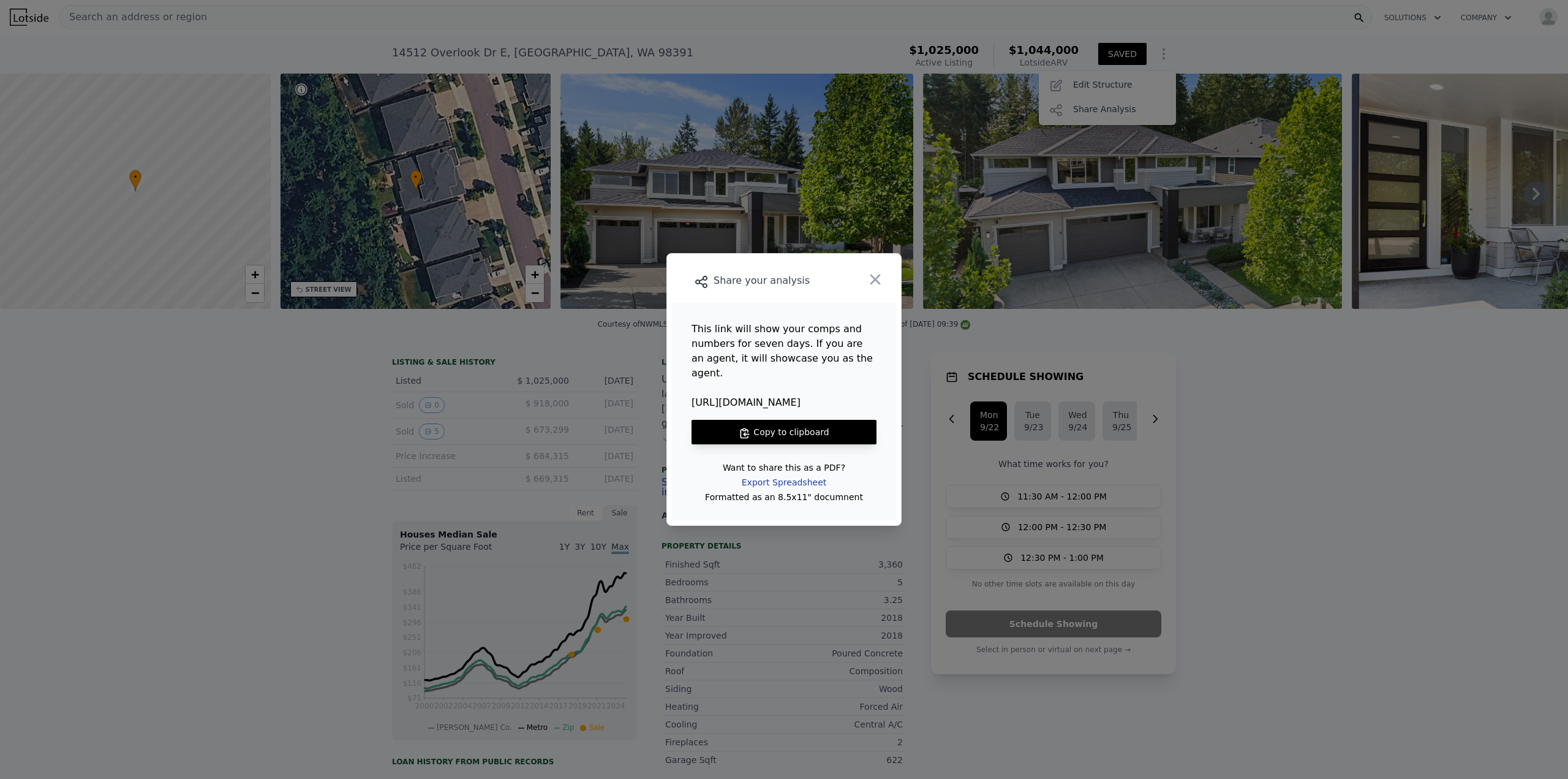
click at [798, 477] on div "Export Spreadsheet" at bounding box center [784, 482] width 104 height 22
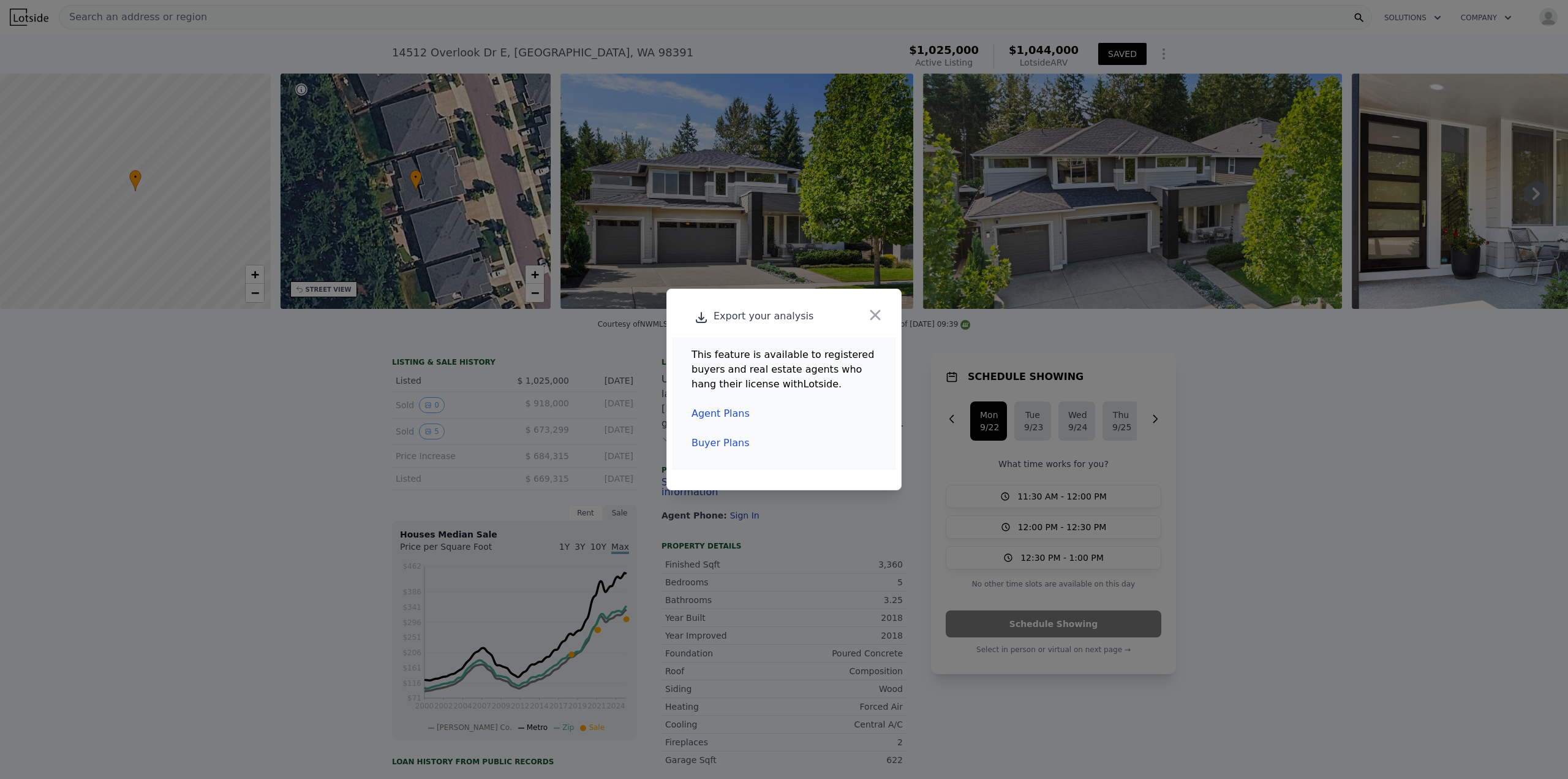
checkbox input "true"
type input "4"
type input "3065"
type input "3923"
type input "4900"
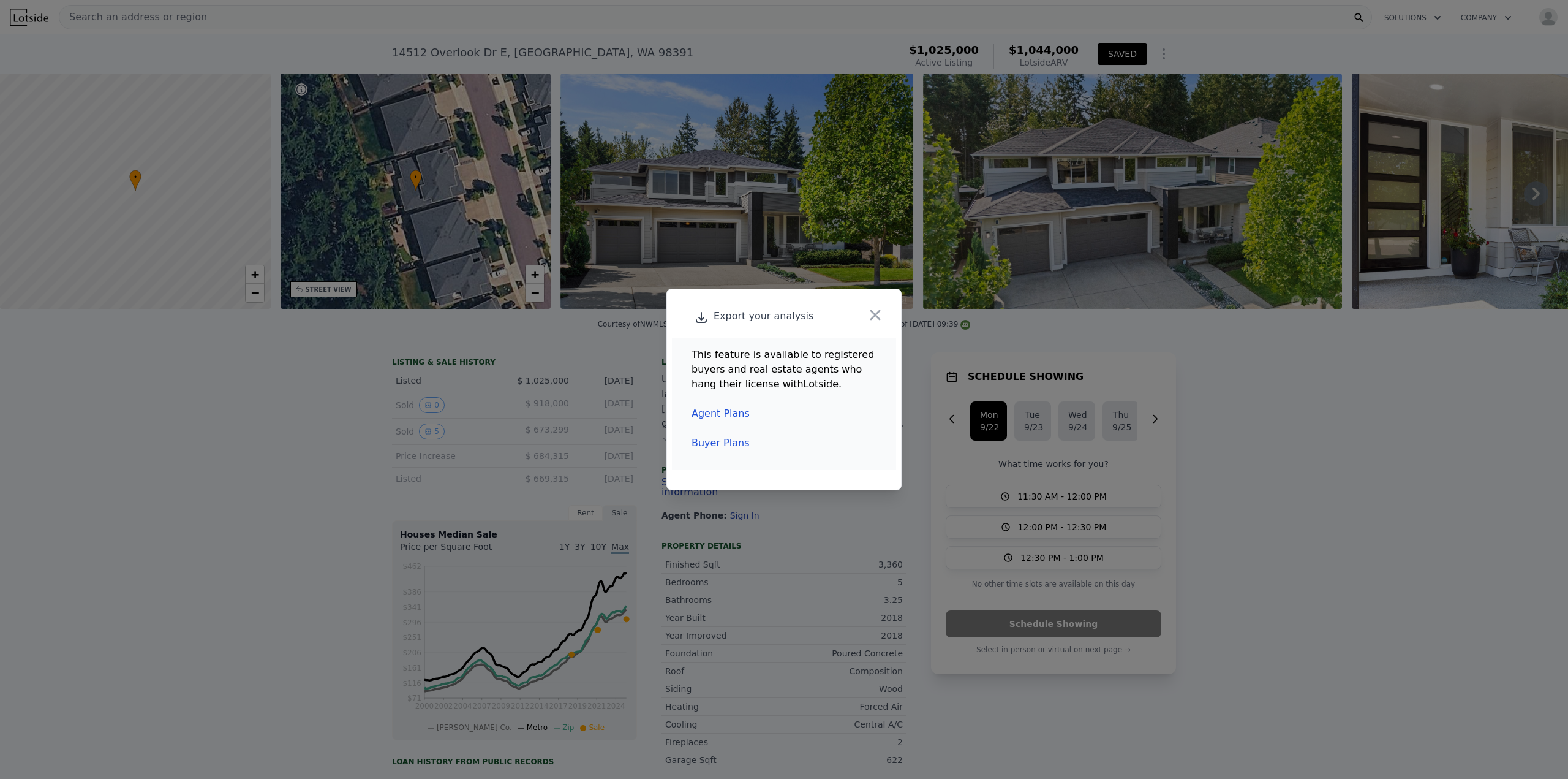
click at [725, 412] on link "Agent Plans" at bounding box center [720, 413] width 59 height 11
click at [877, 316] on icon "button" at bounding box center [875, 315] width 17 height 17
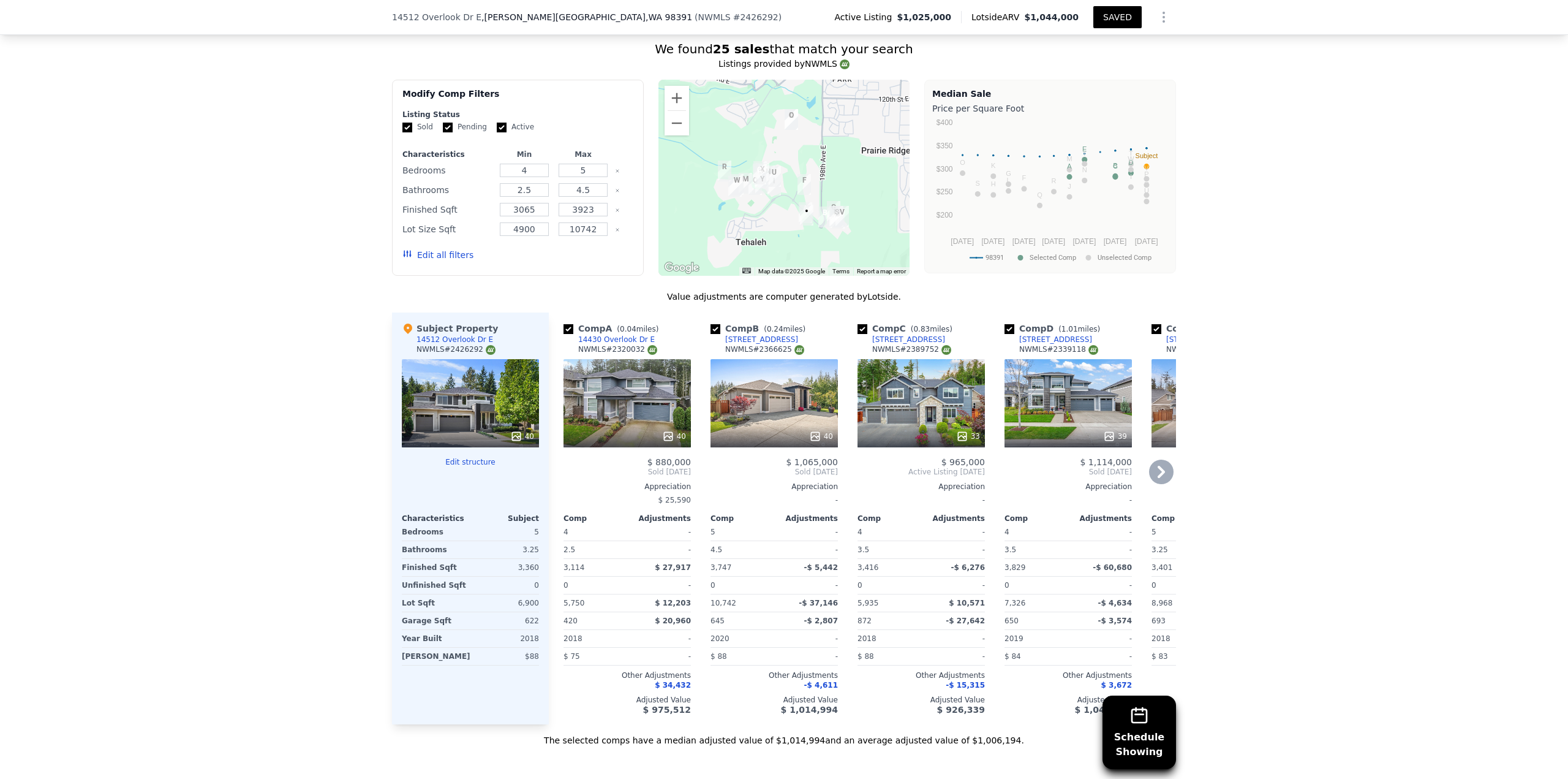
click at [858, 324] on input "checkbox" at bounding box center [862, 329] width 10 height 10
checkbox input "false"
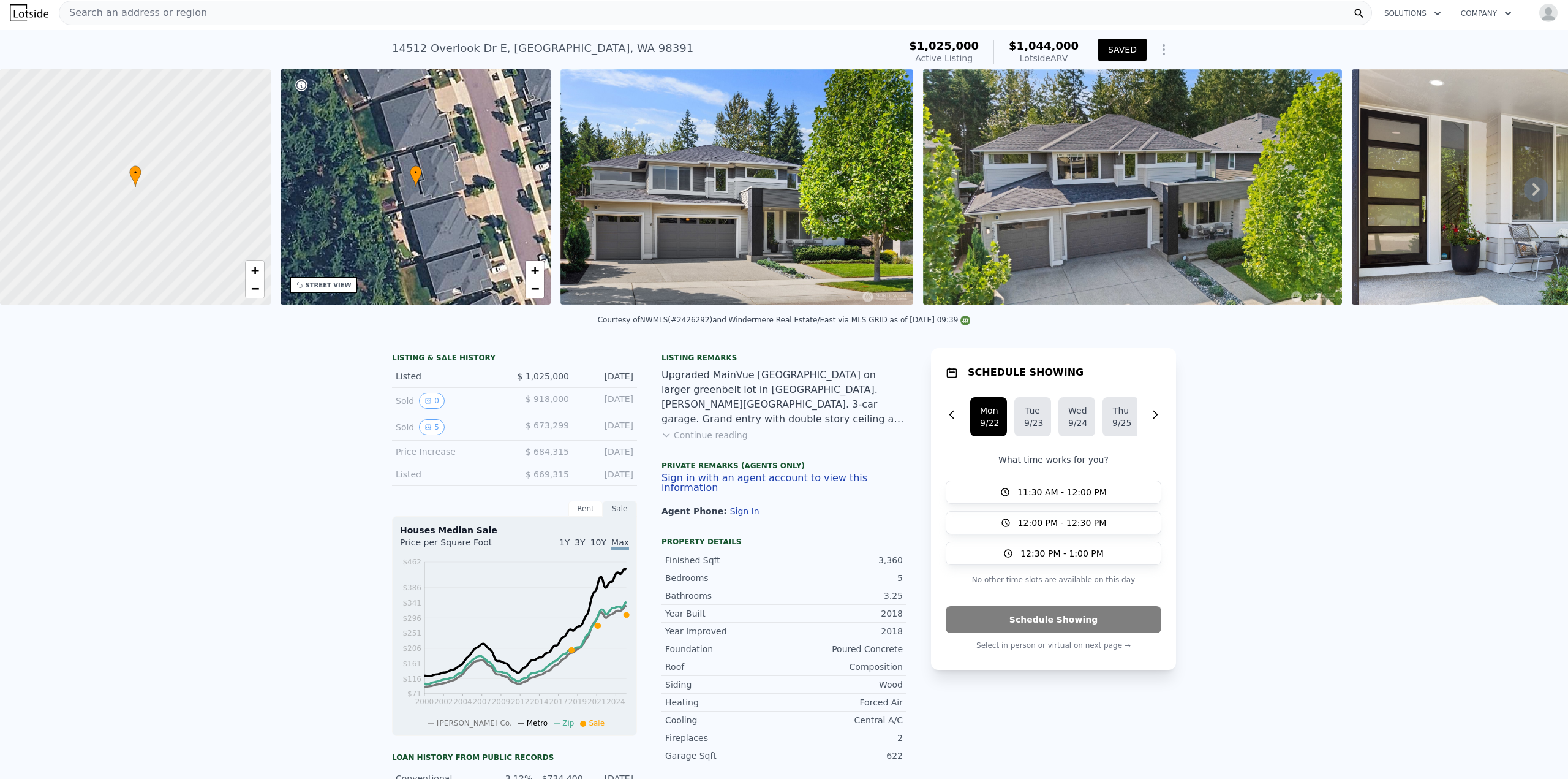
scroll to position [0, 5]
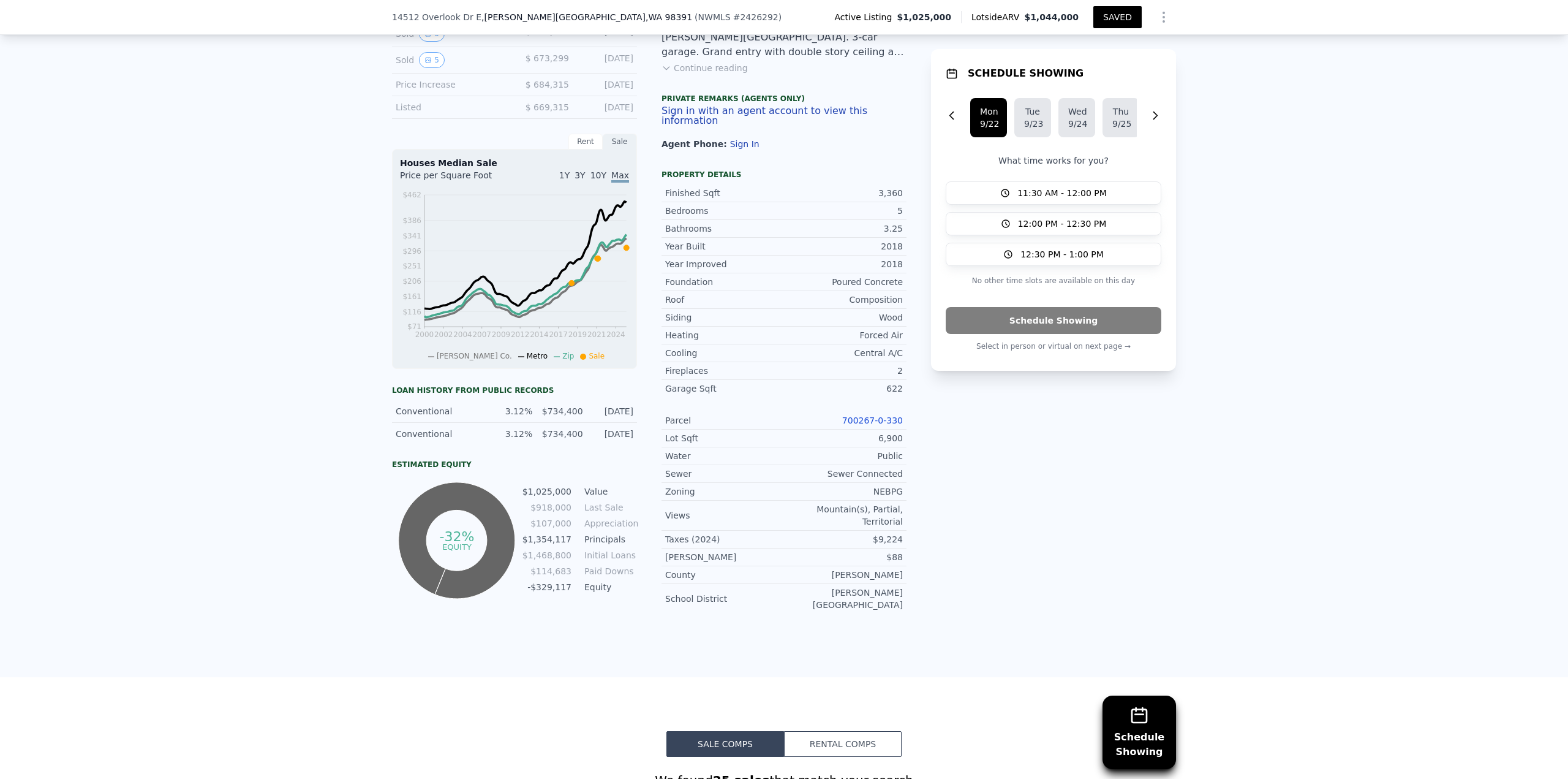
checkbox input "true"
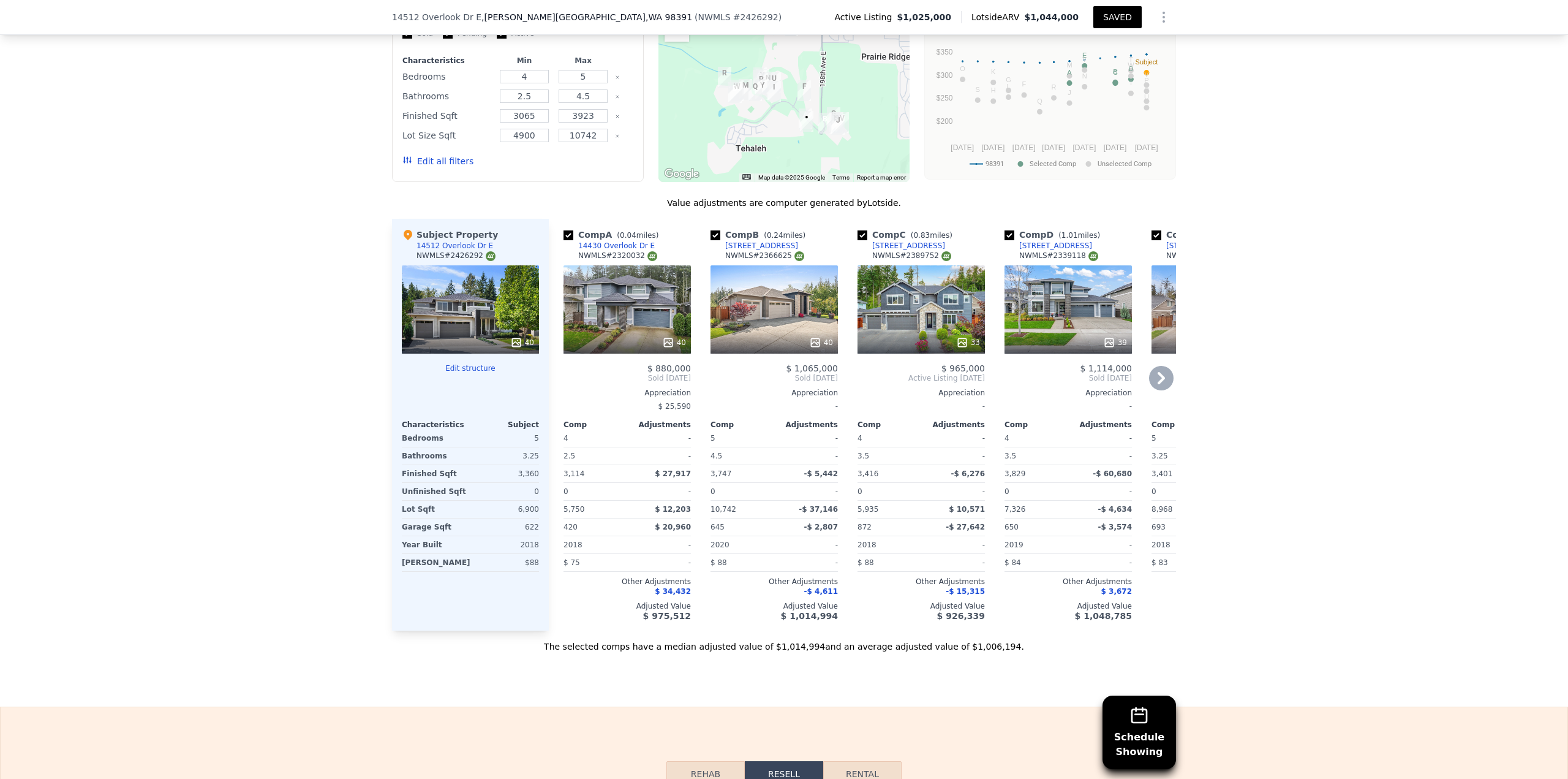
scroll to position [1164, 0]
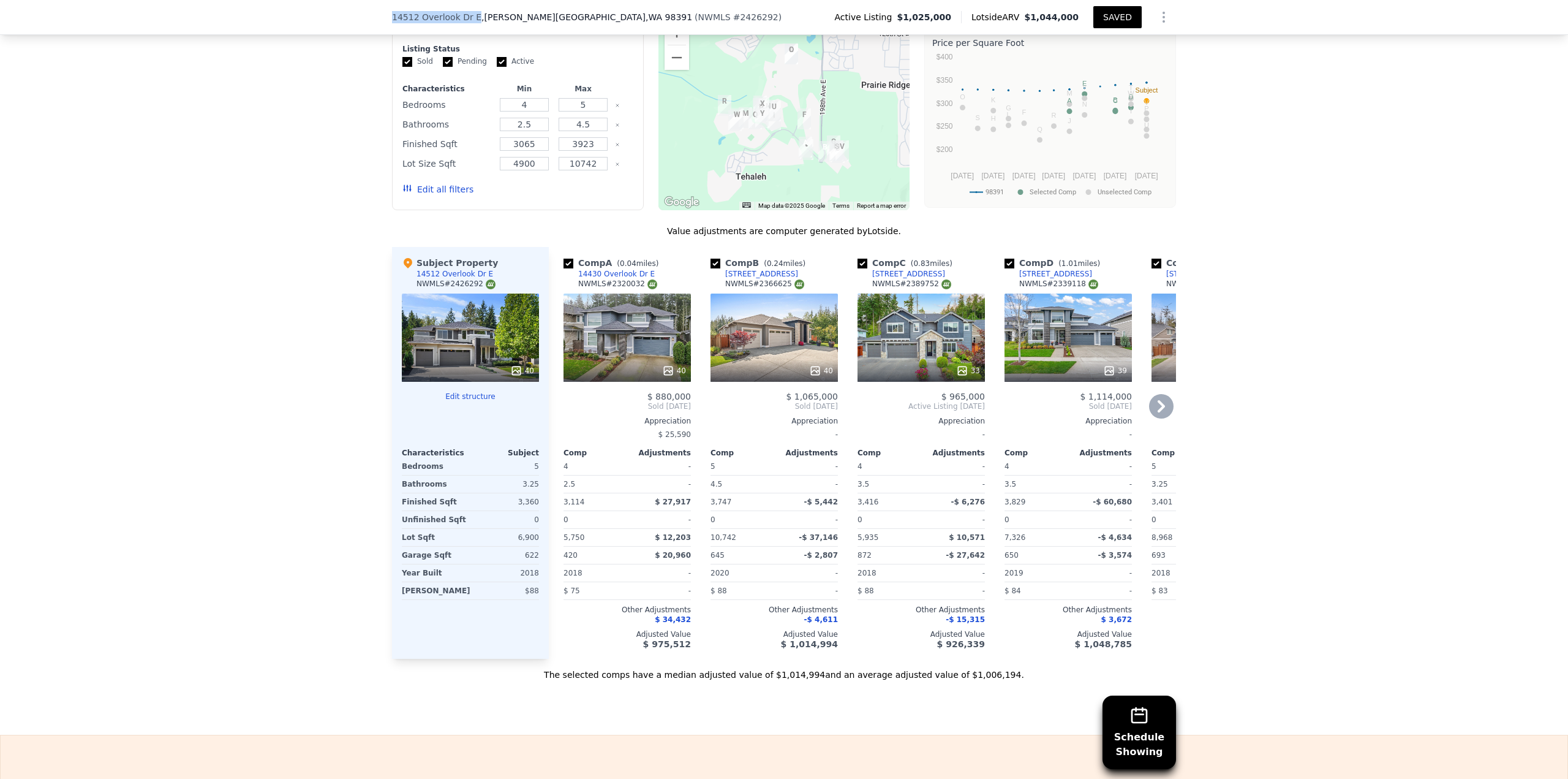
drag, startPoint x: 385, startPoint y: 19, endPoint x: 474, endPoint y: 1, distance: 90.8
click at [463, 21] on div "[STREET_ADDRESS][PERSON_NAME] ( NWMLS # 2426292 ) Active Listing $1,025,000 Lot…" at bounding box center [784, 17] width 1568 height 35
copy span "14512 Overlook Dr E"
